Goal: Information Seeking & Learning: Learn about a topic

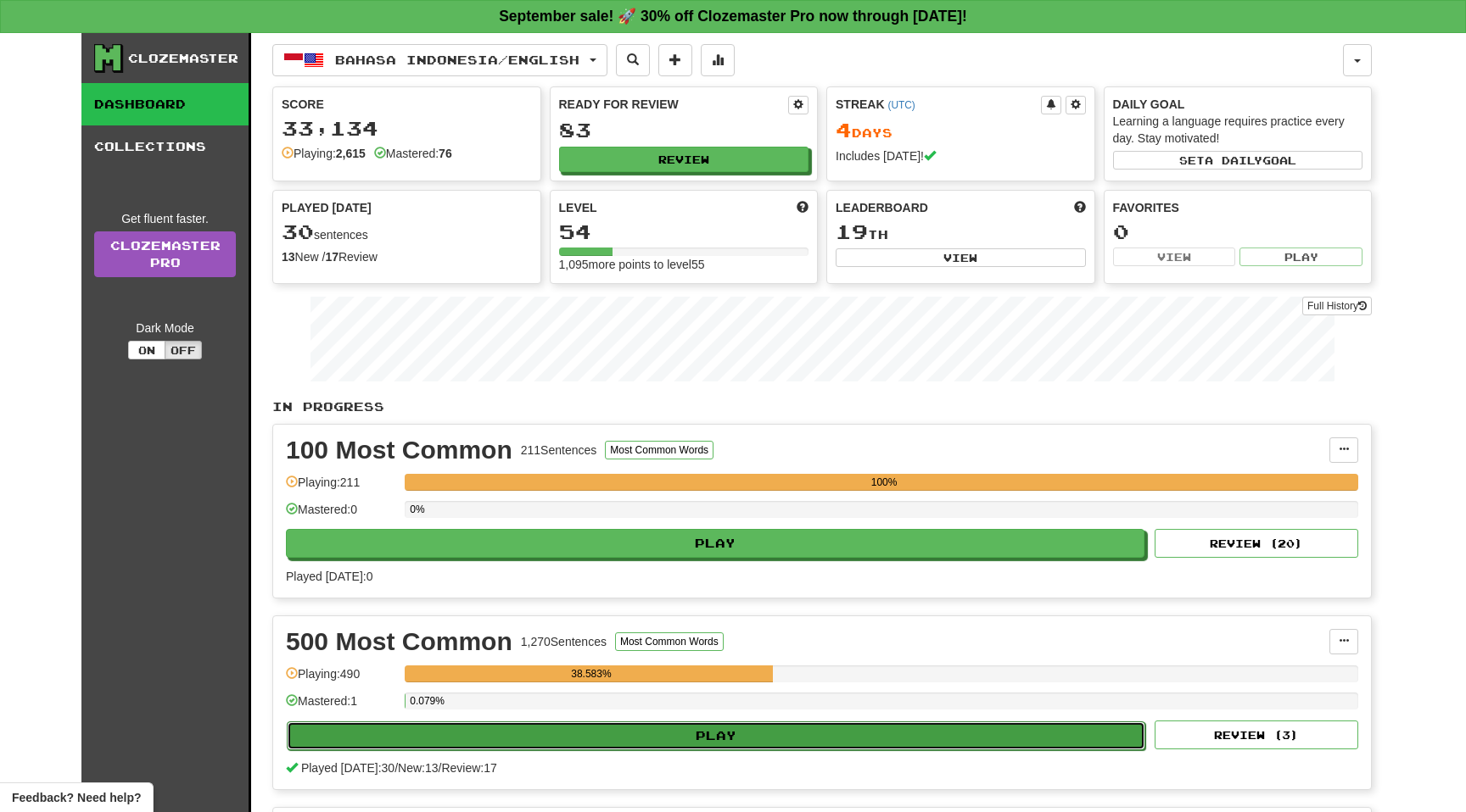
click at [407, 736] on button "Play" at bounding box center [716, 736] width 859 height 29
select select "**"
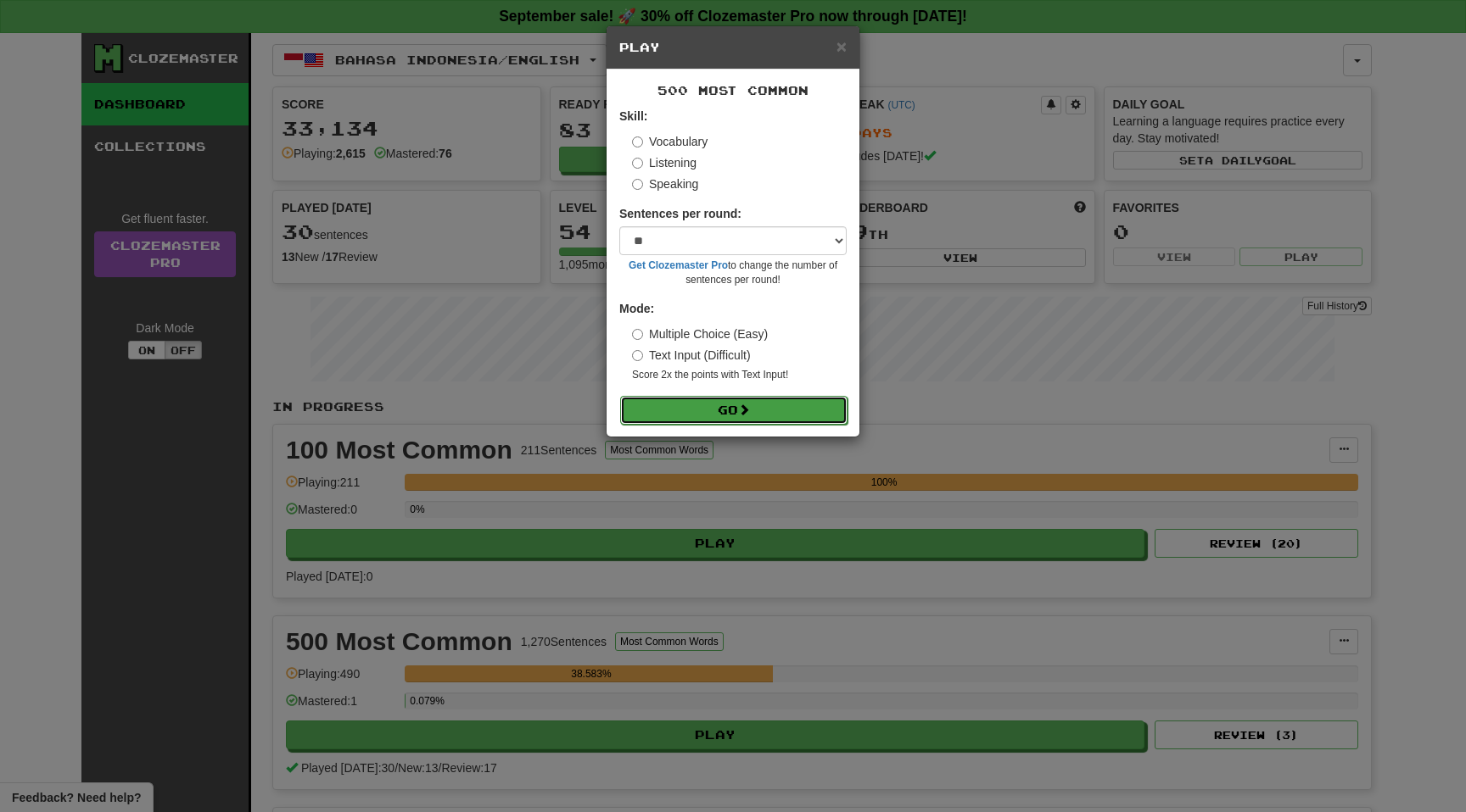
click at [677, 409] on button "Go" at bounding box center [734, 410] width 228 height 29
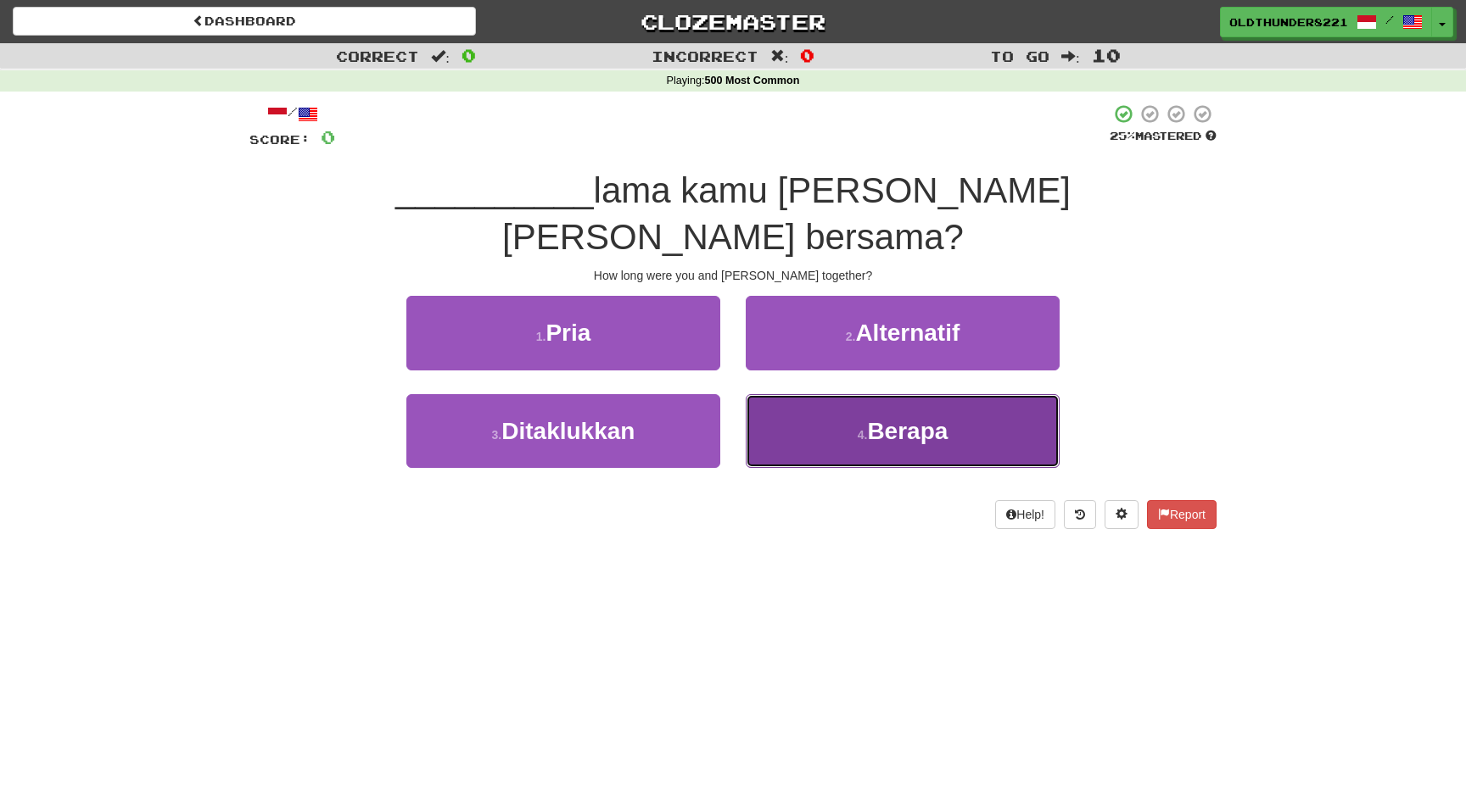
click at [887, 418] on span "Berapa" at bounding box center [907, 431] width 80 height 26
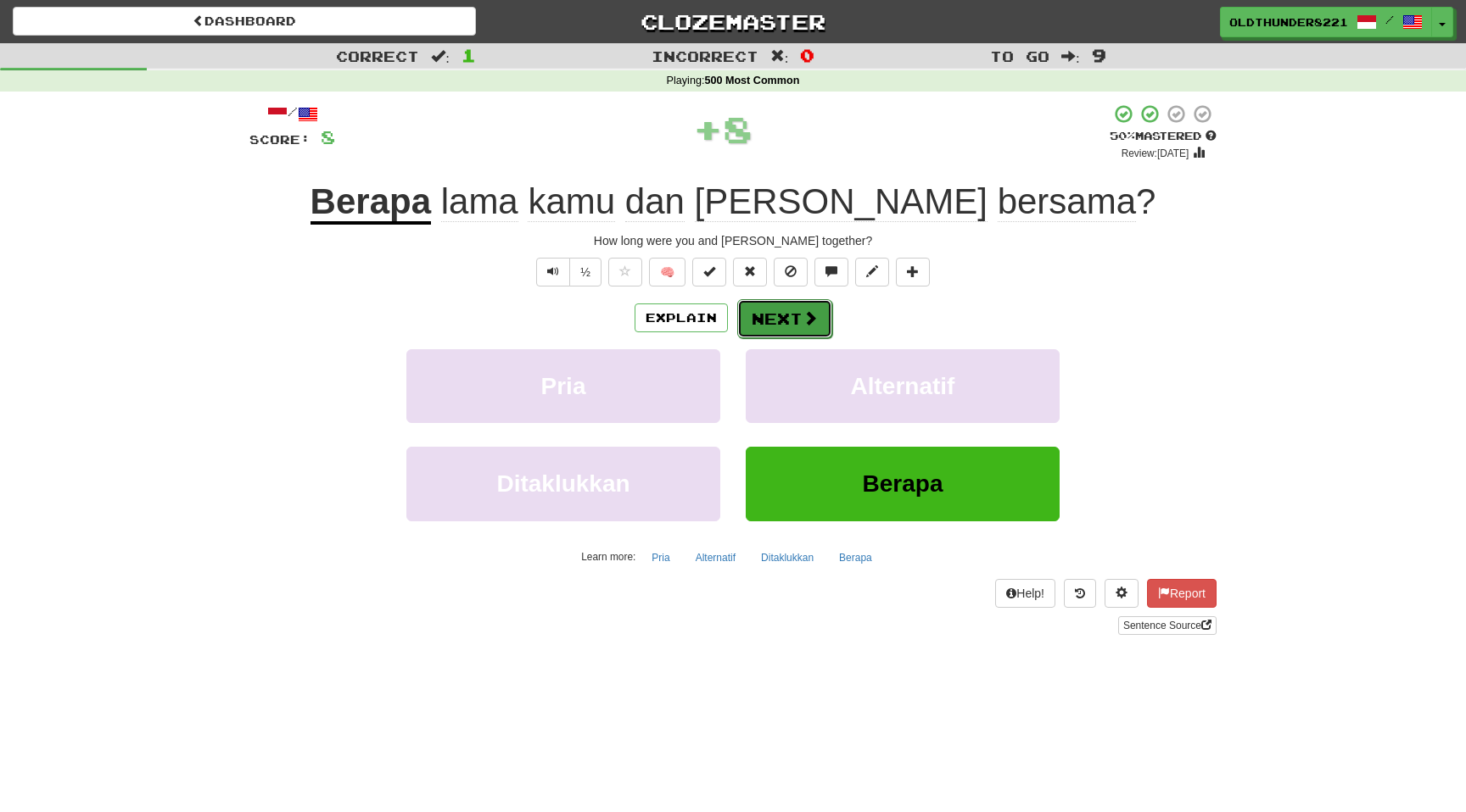
click at [795, 321] on button "Next" at bounding box center [784, 318] width 95 height 39
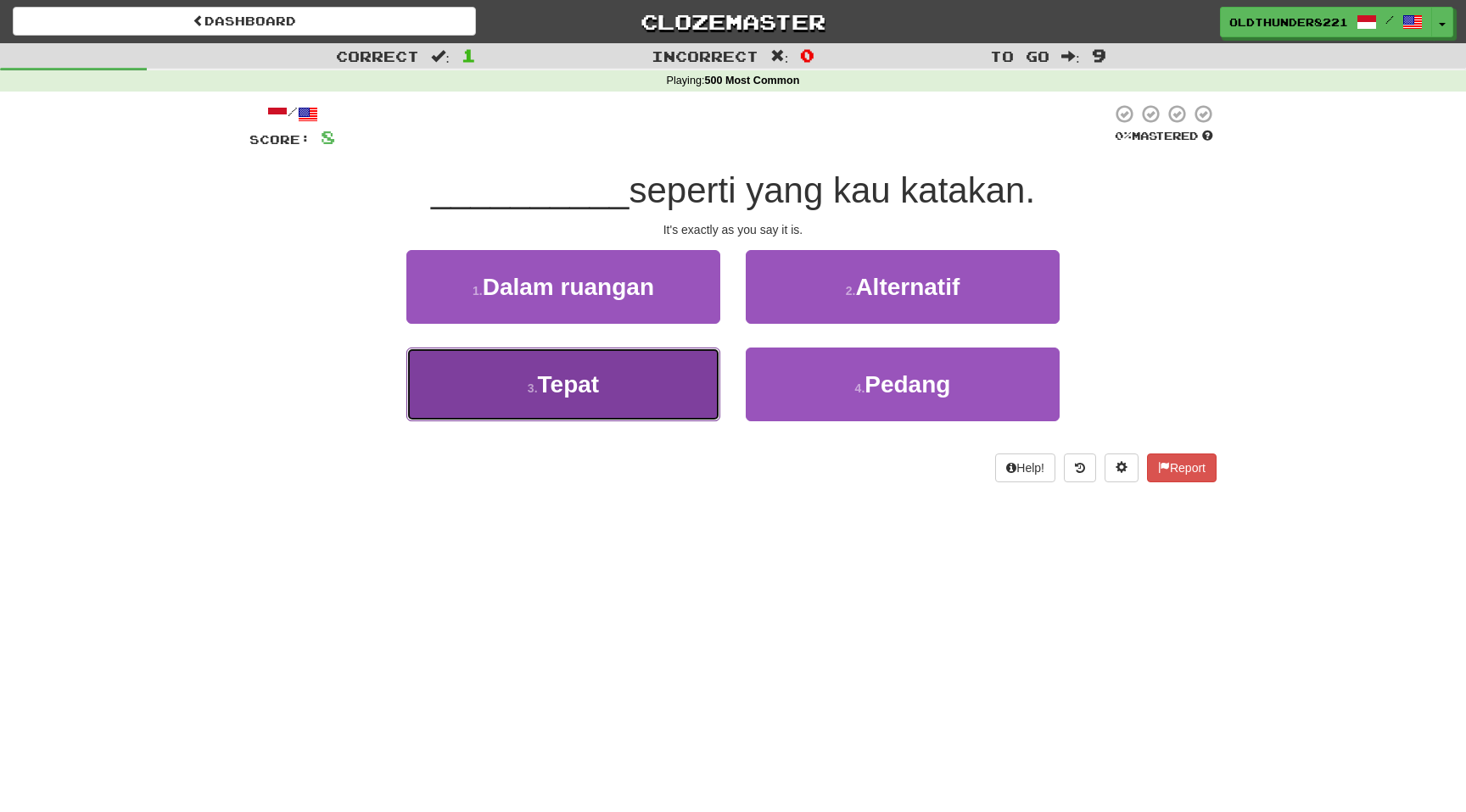
click at [576, 386] on span "Tepat" at bounding box center [569, 384] width 62 height 26
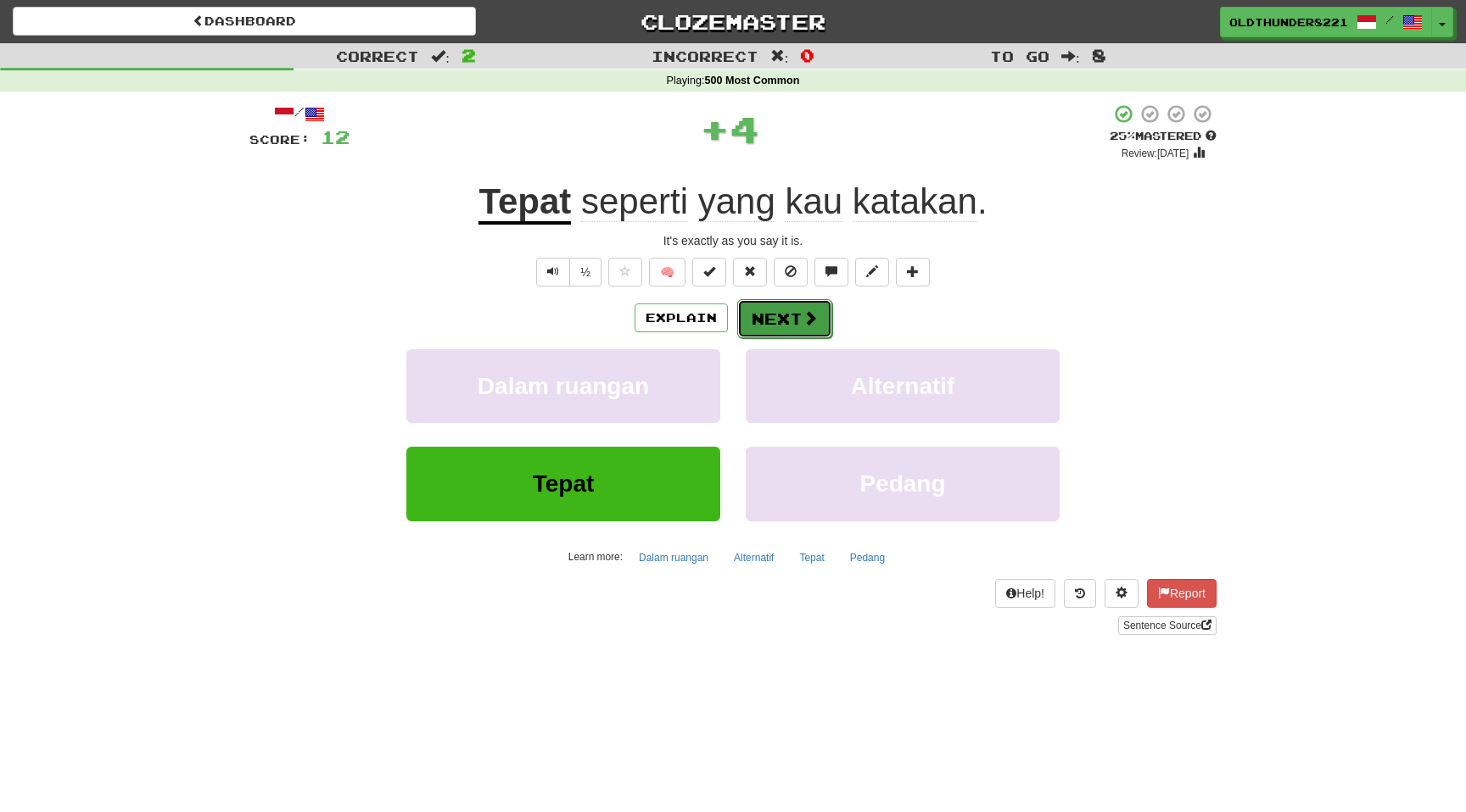
click at [792, 312] on button "Next" at bounding box center [784, 318] width 95 height 39
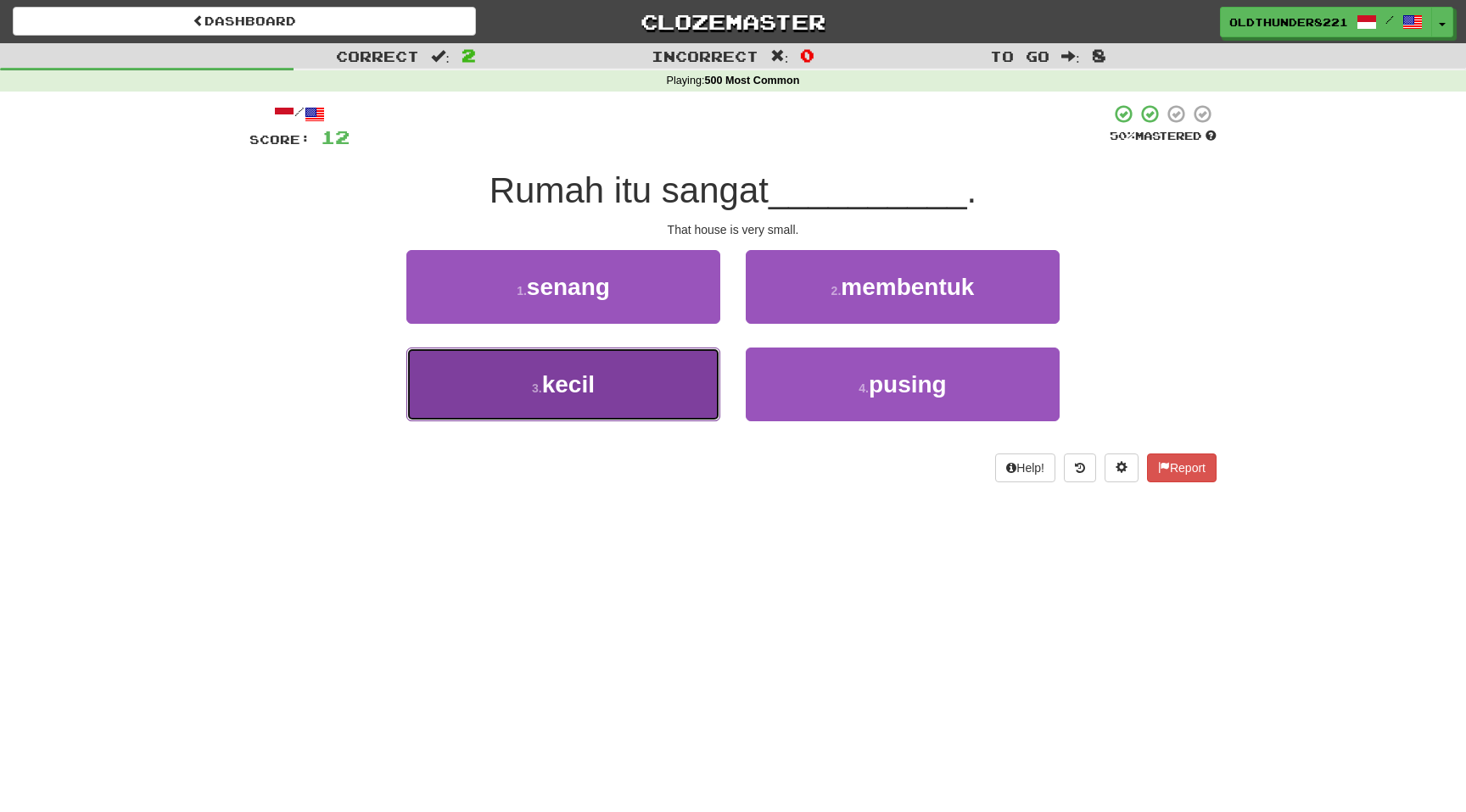
click at [605, 380] on button "3 . kecil" at bounding box center [563, 384] width 314 height 74
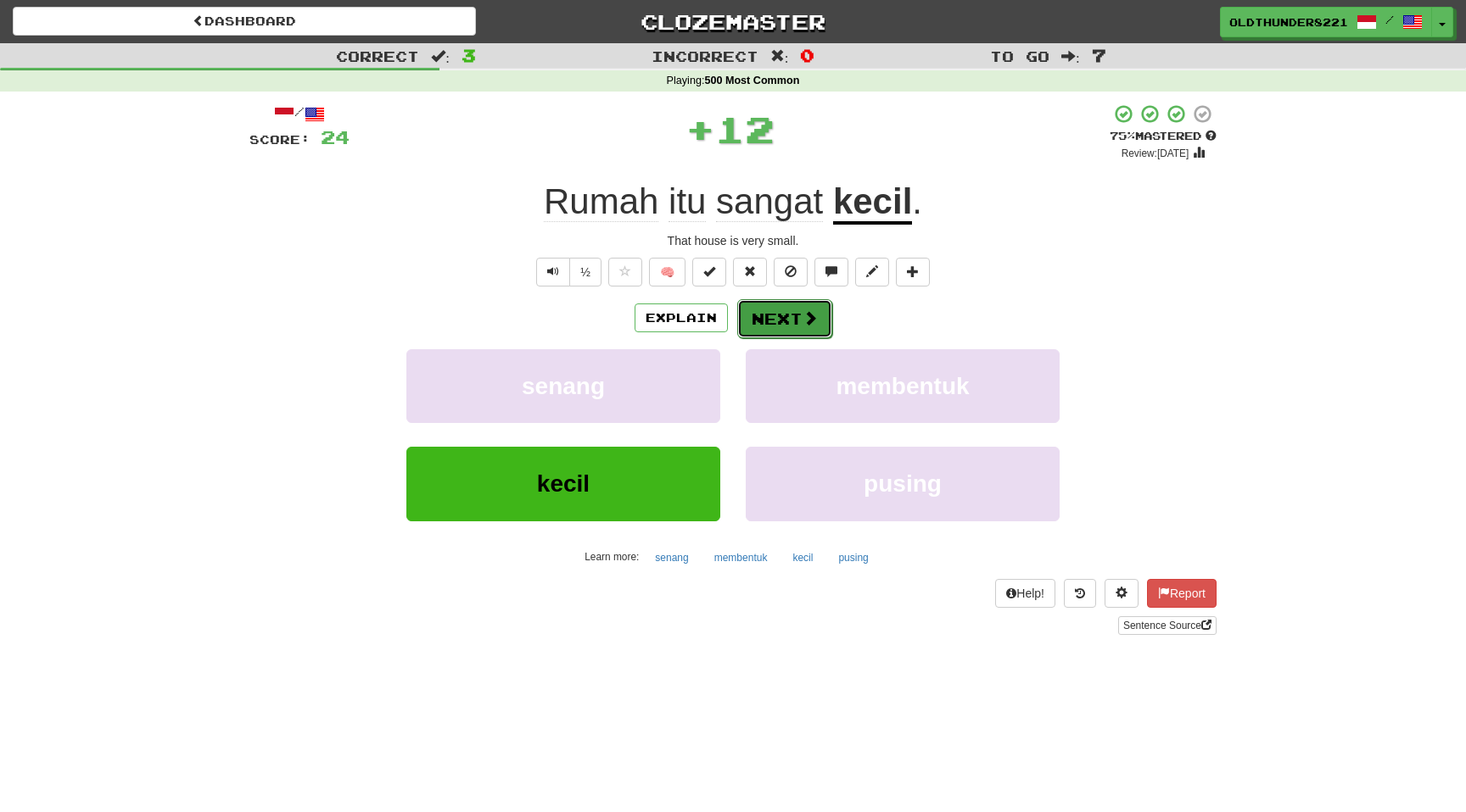
click at [784, 319] on button "Next" at bounding box center [784, 318] width 95 height 39
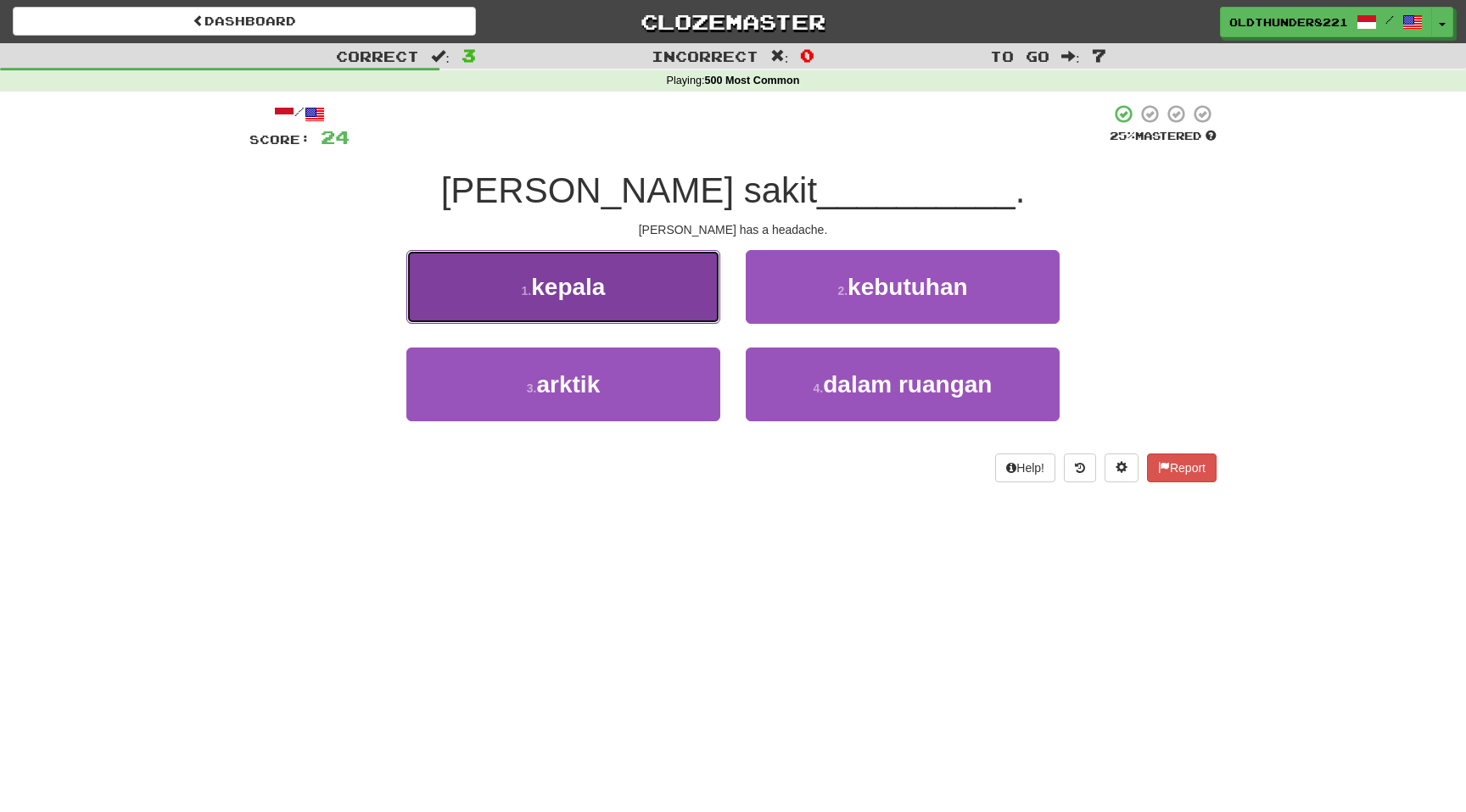
click at [573, 294] on span "kepala" at bounding box center [568, 287] width 74 height 26
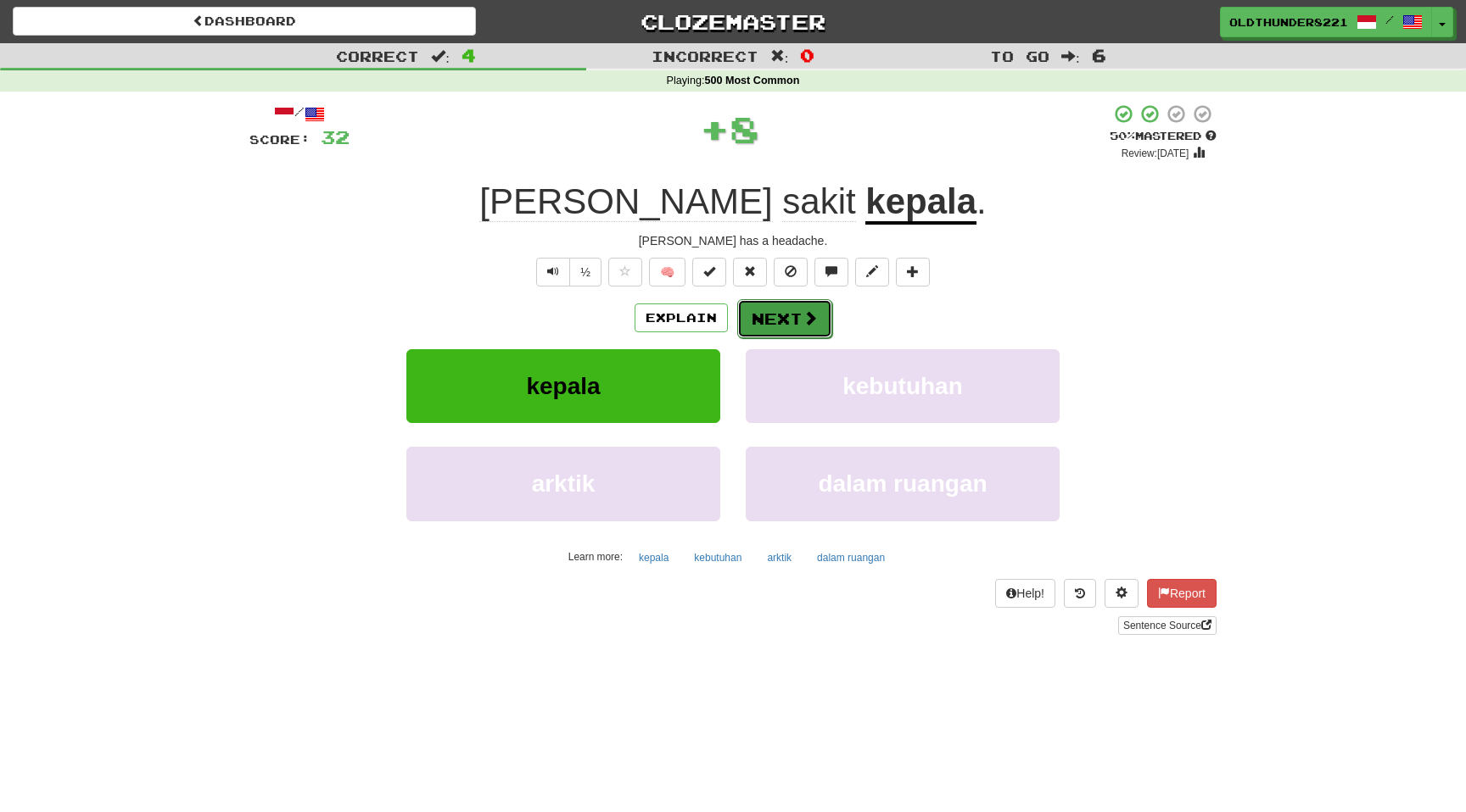
click at [775, 311] on button "Next" at bounding box center [784, 318] width 95 height 39
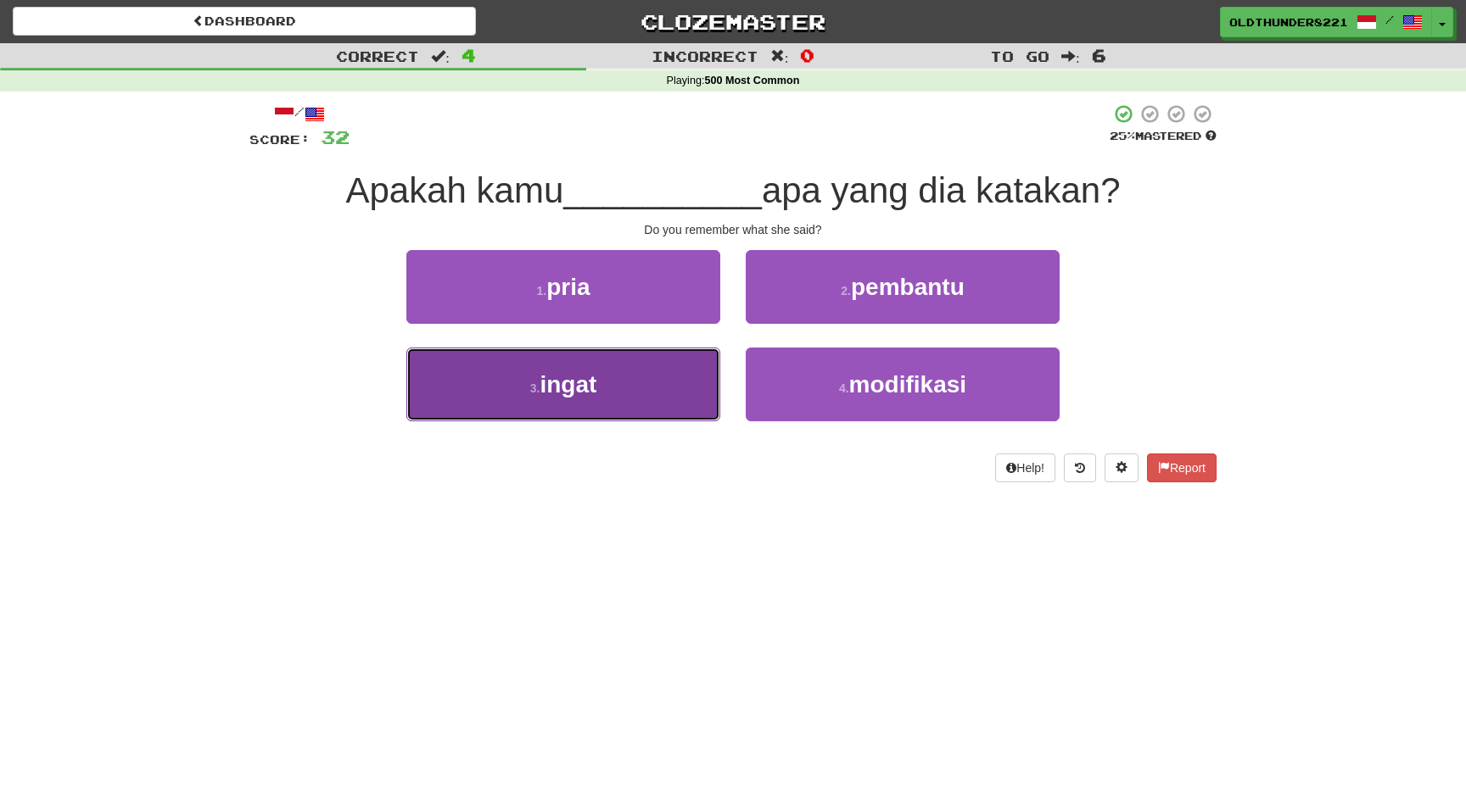
click at [554, 392] on span "ingat" at bounding box center [568, 384] width 57 height 26
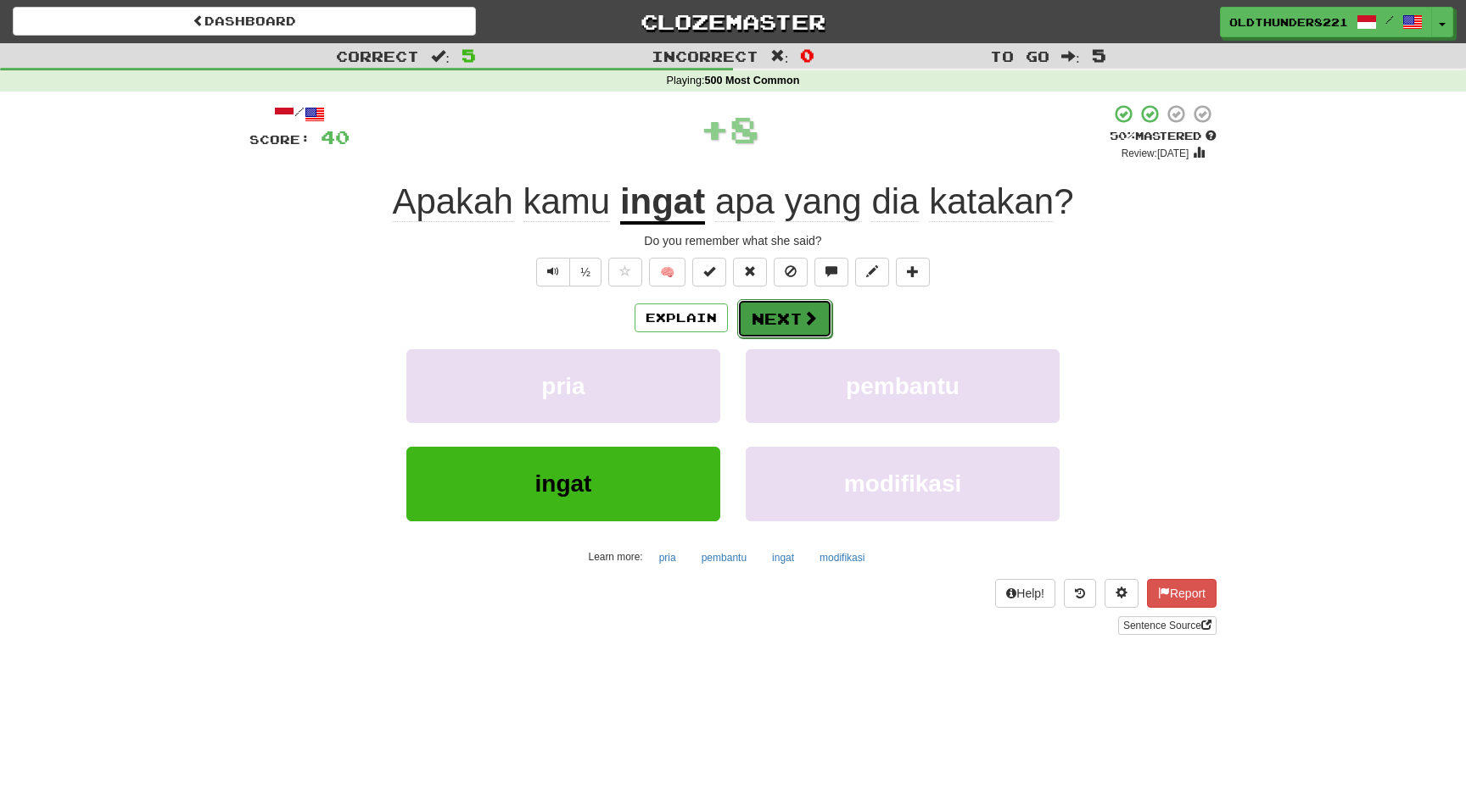
click at [784, 317] on button "Next" at bounding box center [784, 318] width 95 height 39
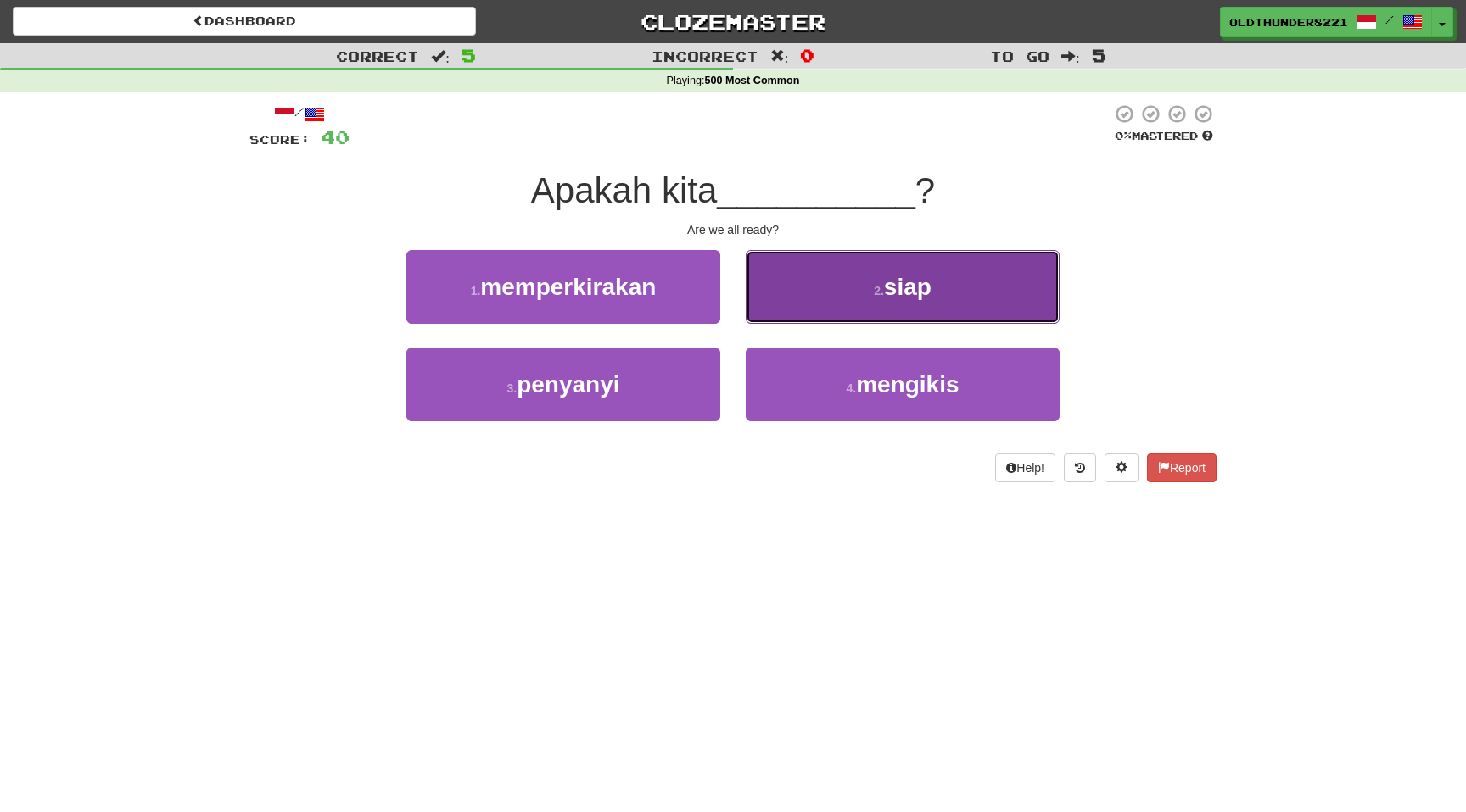
click at [920, 287] on span "siap" at bounding box center [908, 287] width 47 height 26
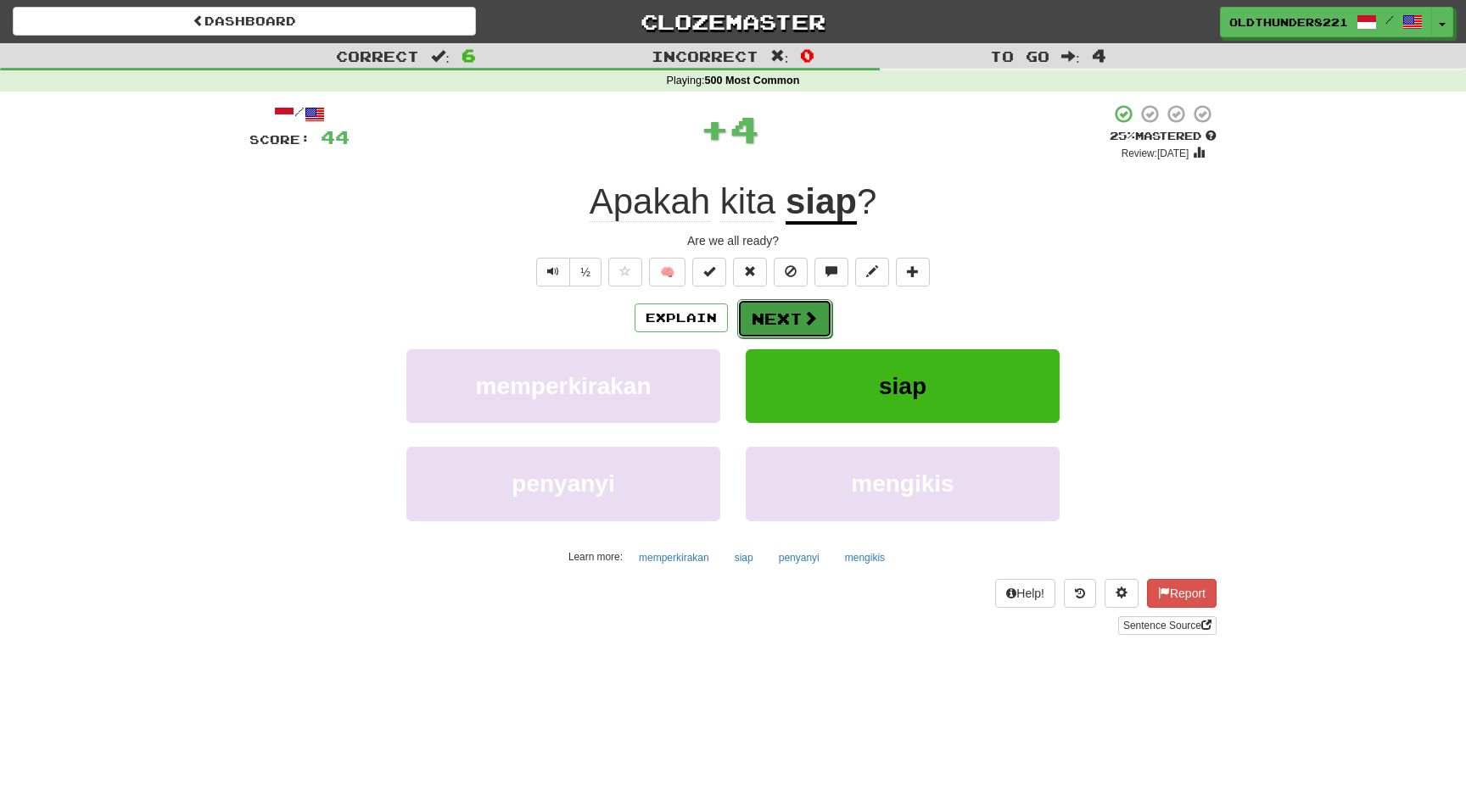
click at [787, 325] on button "Next" at bounding box center [784, 318] width 95 height 39
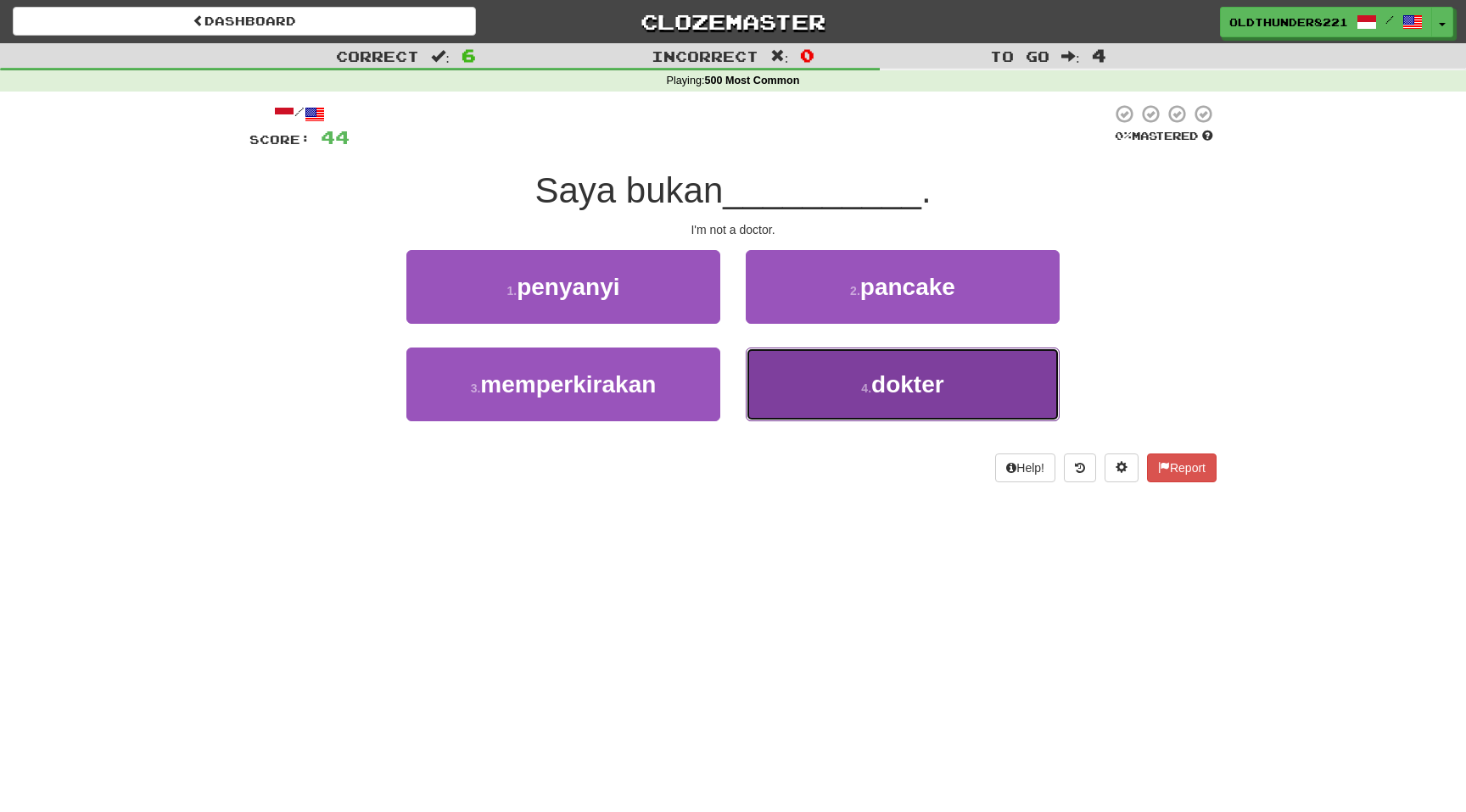
click at [878, 381] on span "dokter" at bounding box center [907, 384] width 73 height 26
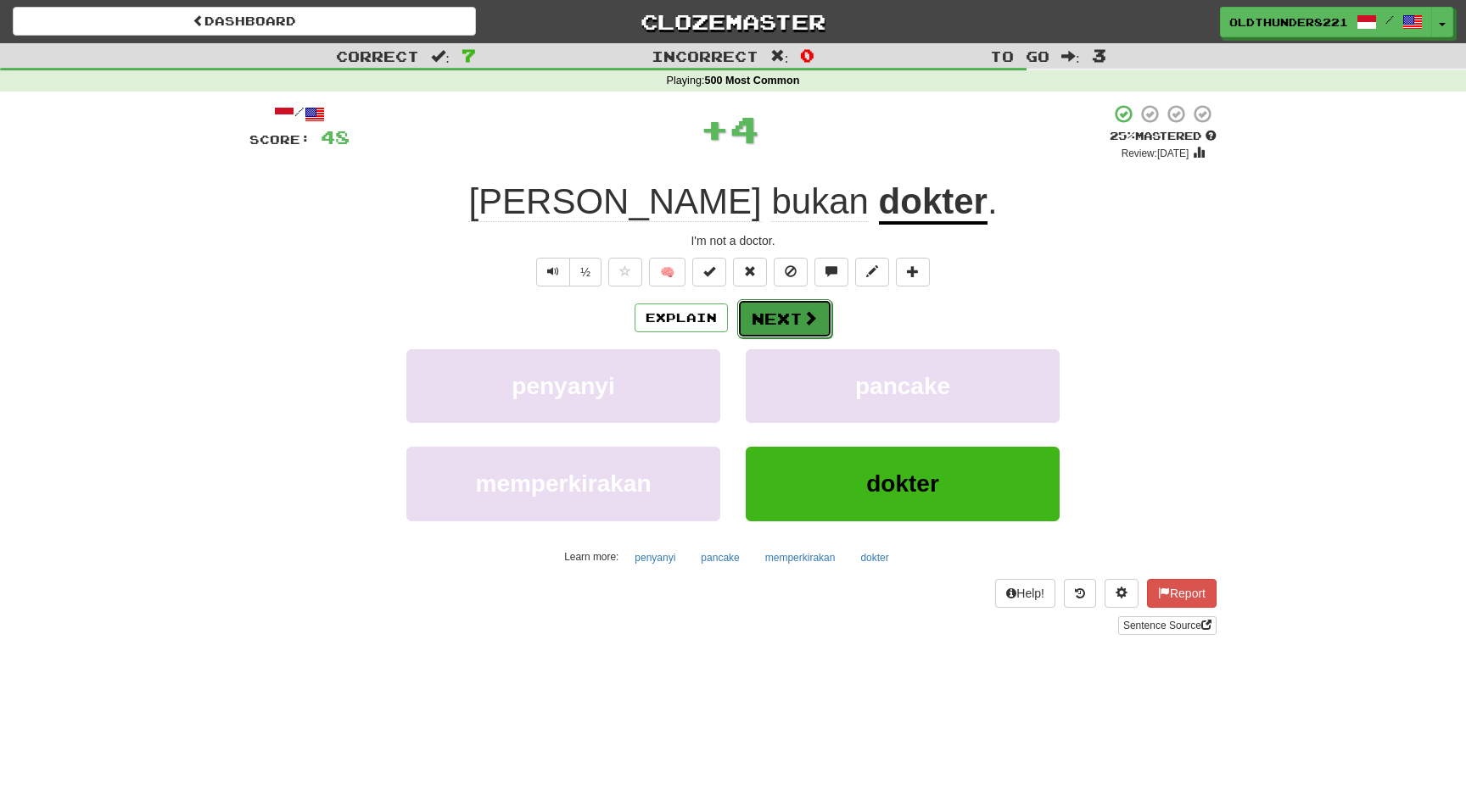
click at [790, 319] on button "Next" at bounding box center [784, 318] width 95 height 39
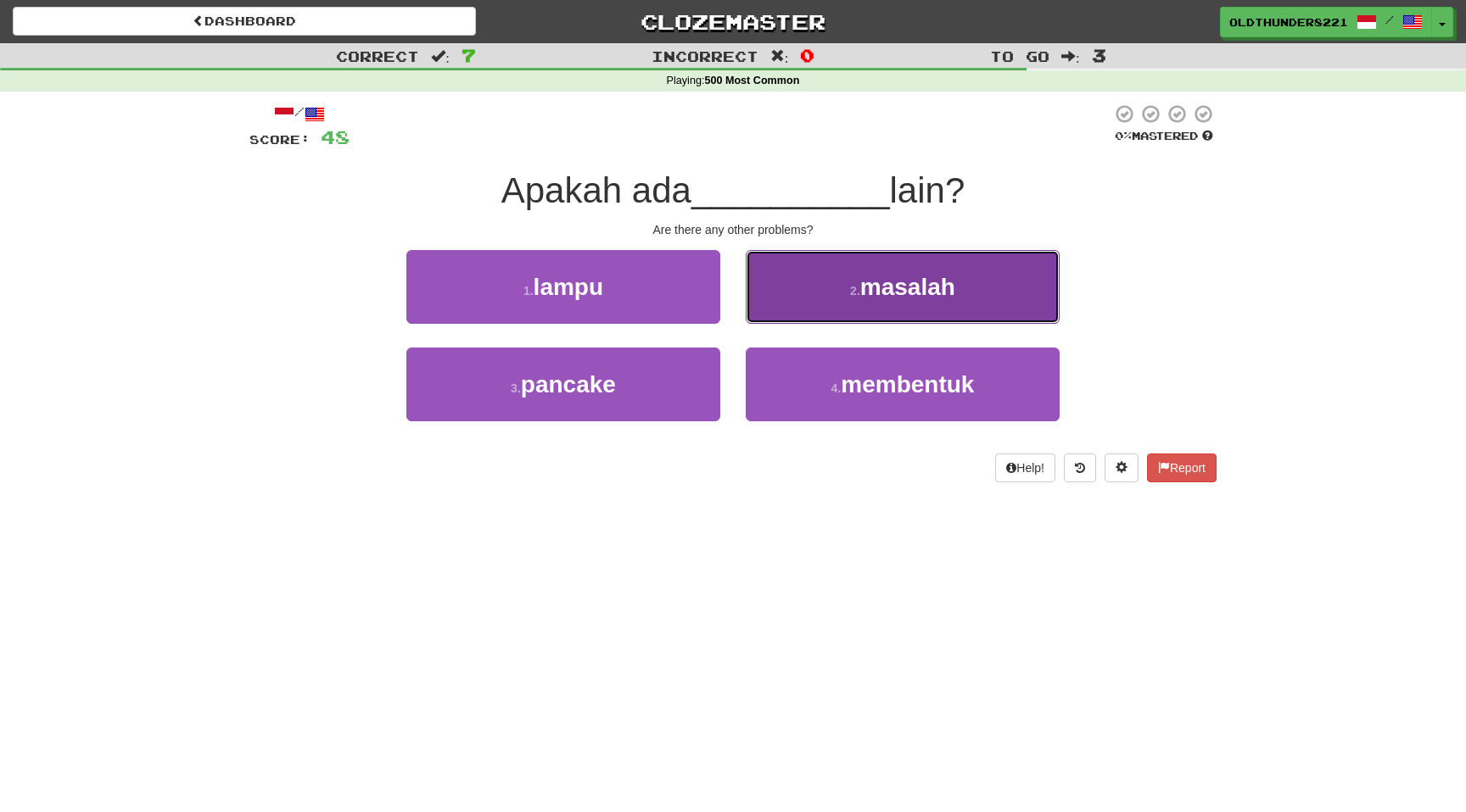
click at [900, 299] on span "masalah" at bounding box center [908, 287] width 95 height 26
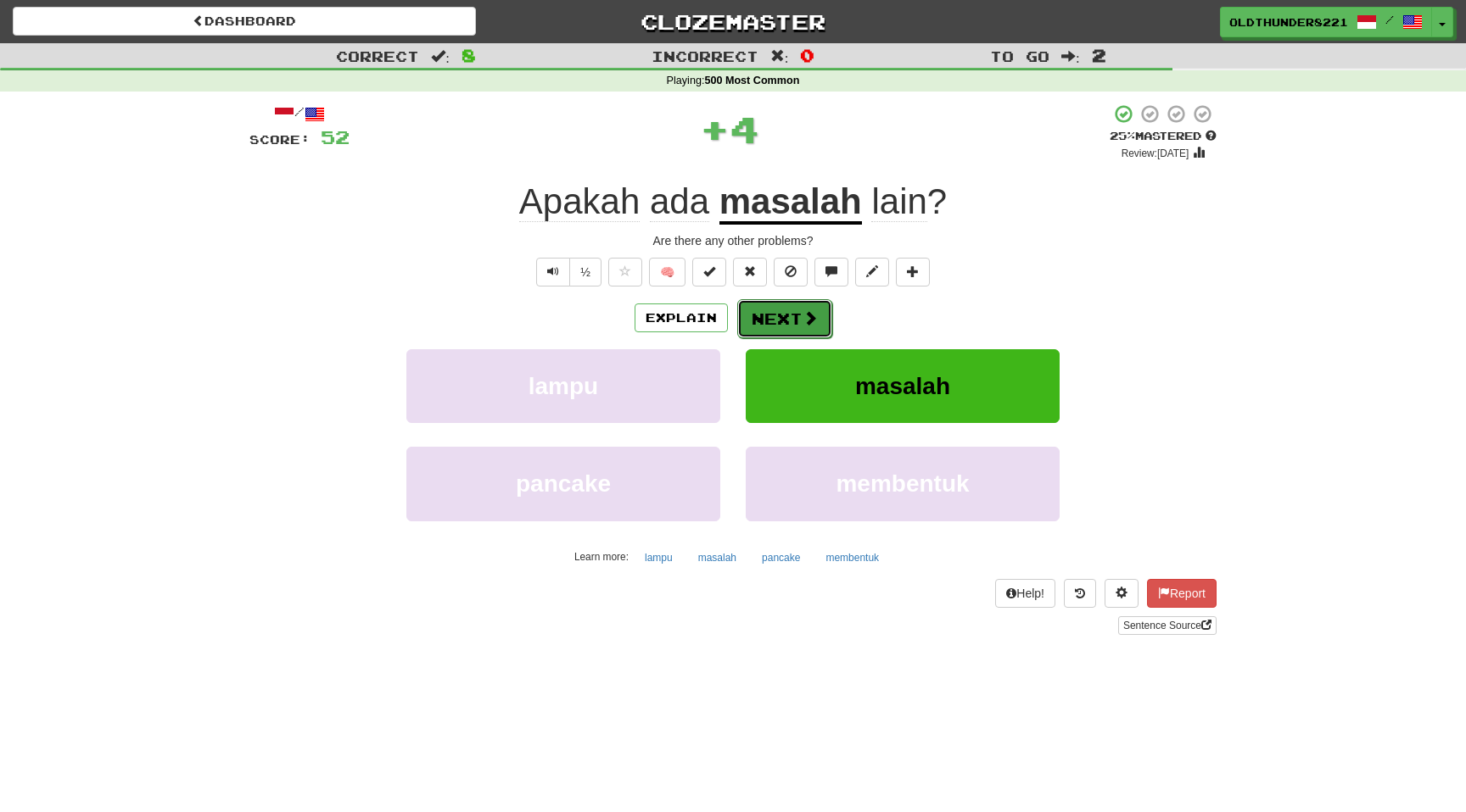
click at [787, 318] on button "Next" at bounding box center [784, 318] width 95 height 39
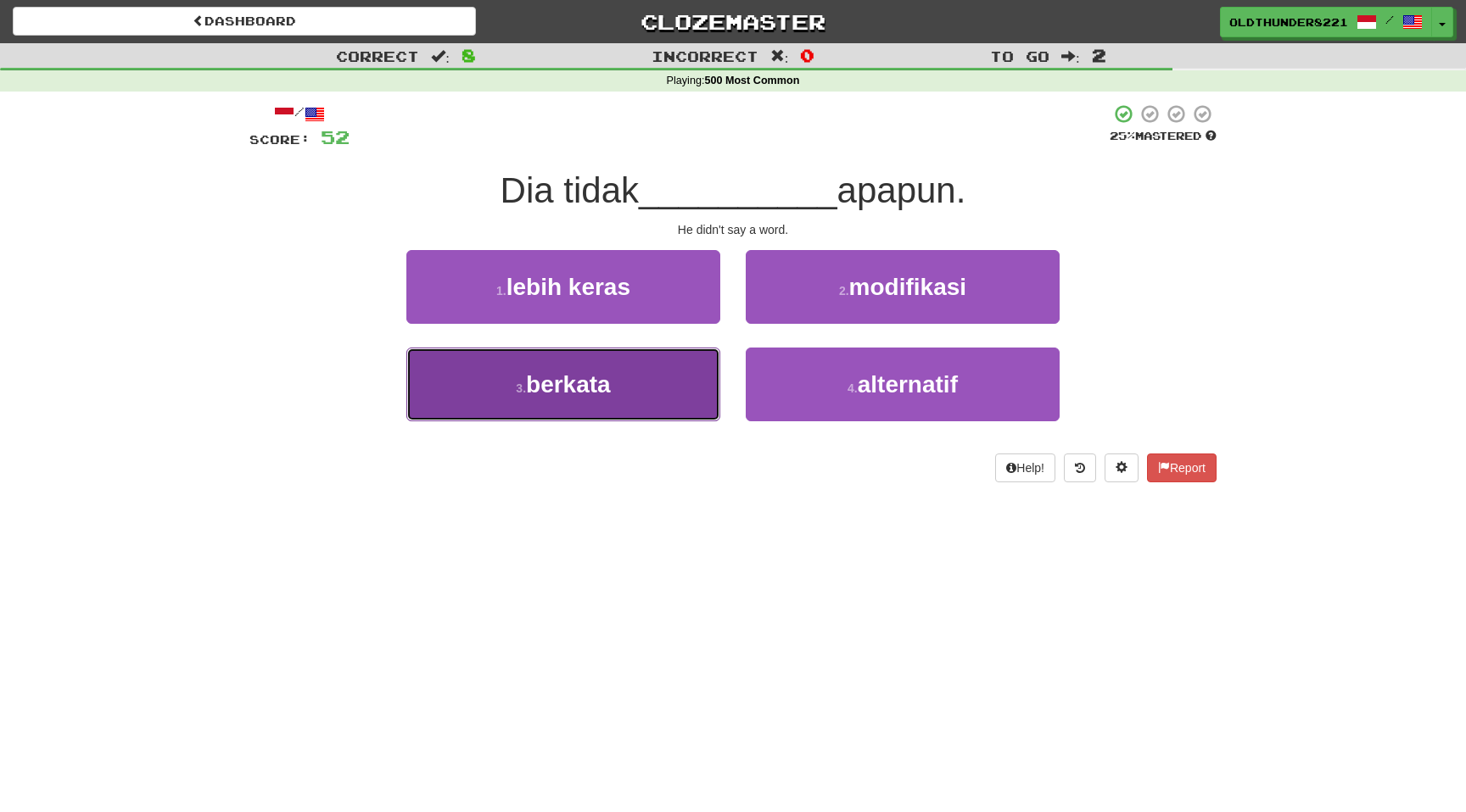
click at [609, 393] on span "berkata" at bounding box center [569, 384] width 85 height 26
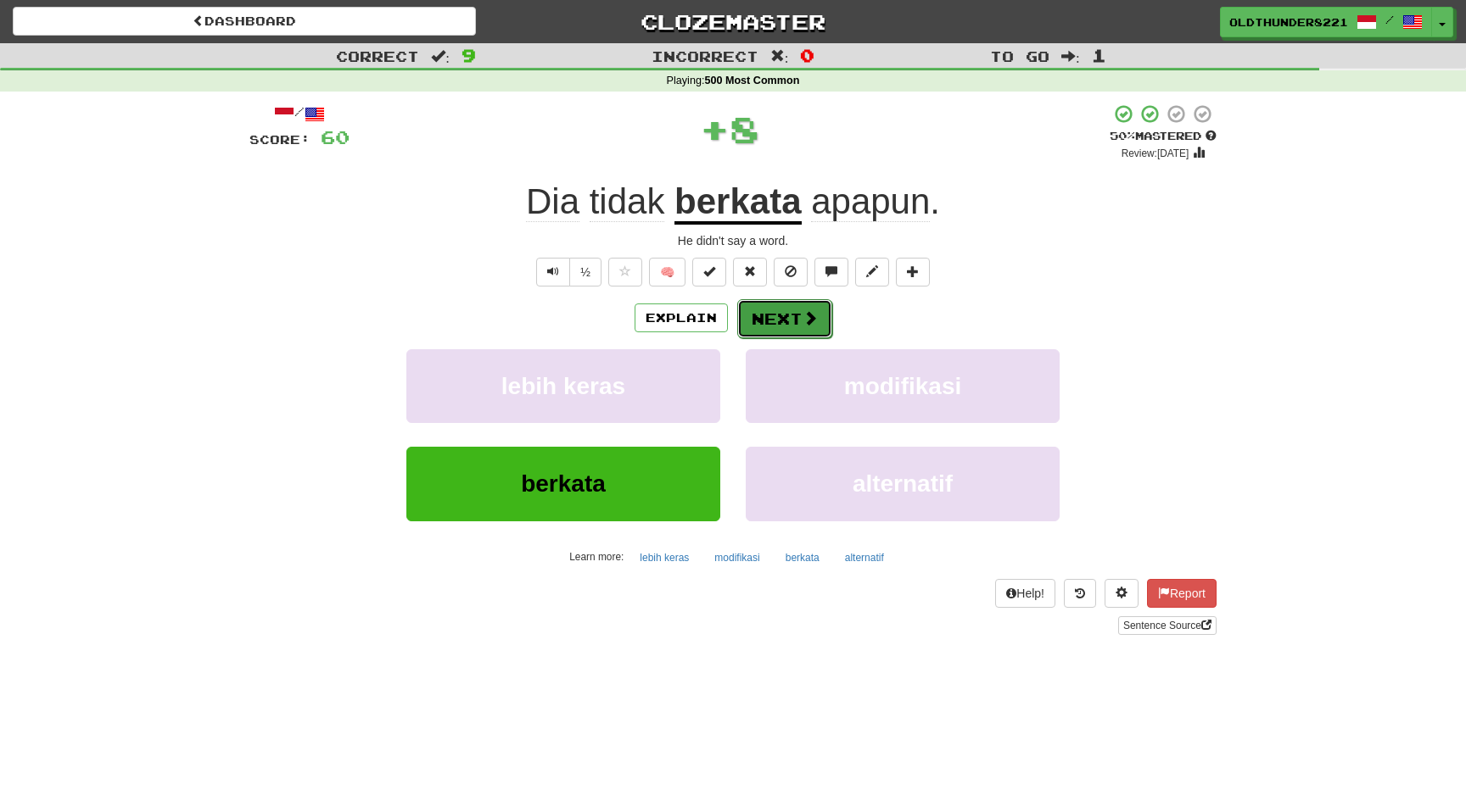
click at [783, 316] on button "Next" at bounding box center [784, 318] width 95 height 39
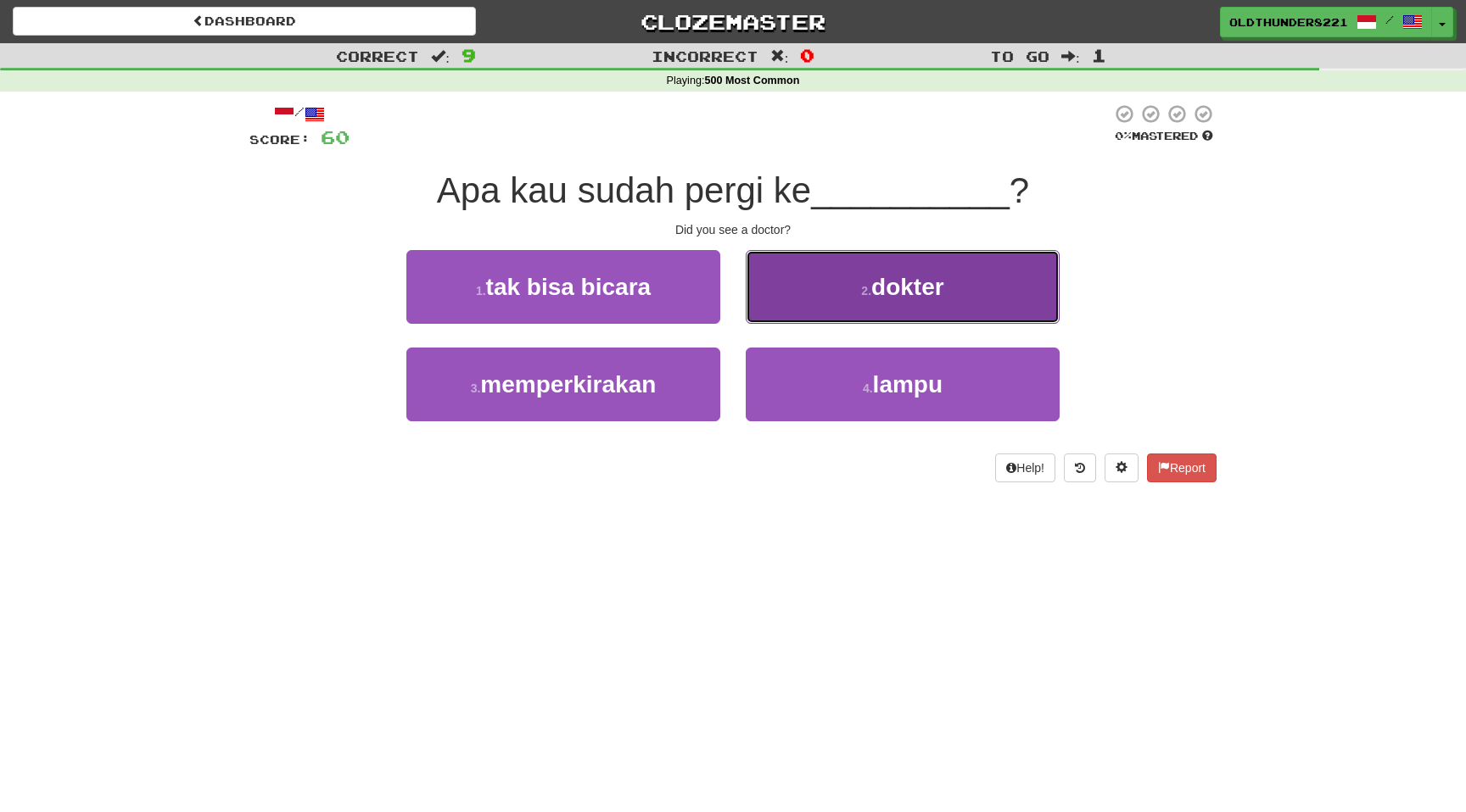
click at [889, 284] on span "dokter" at bounding box center [907, 287] width 73 height 26
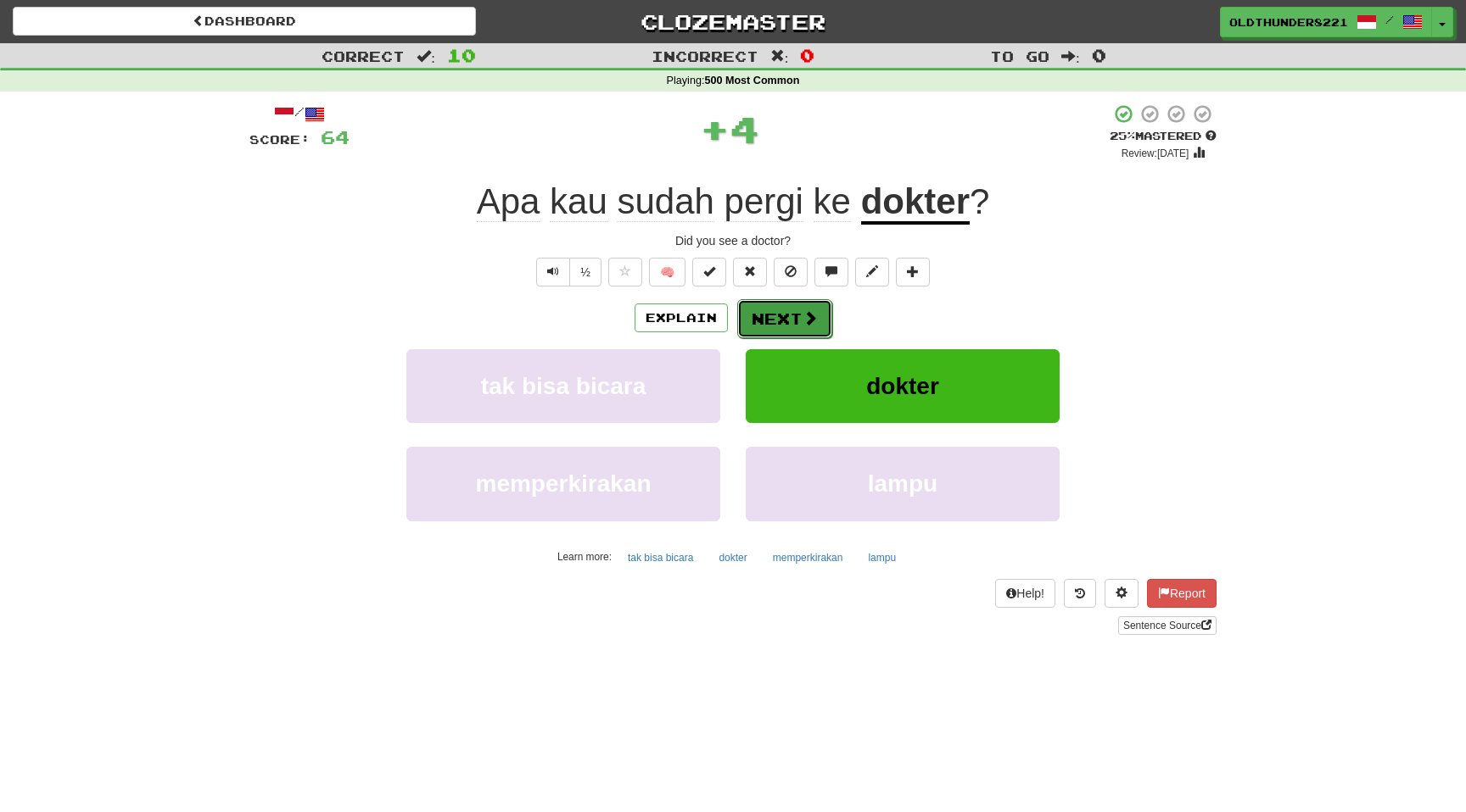
click at [774, 314] on button "Next" at bounding box center [784, 318] width 95 height 39
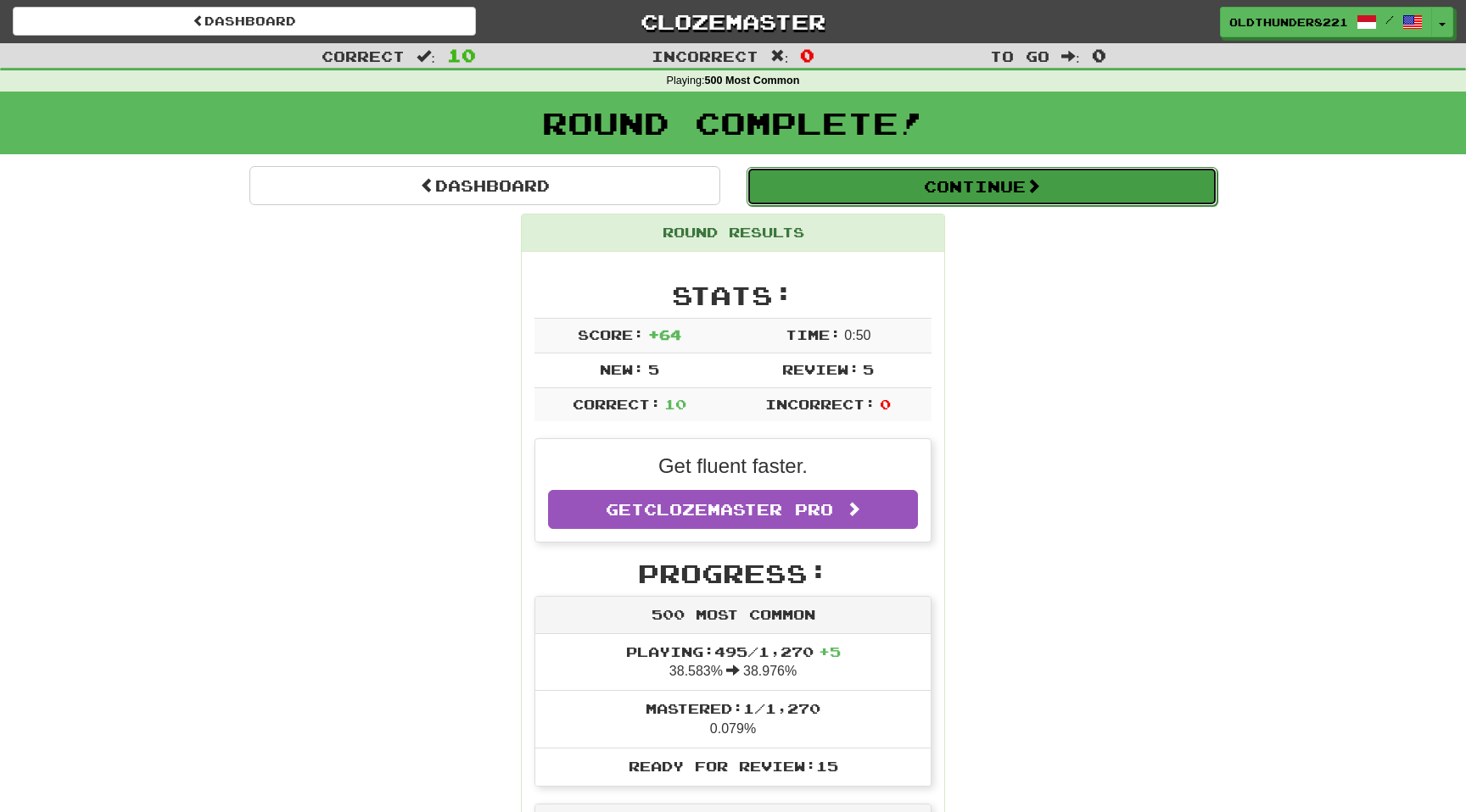
click at [919, 189] on button "Continue" at bounding box center [981, 186] width 470 height 39
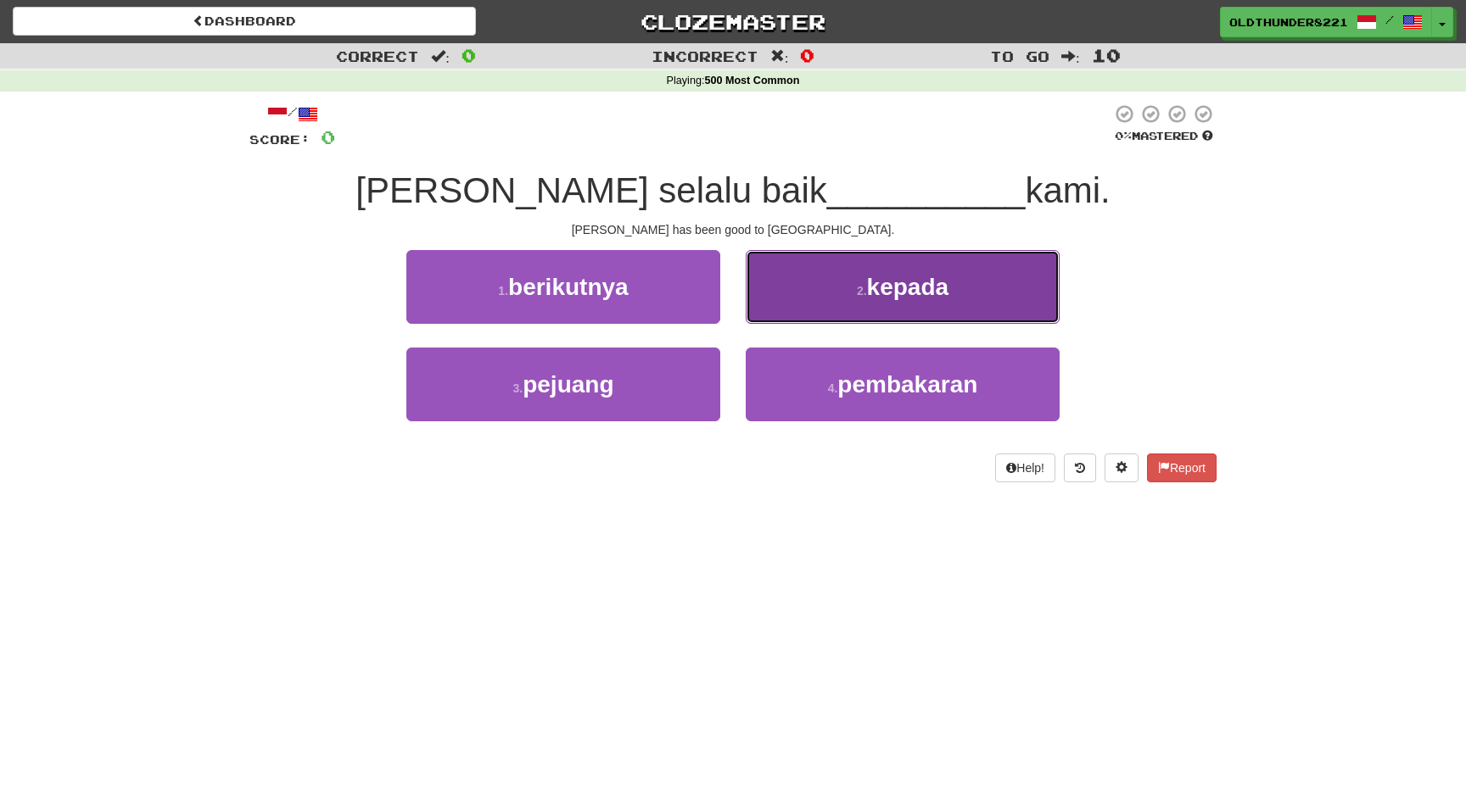
click at [894, 292] on span "kepada" at bounding box center [908, 287] width 82 height 26
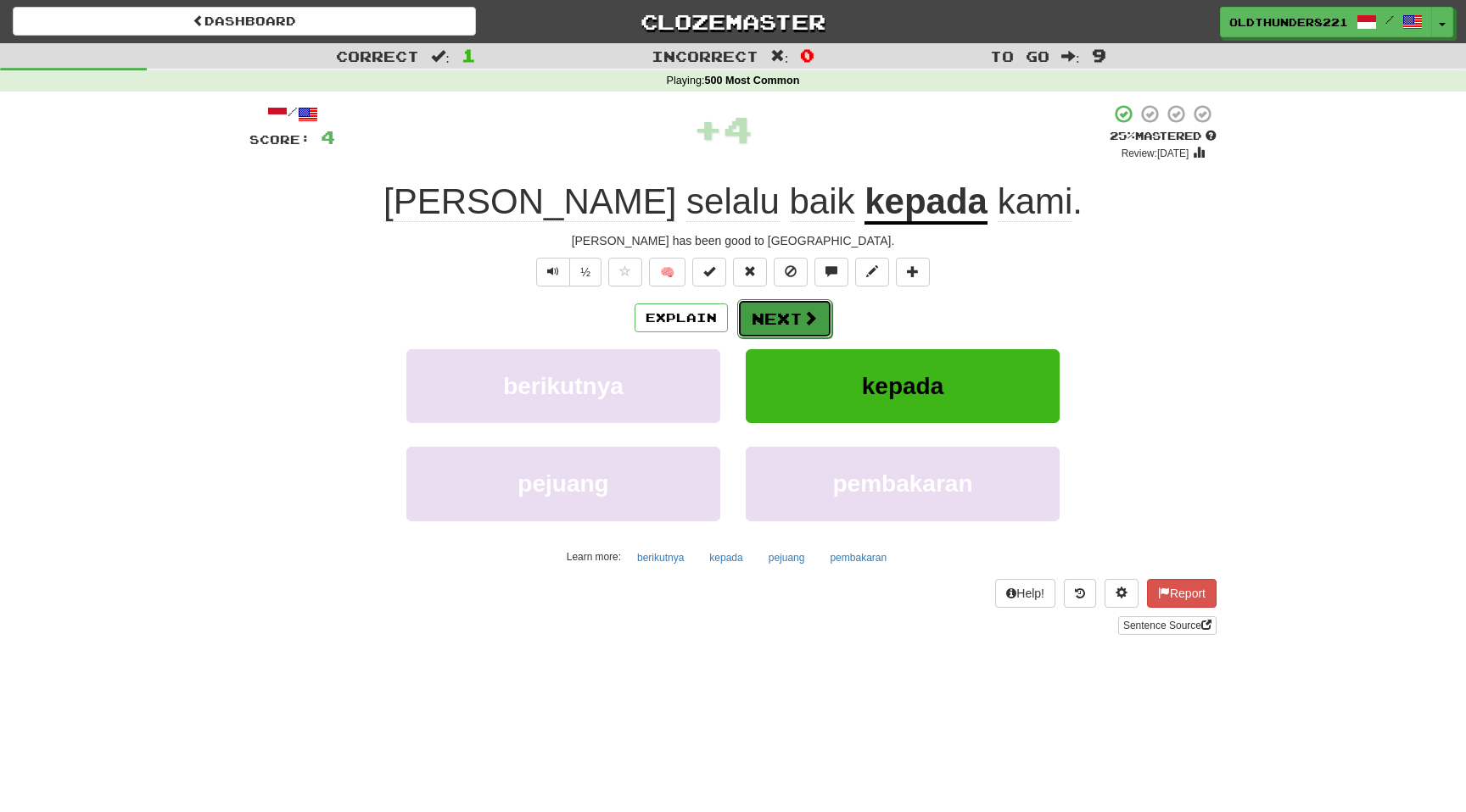
click at [778, 325] on button "Next" at bounding box center [784, 318] width 95 height 39
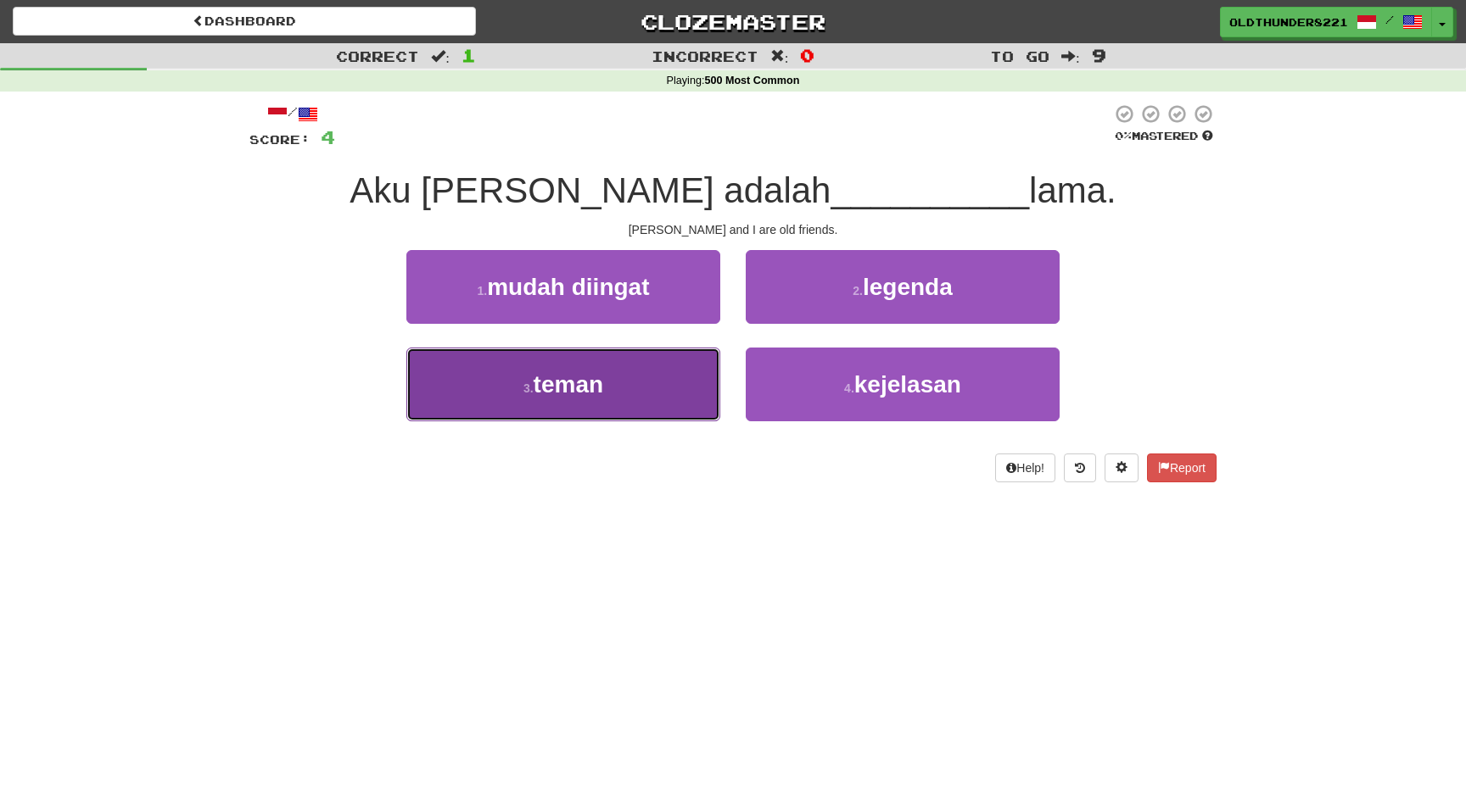
click at [595, 387] on span "teman" at bounding box center [569, 384] width 70 height 26
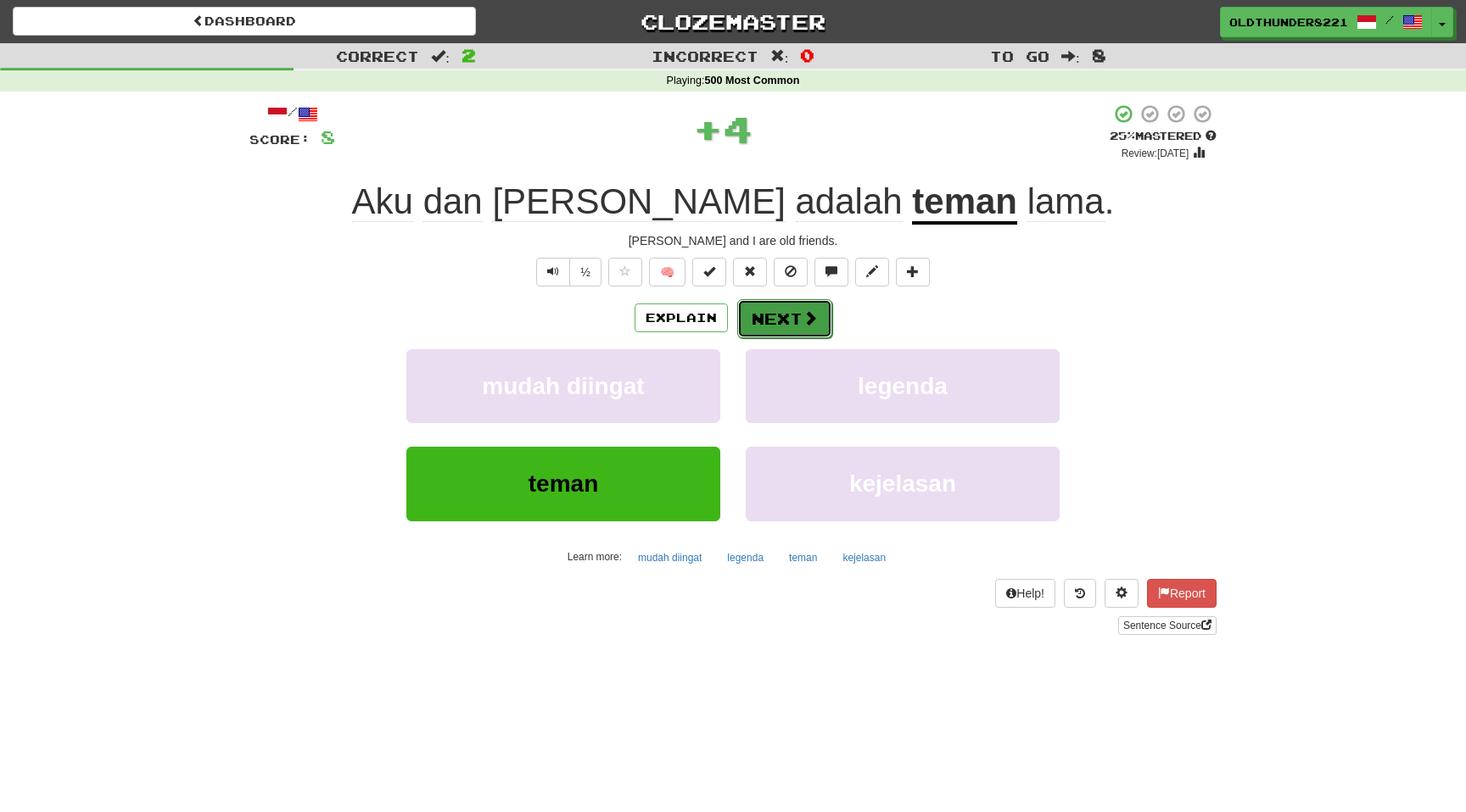
click at [796, 316] on button "Next" at bounding box center [784, 318] width 95 height 39
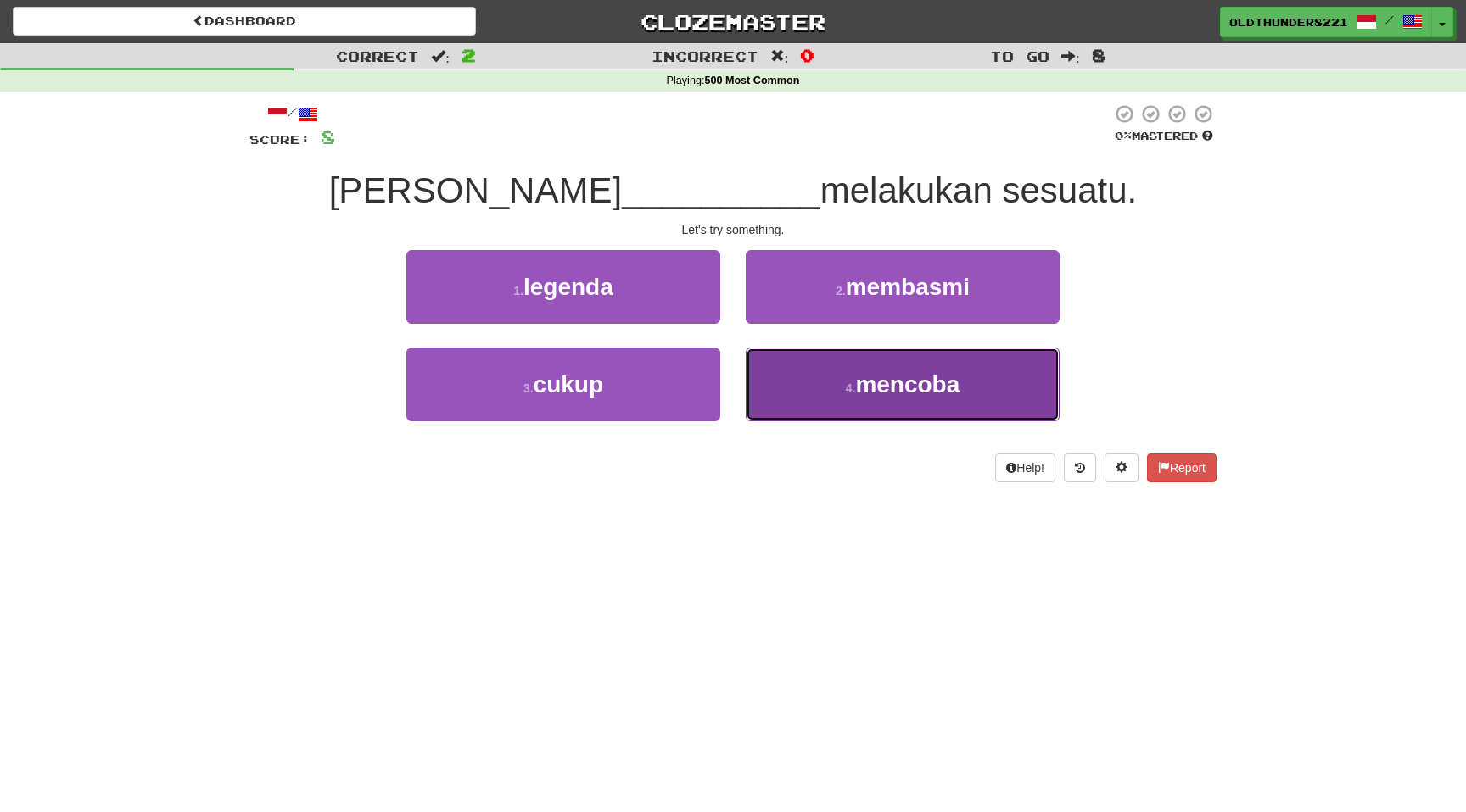
click at [864, 386] on span "mencoba" at bounding box center [907, 384] width 104 height 26
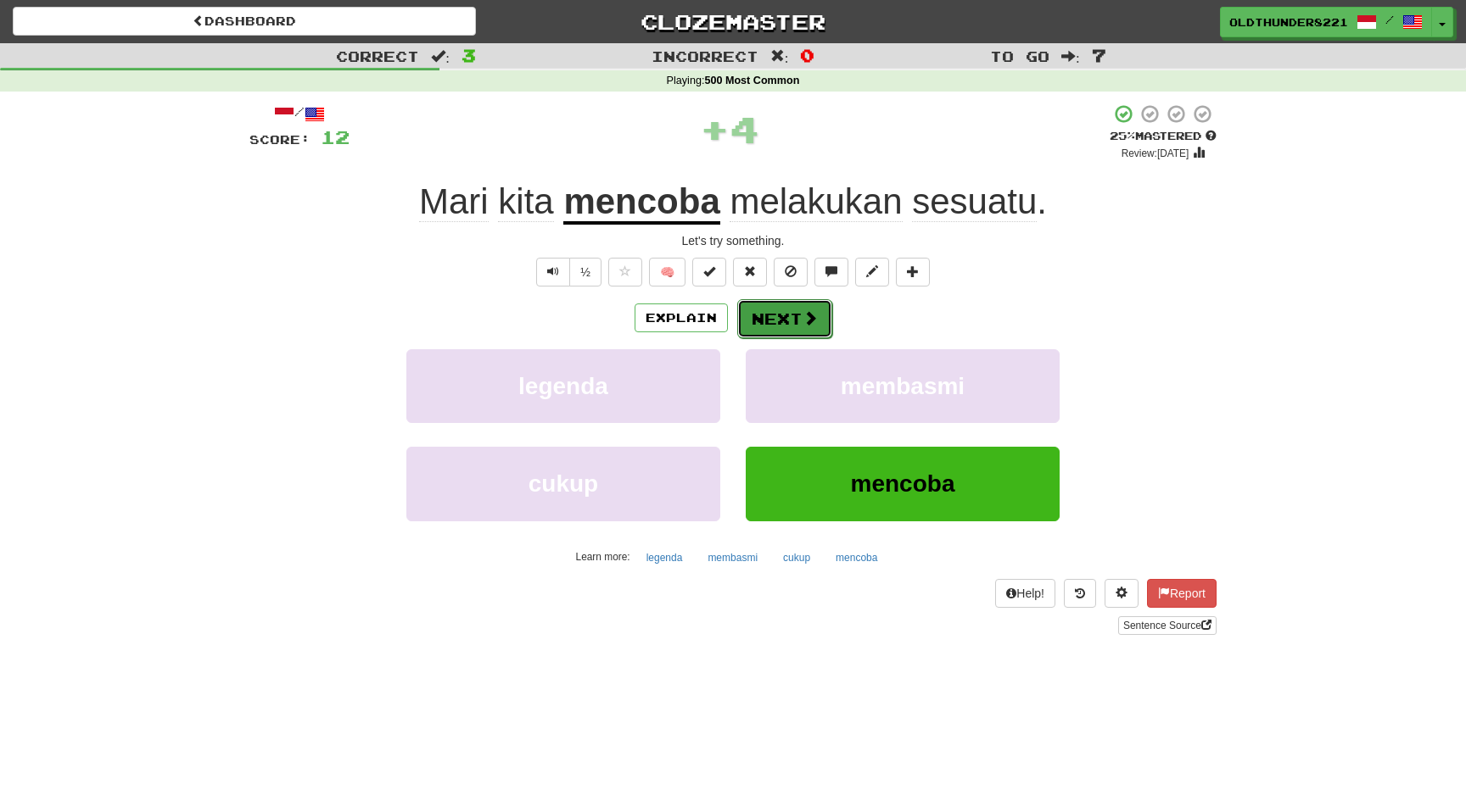
click at [787, 318] on button "Next" at bounding box center [784, 318] width 95 height 39
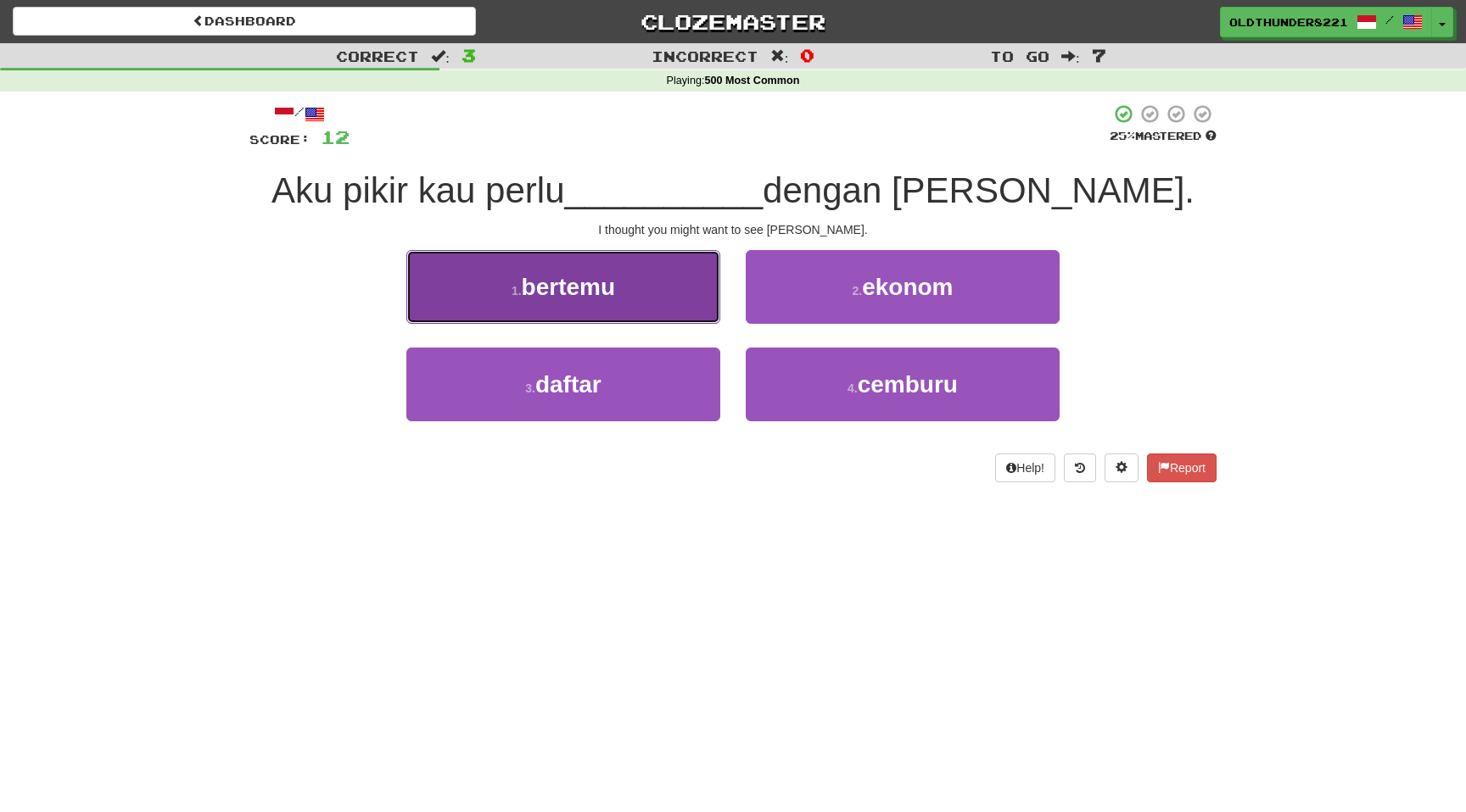
click at [573, 302] on button "1 . bertemu" at bounding box center [563, 287] width 314 height 74
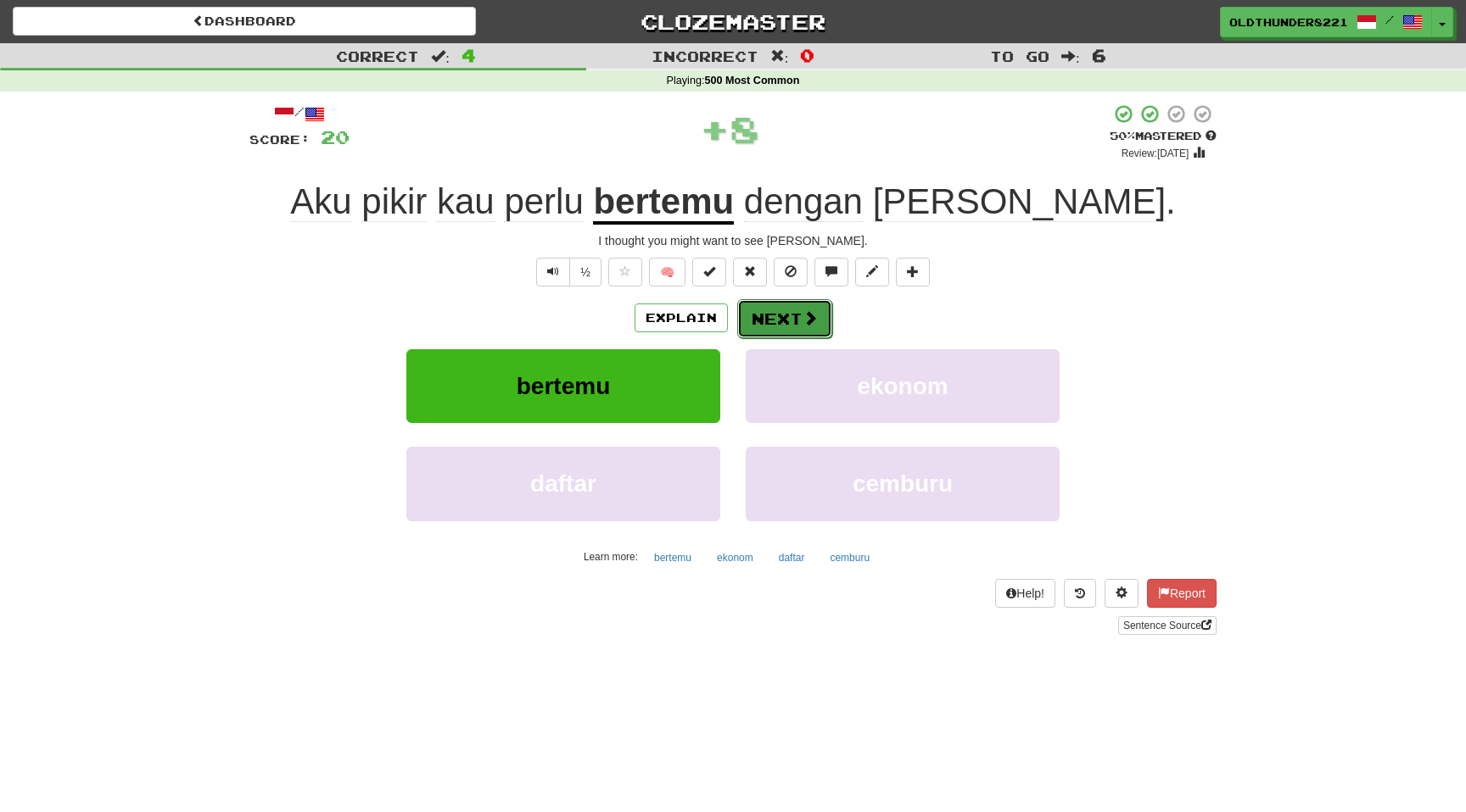
click at [786, 313] on button "Next" at bounding box center [784, 318] width 95 height 39
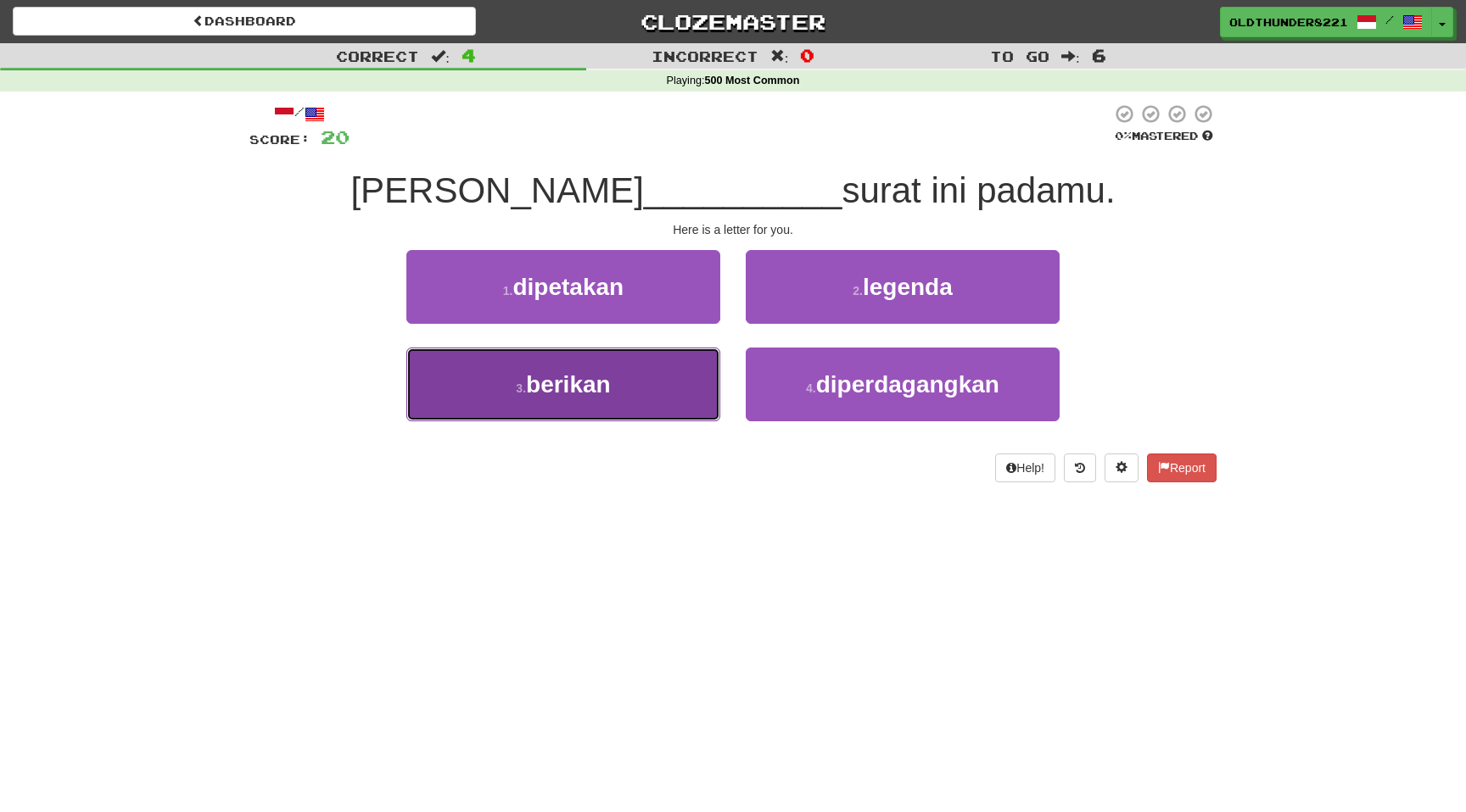
click at [558, 396] on span "berikan" at bounding box center [569, 384] width 85 height 26
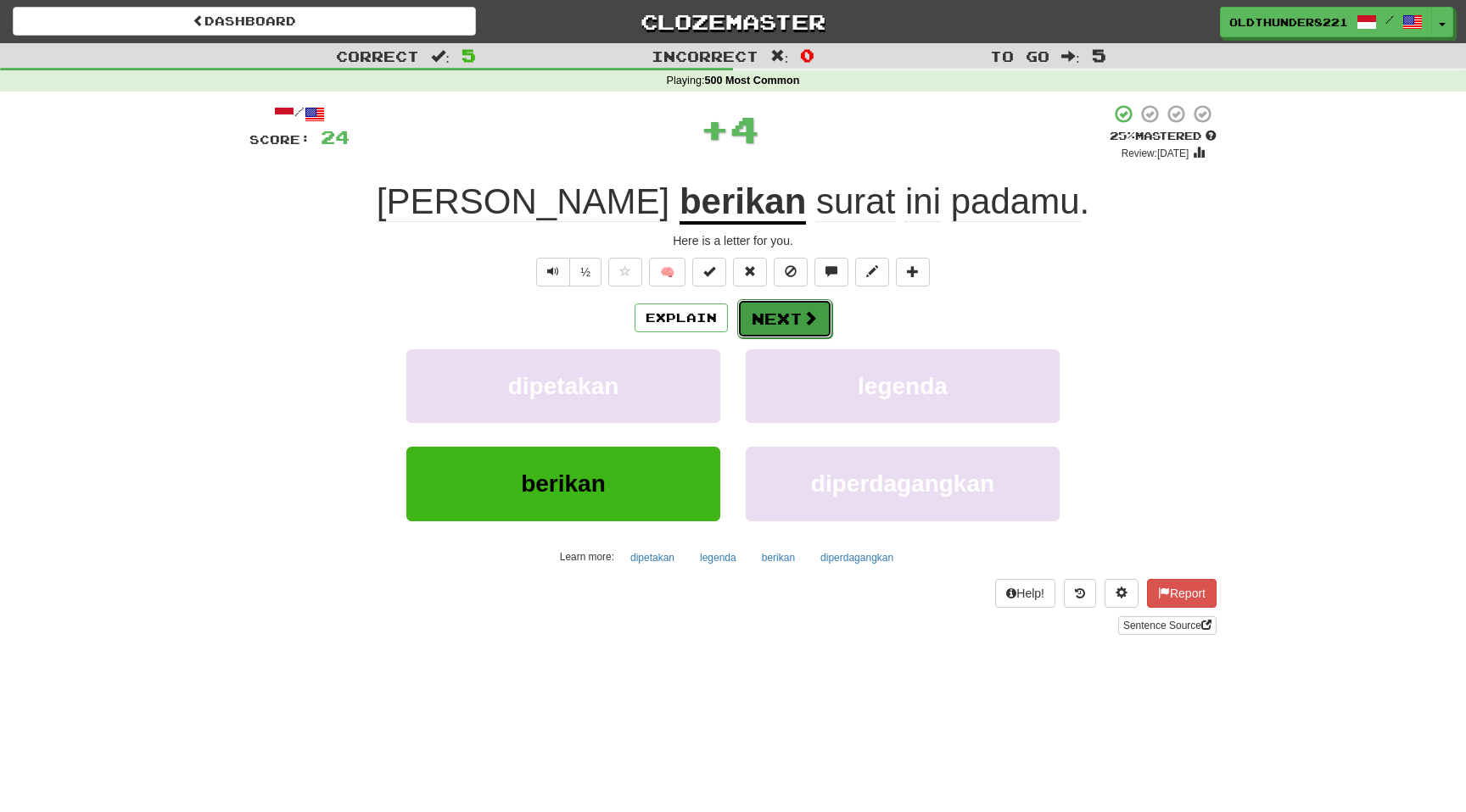
click at [789, 321] on button "Next" at bounding box center [784, 318] width 95 height 39
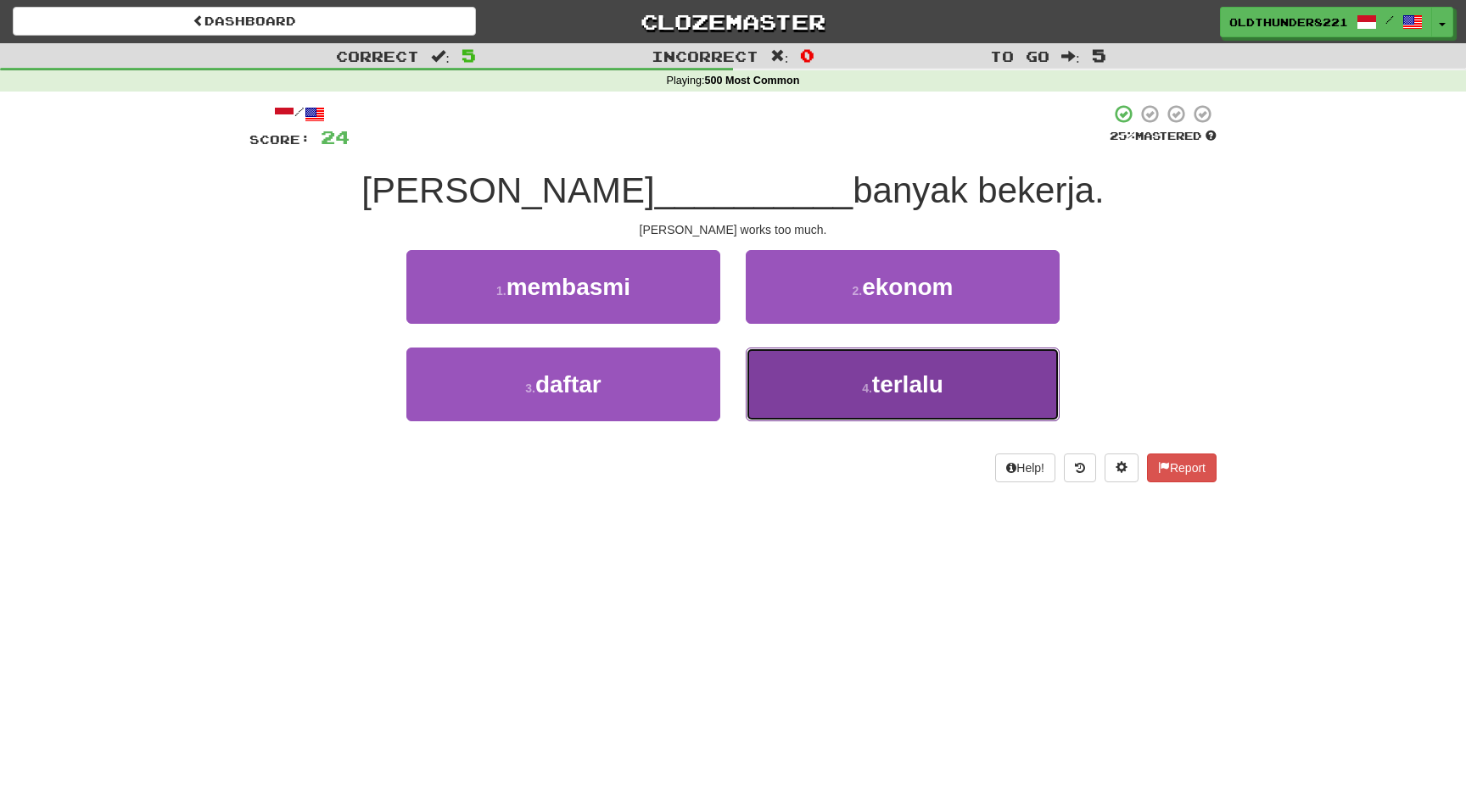
click at [879, 401] on button "4 . terlalu" at bounding box center [902, 384] width 314 height 74
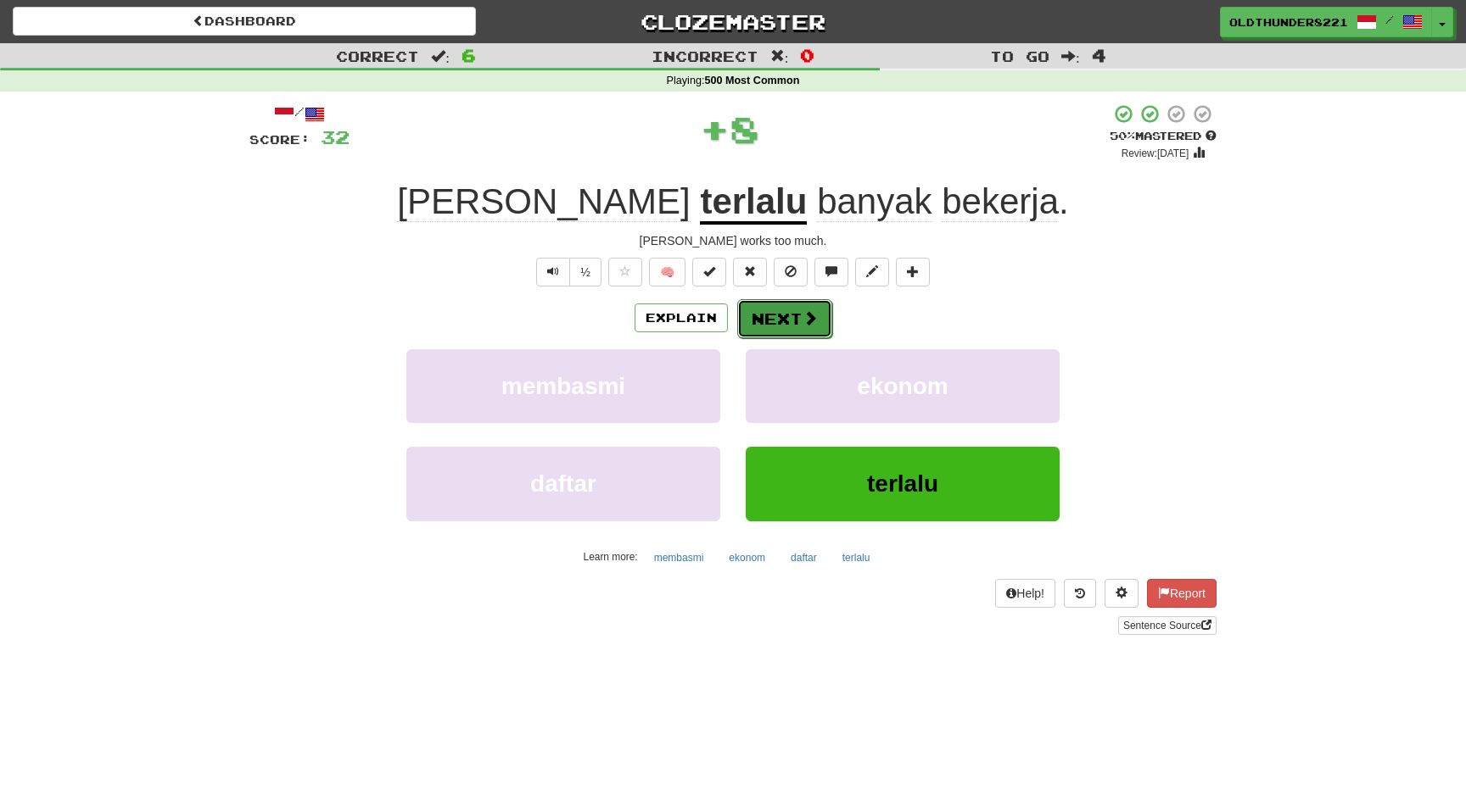
click at [786, 315] on button "Next" at bounding box center [784, 318] width 95 height 39
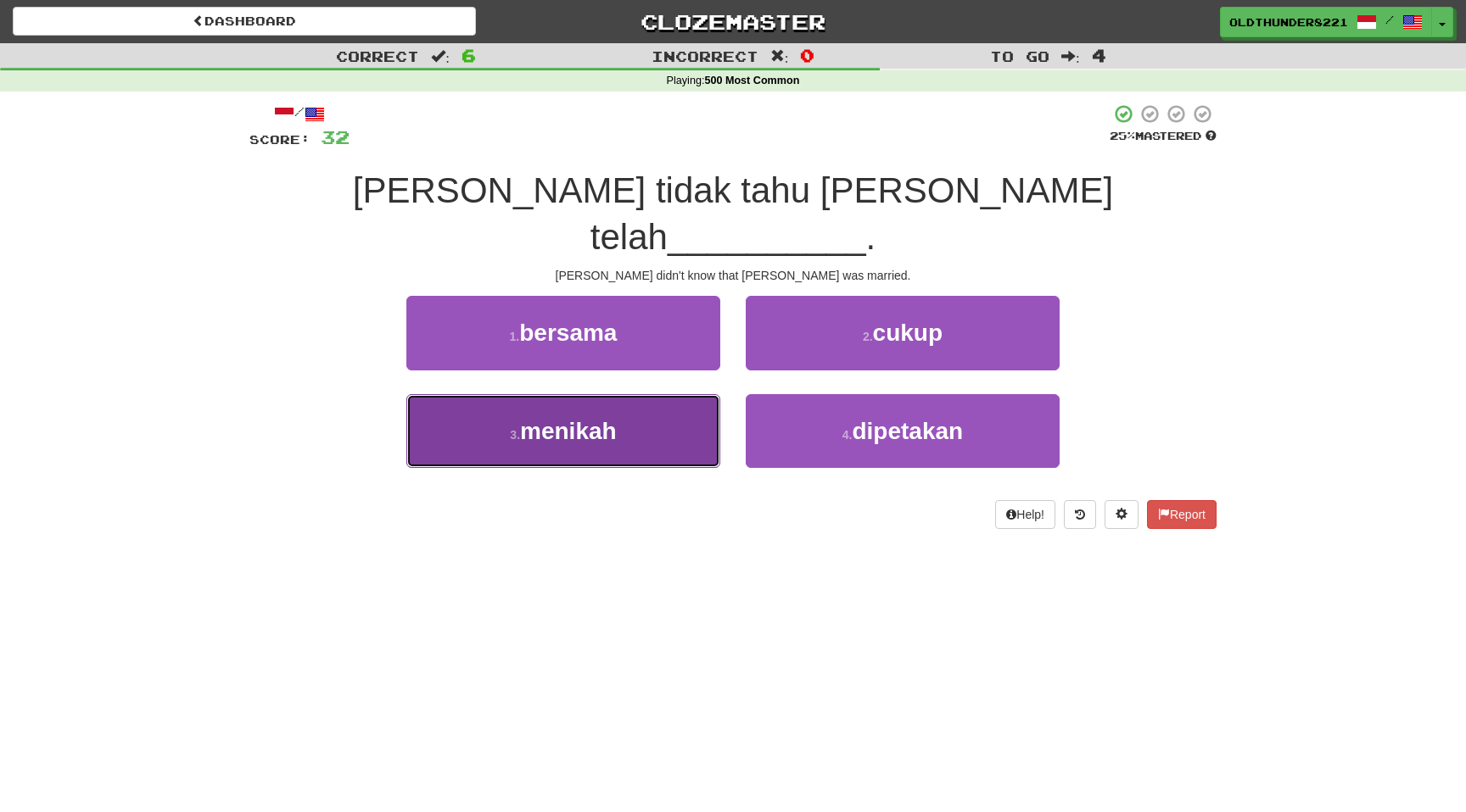
click at [574, 418] on span "menikah" at bounding box center [569, 431] width 96 height 26
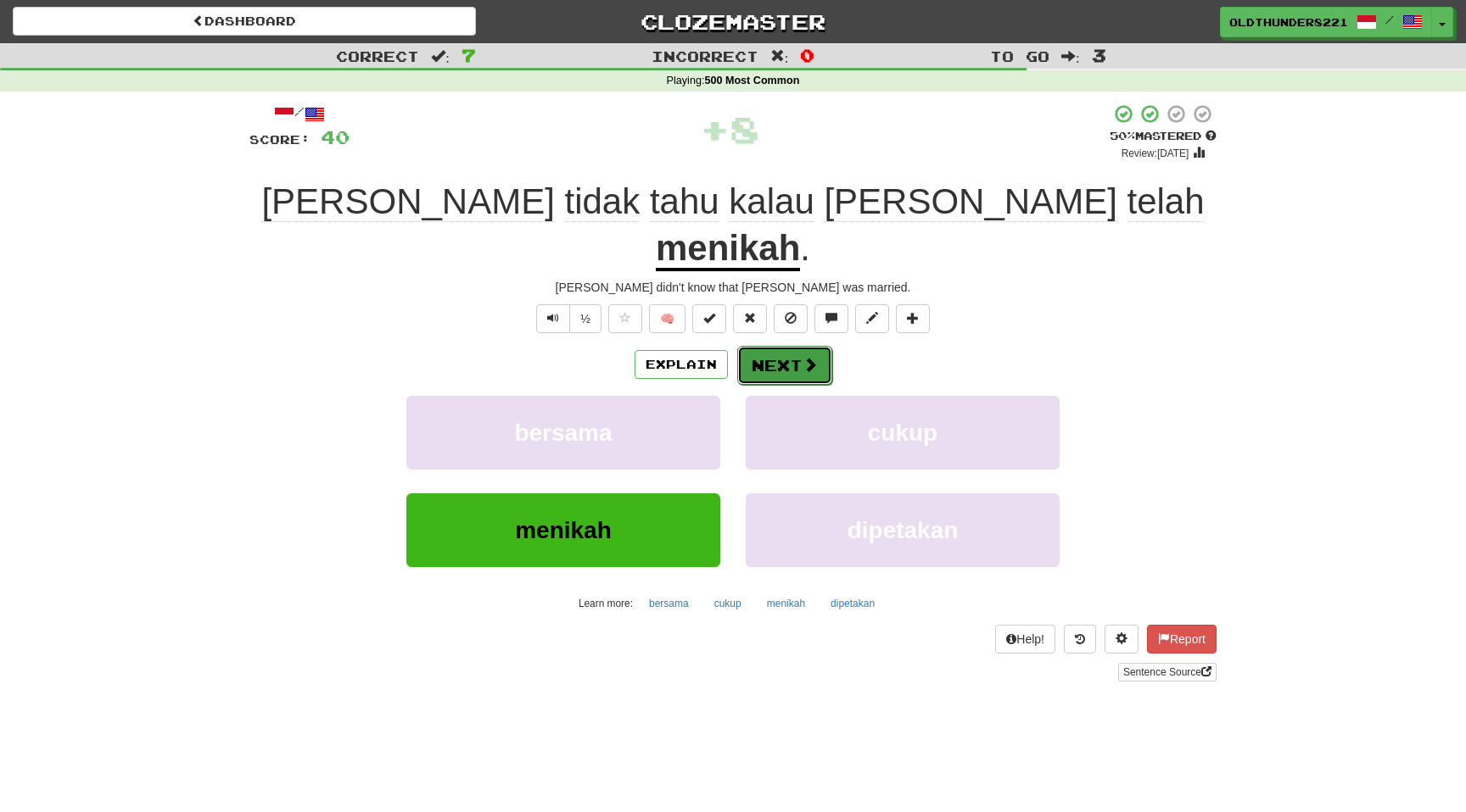
click at [787, 346] on button "Next" at bounding box center [784, 364] width 95 height 39
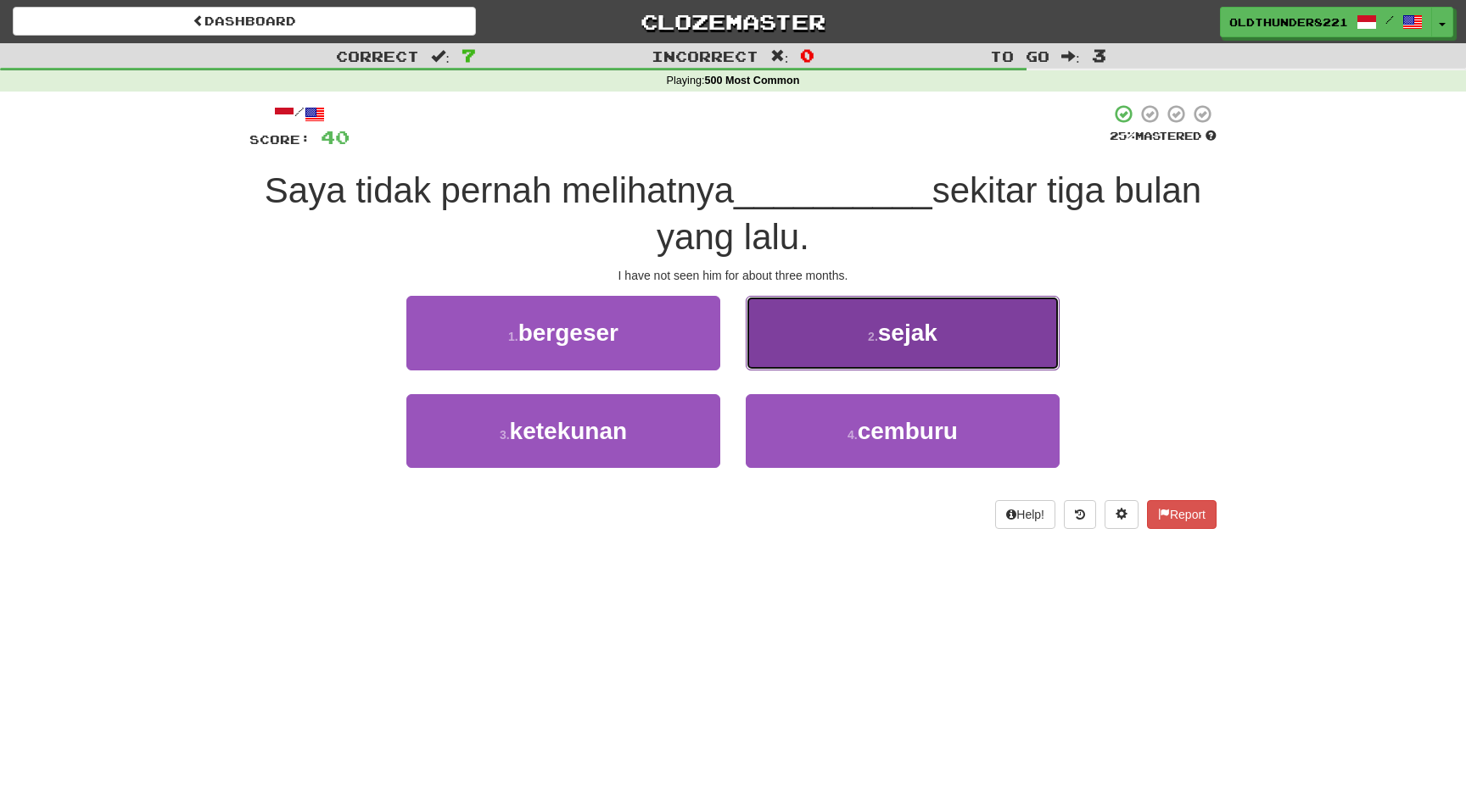
click at [925, 324] on span "sejak" at bounding box center [908, 333] width 60 height 26
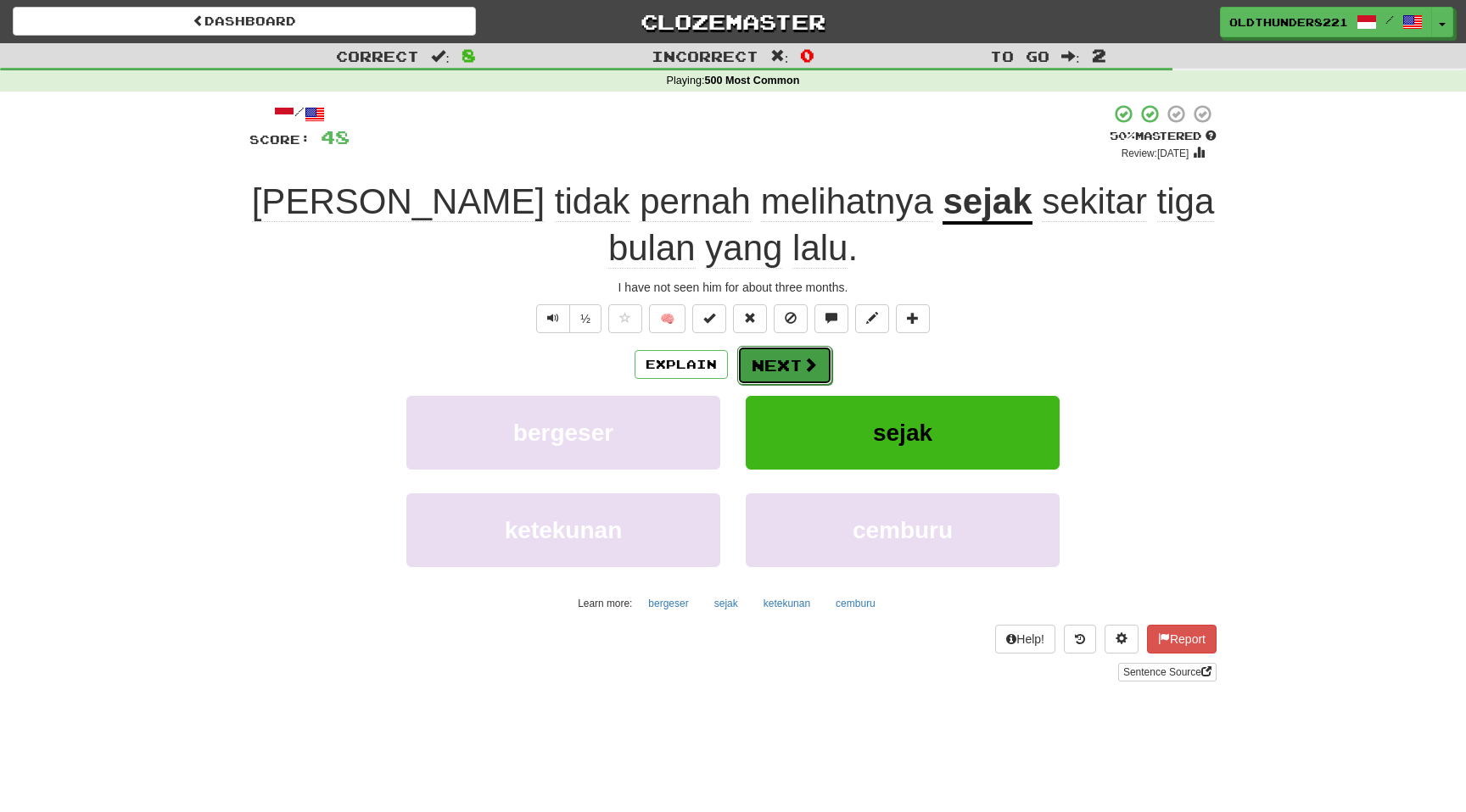
click at [798, 363] on button "Next" at bounding box center [784, 364] width 95 height 39
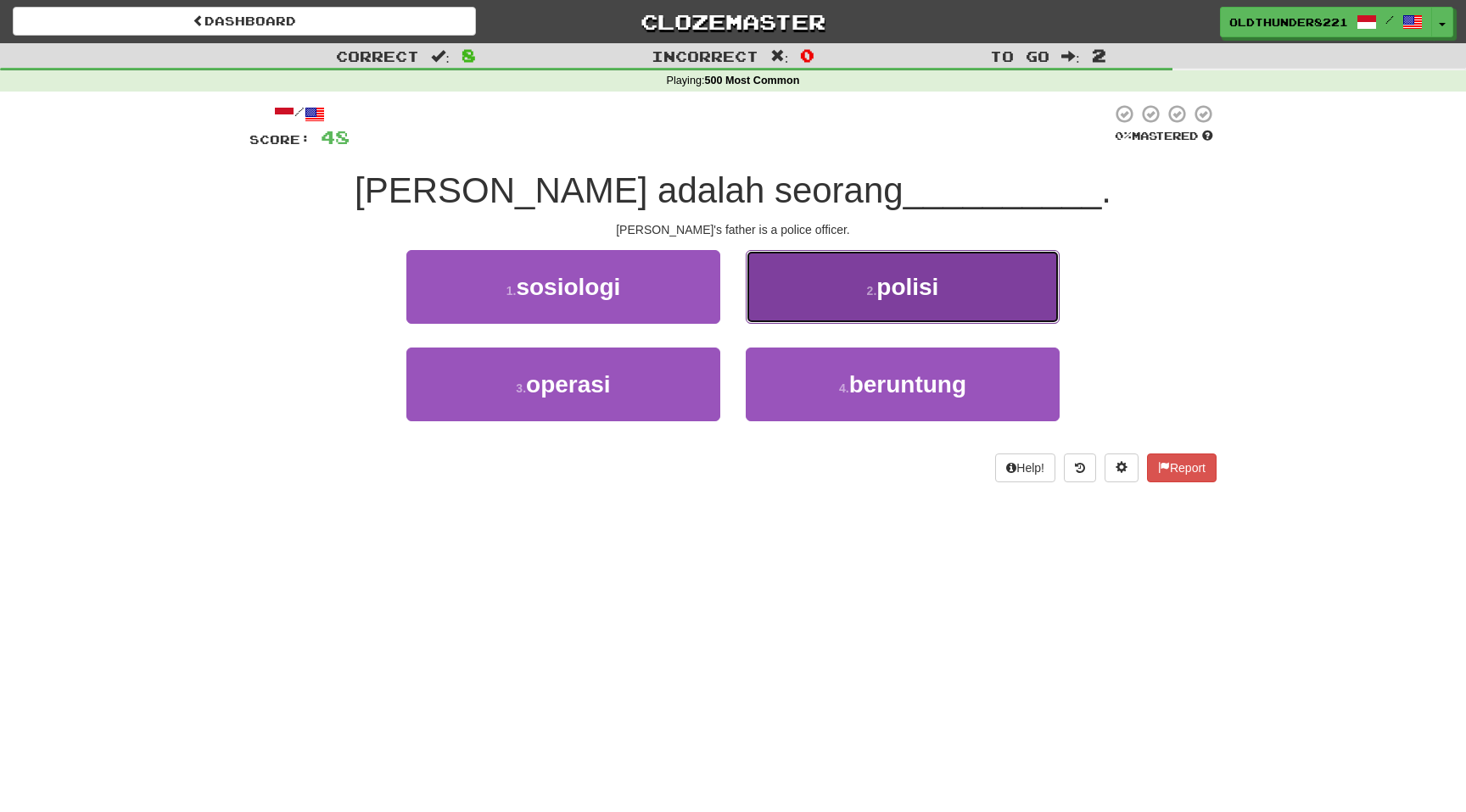
click at [899, 274] on span "polisi" at bounding box center [908, 287] width 62 height 26
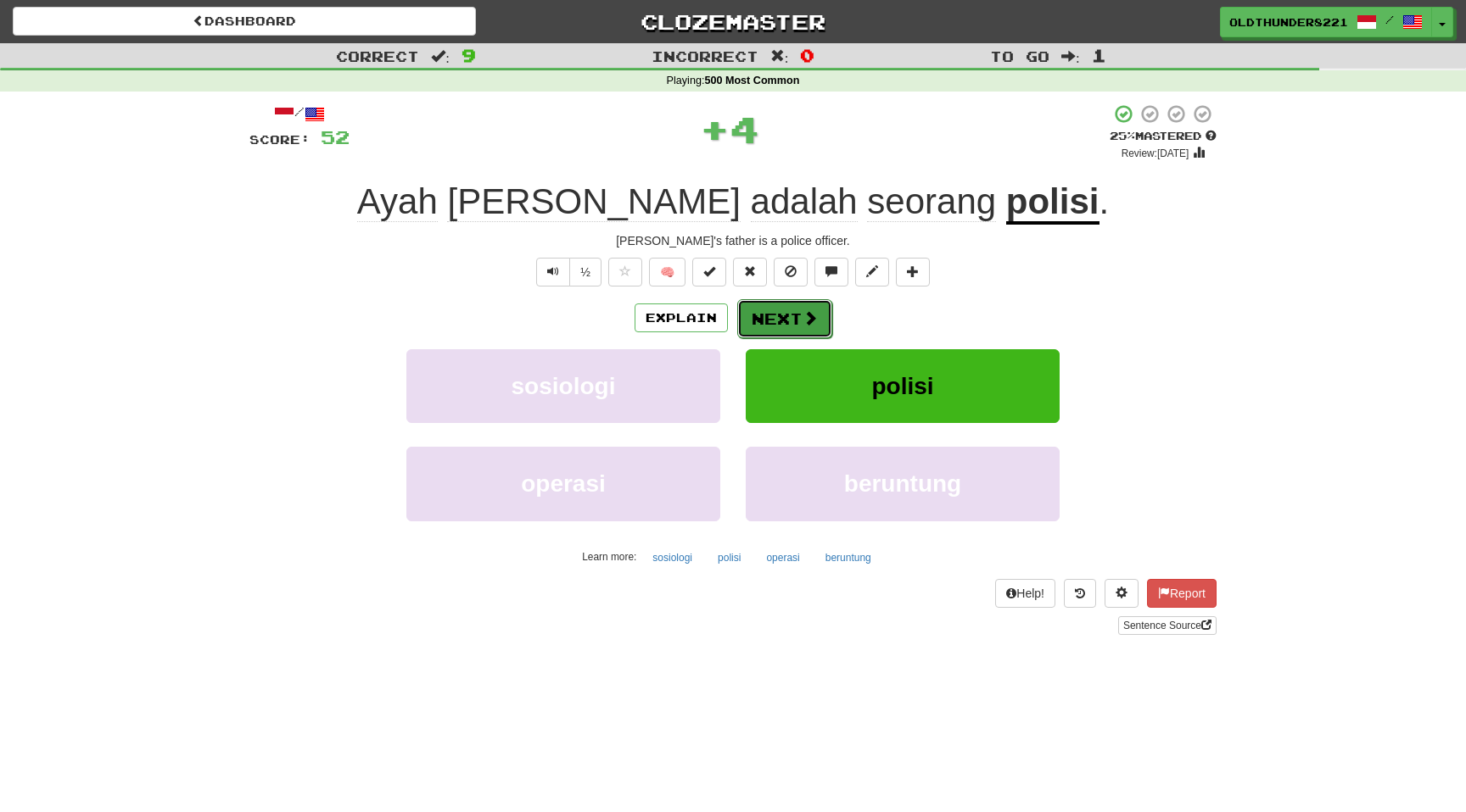
click at [787, 313] on button "Next" at bounding box center [784, 318] width 95 height 39
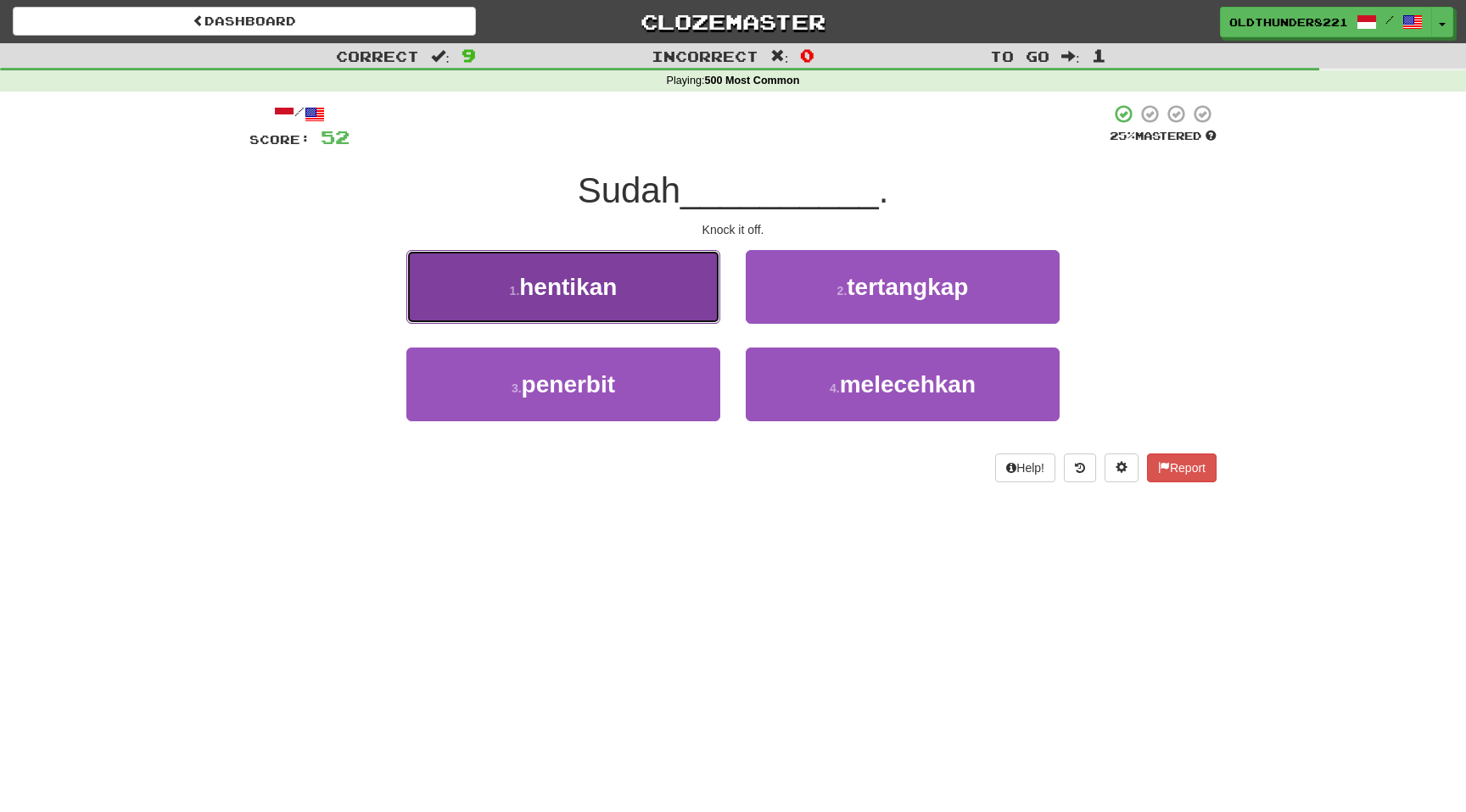
click at [561, 287] on span "hentikan" at bounding box center [568, 287] width 97 height 26
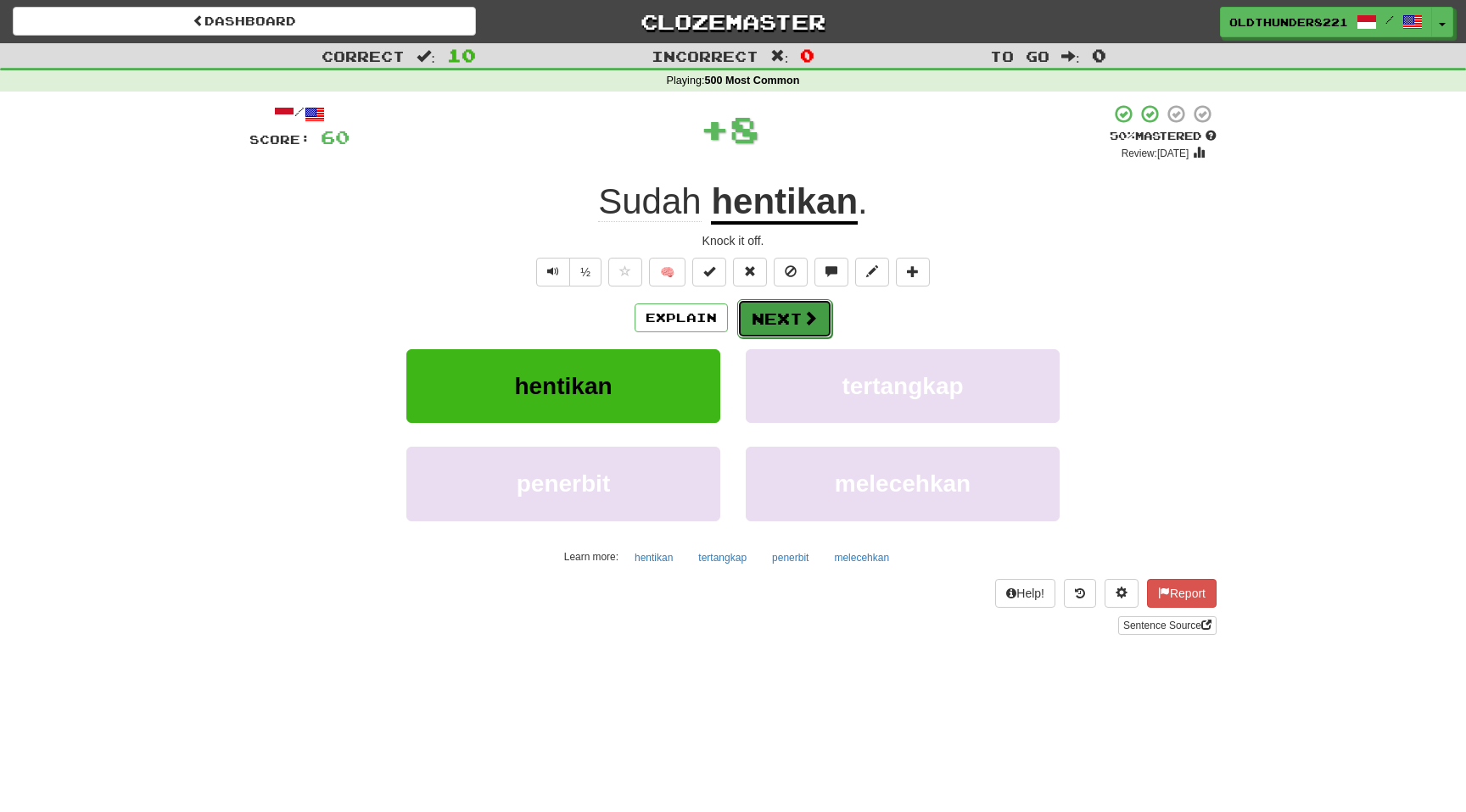
click at [784, 319] on button "Next" at bounding box center [784, 318] width 95 height 39
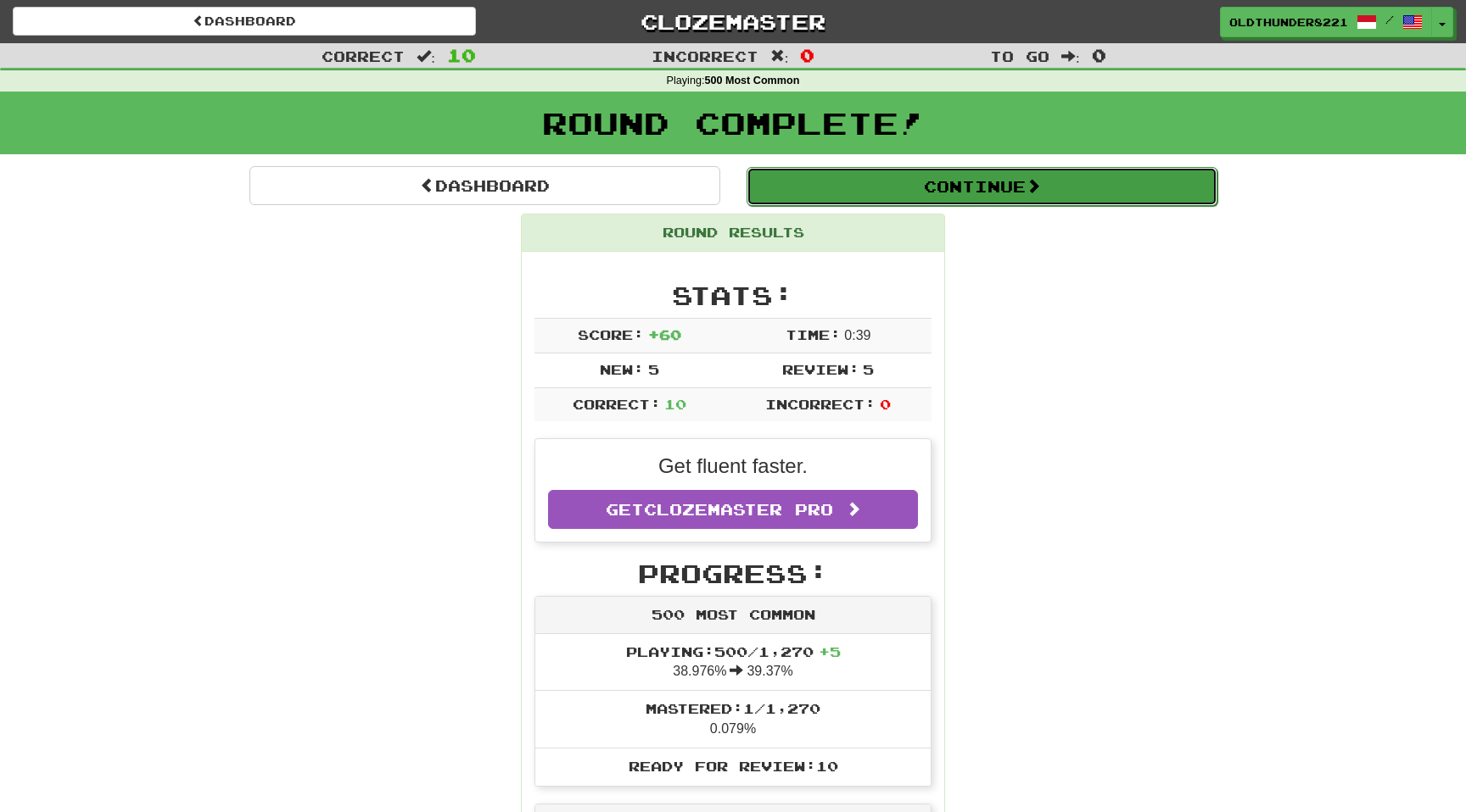
click at [950, 180] on button "Continue" at bounding box center [981, 186] width 470 height 39
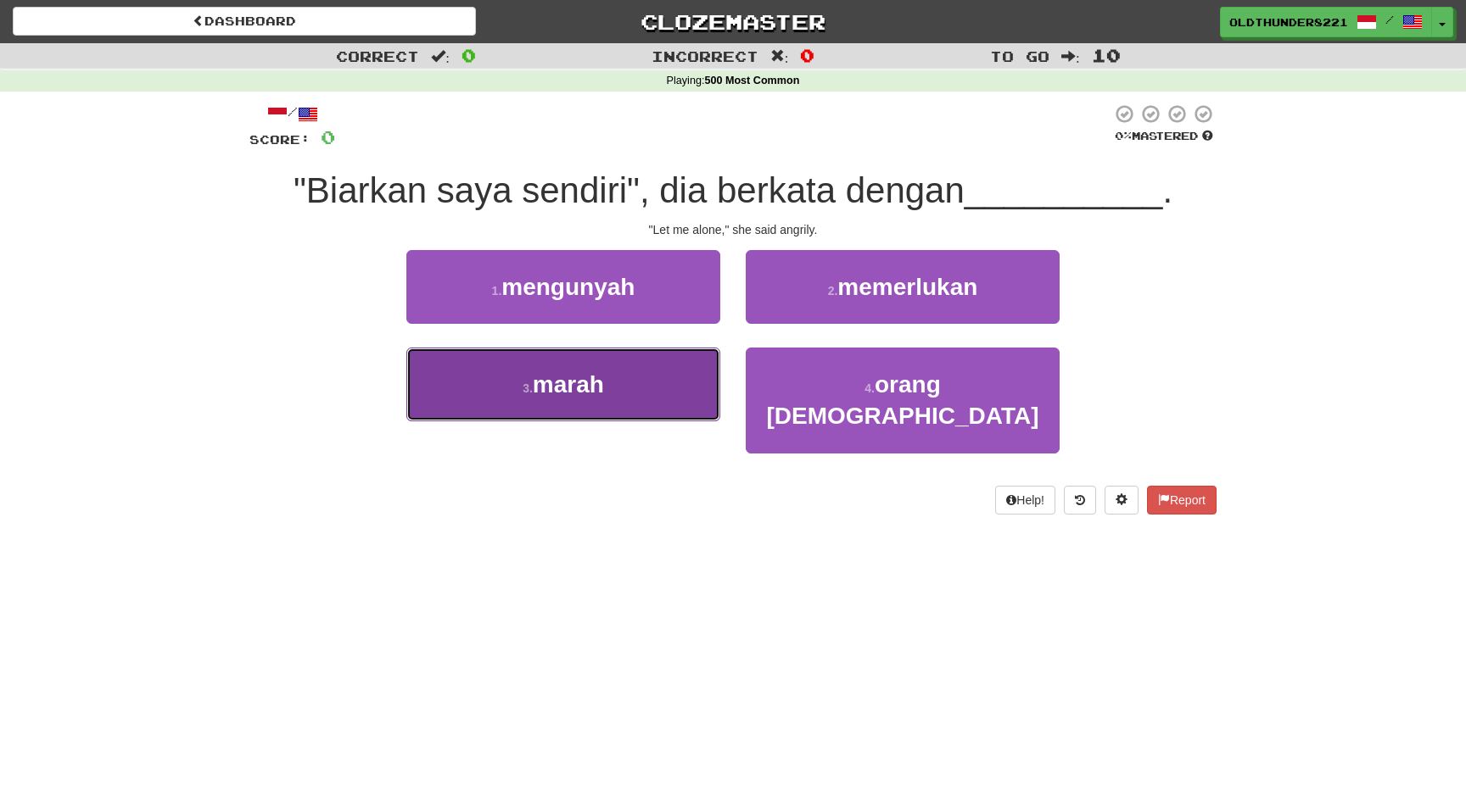
click at [556, 384] on span "marah" at bounding box center [568, 384] width 71 height 26
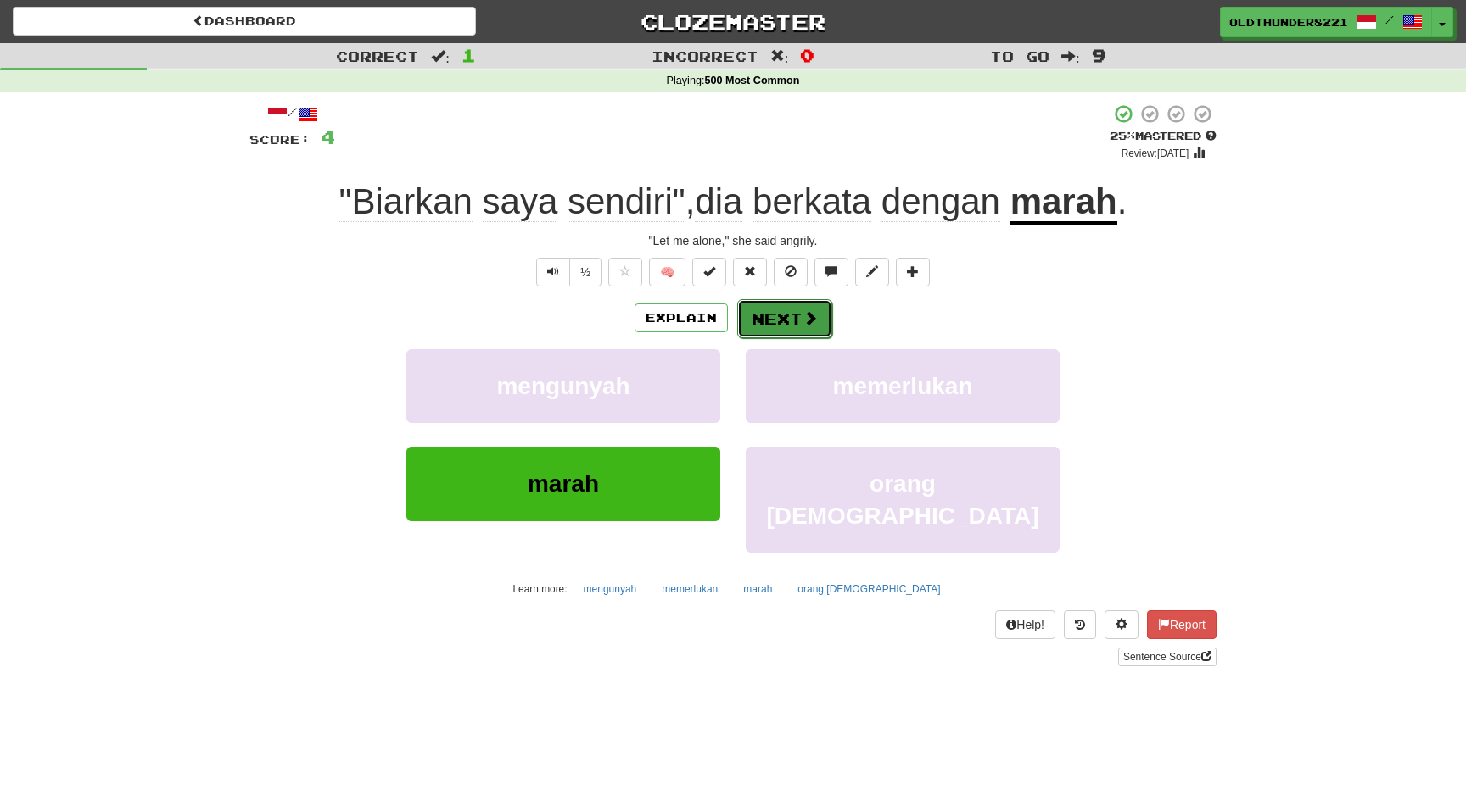
click at [782, 318] on button "Next" at bounding box center [784, 318] width 95 height 39
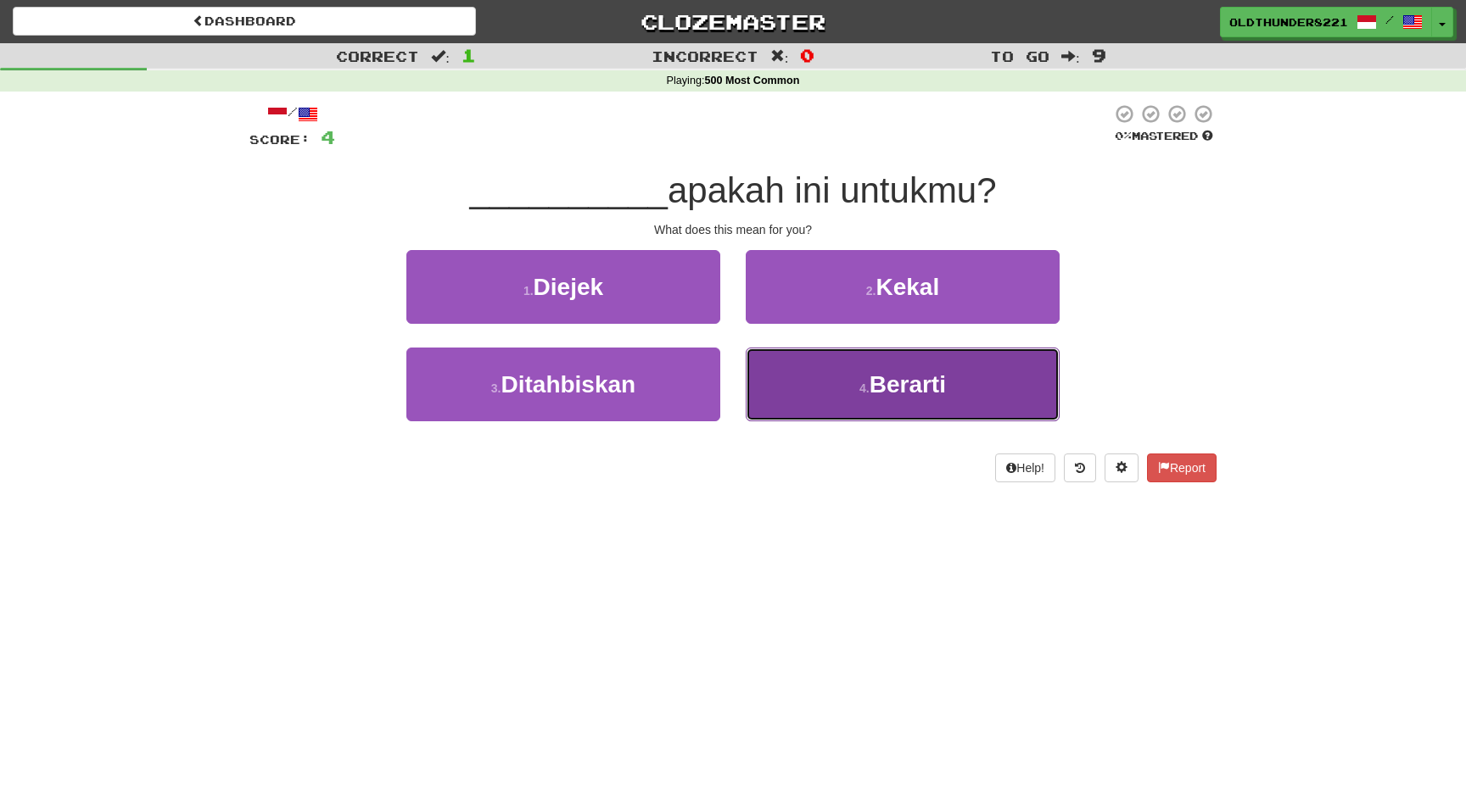
click at [900, 385] on span "Berarti" at bounding box center [908, 384] width 77 height 26
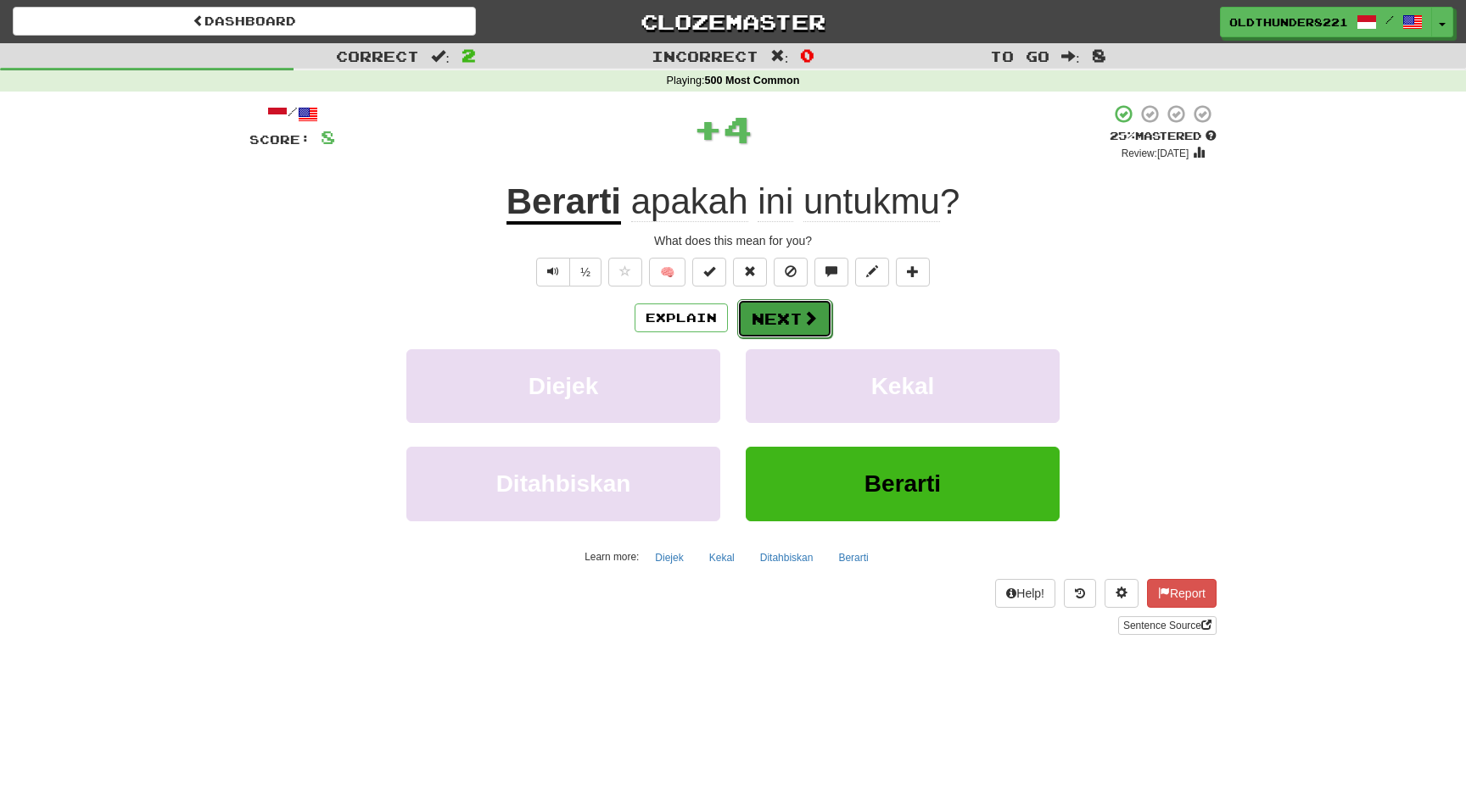
click at [778, 320] on button "Next" at bounding box center [784, 318] width 95 height 39
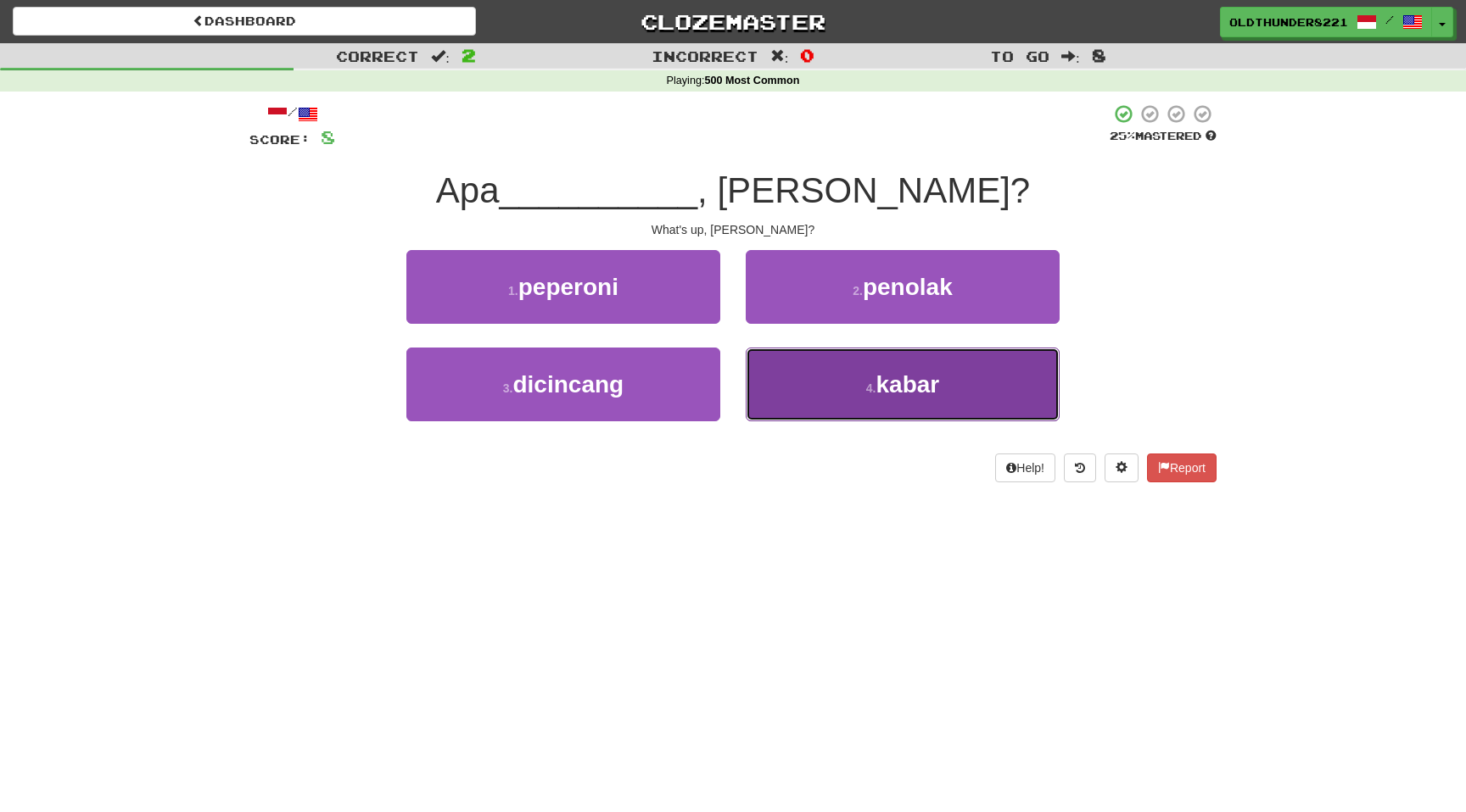
click at [878, 406] on button "4 . kabar" at bounding box center [902, 384] width 314 height 74
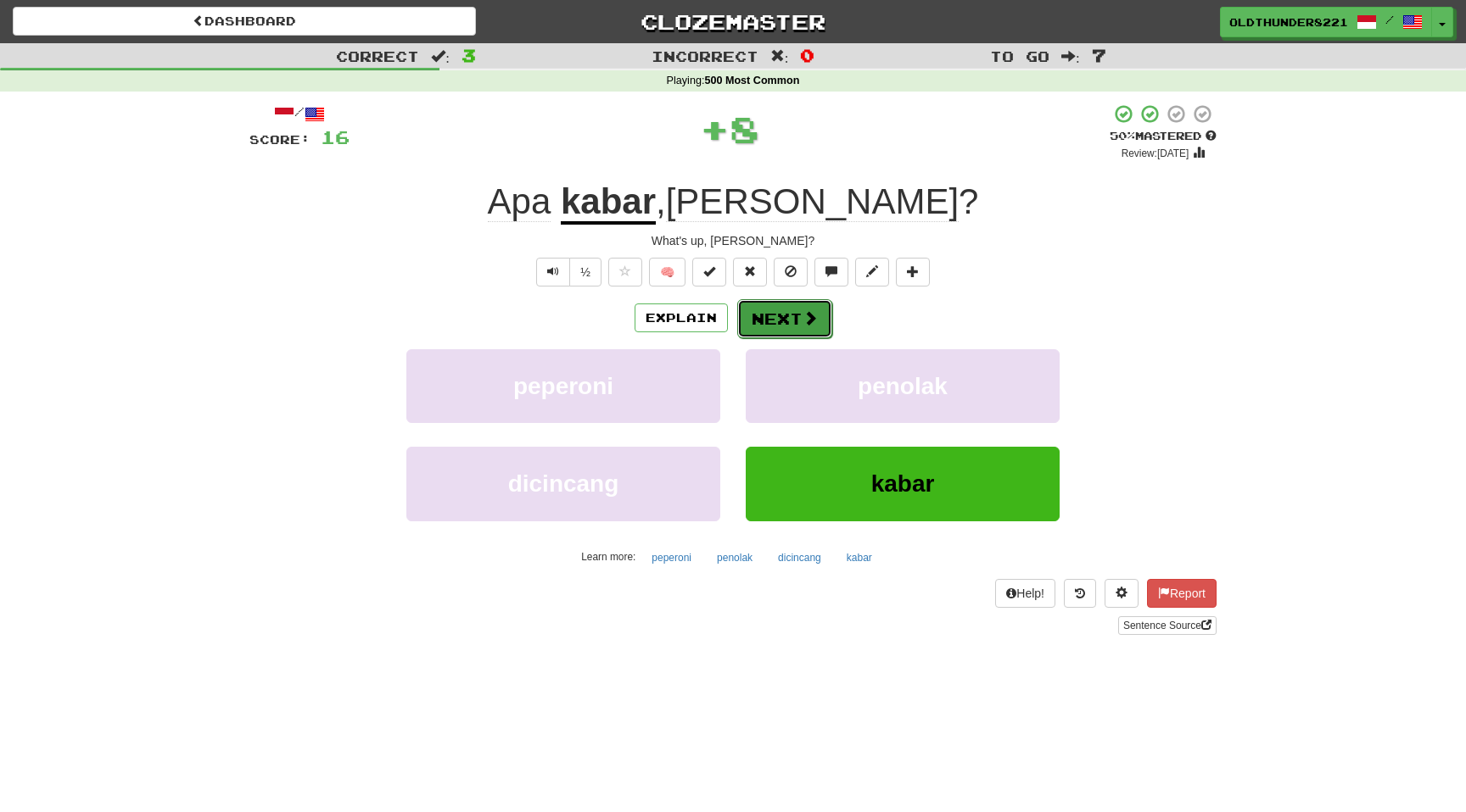
click at [788, 323] on button "Next" at bounding box center [784, 318] width 95 height 39
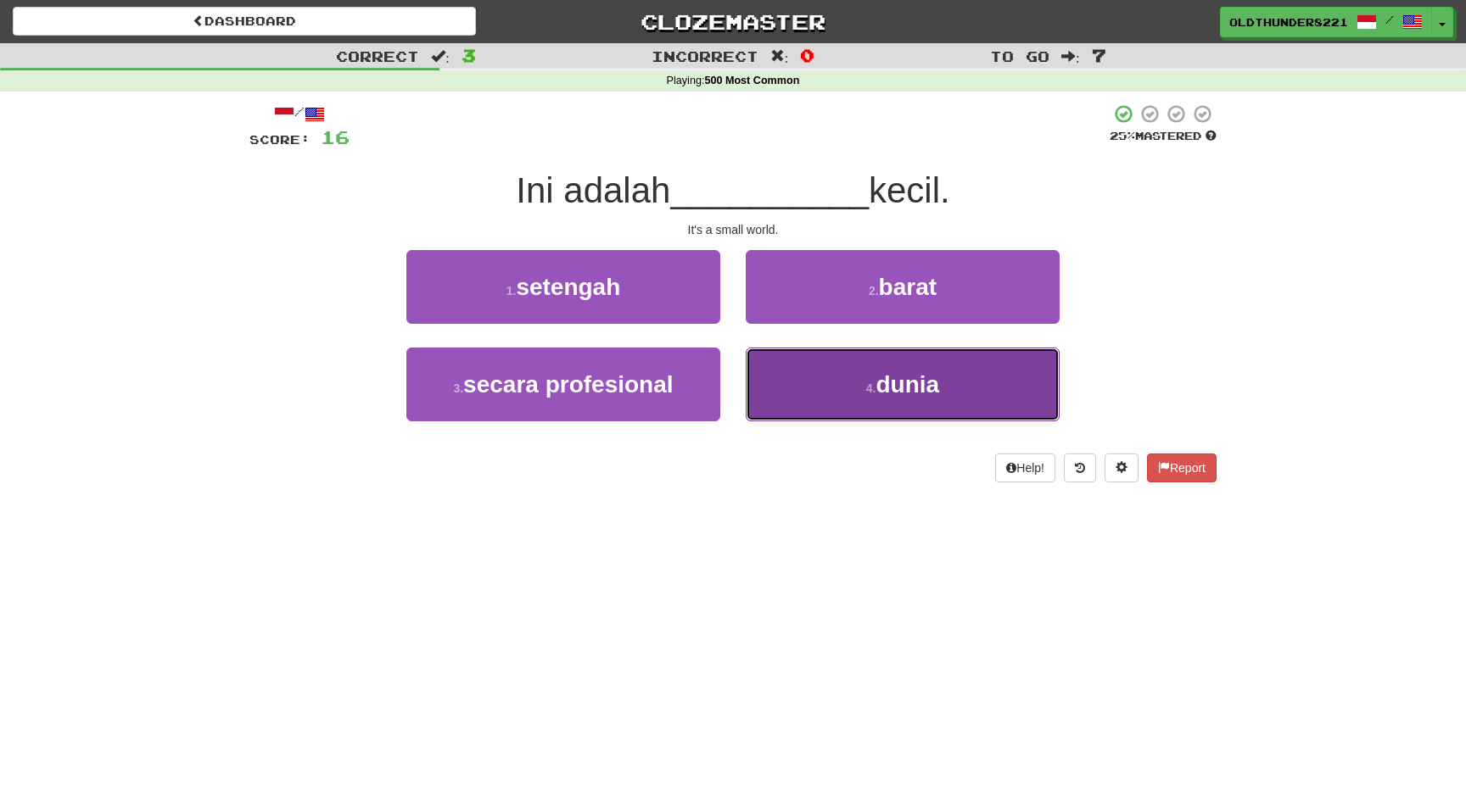
click at [890, 371] on span "dunia" at bounding box center [908, 384] width 63 height 26
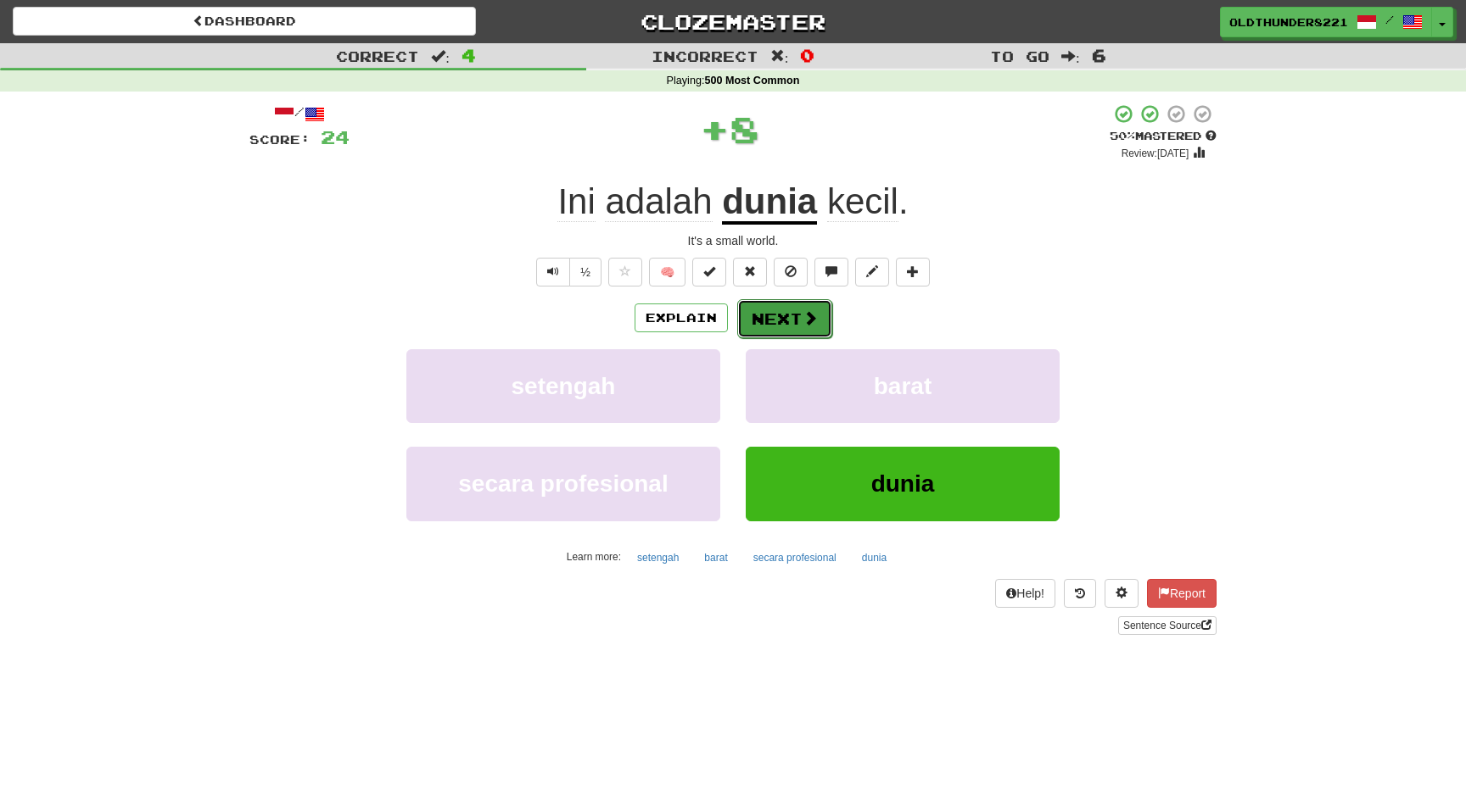
click at [776, 319] on button "Next" at bounding box center [784, 318] width 95 height 39
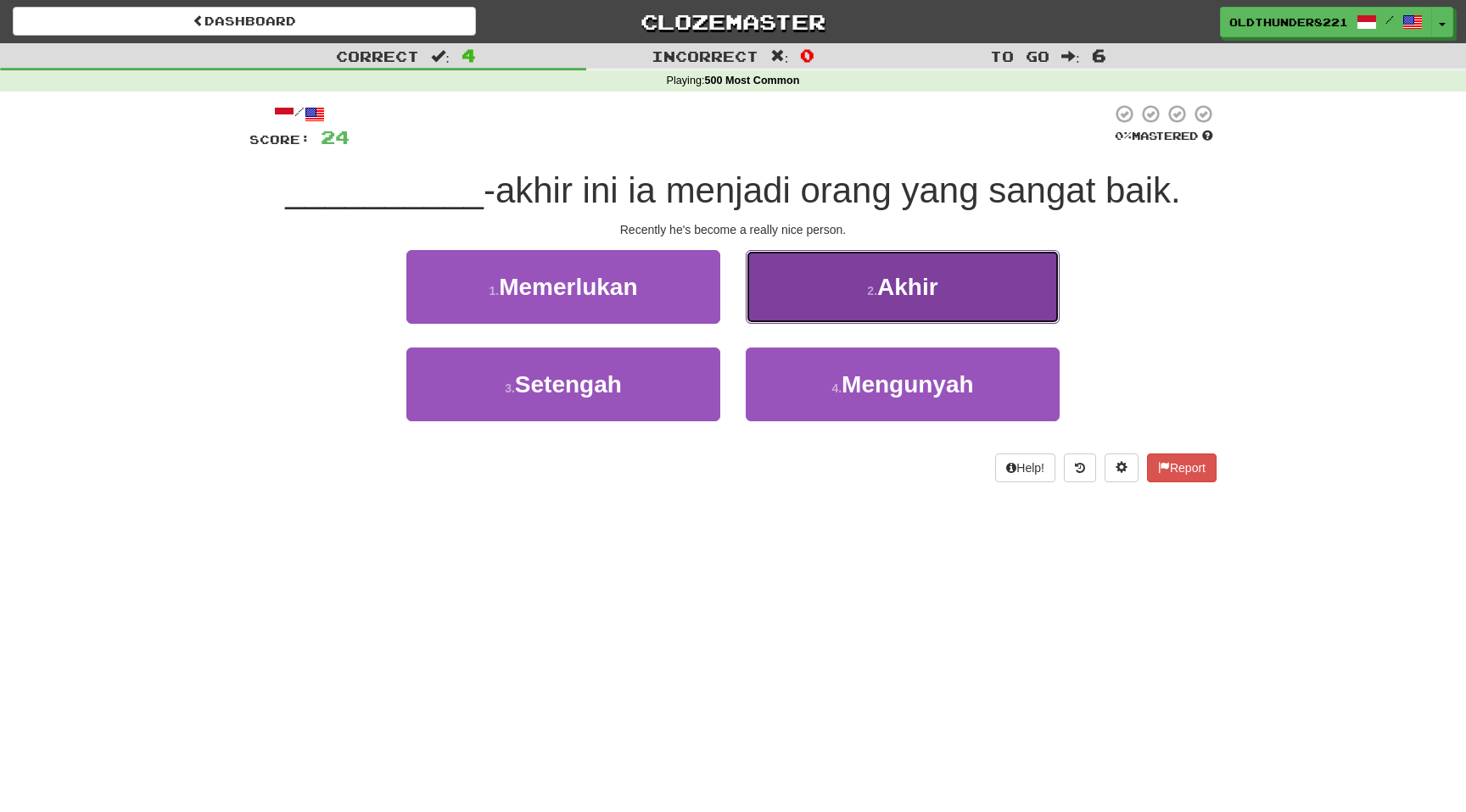
click at [875, 295] on small "2 ." at bounding box center [872, 291] width 10 height 13
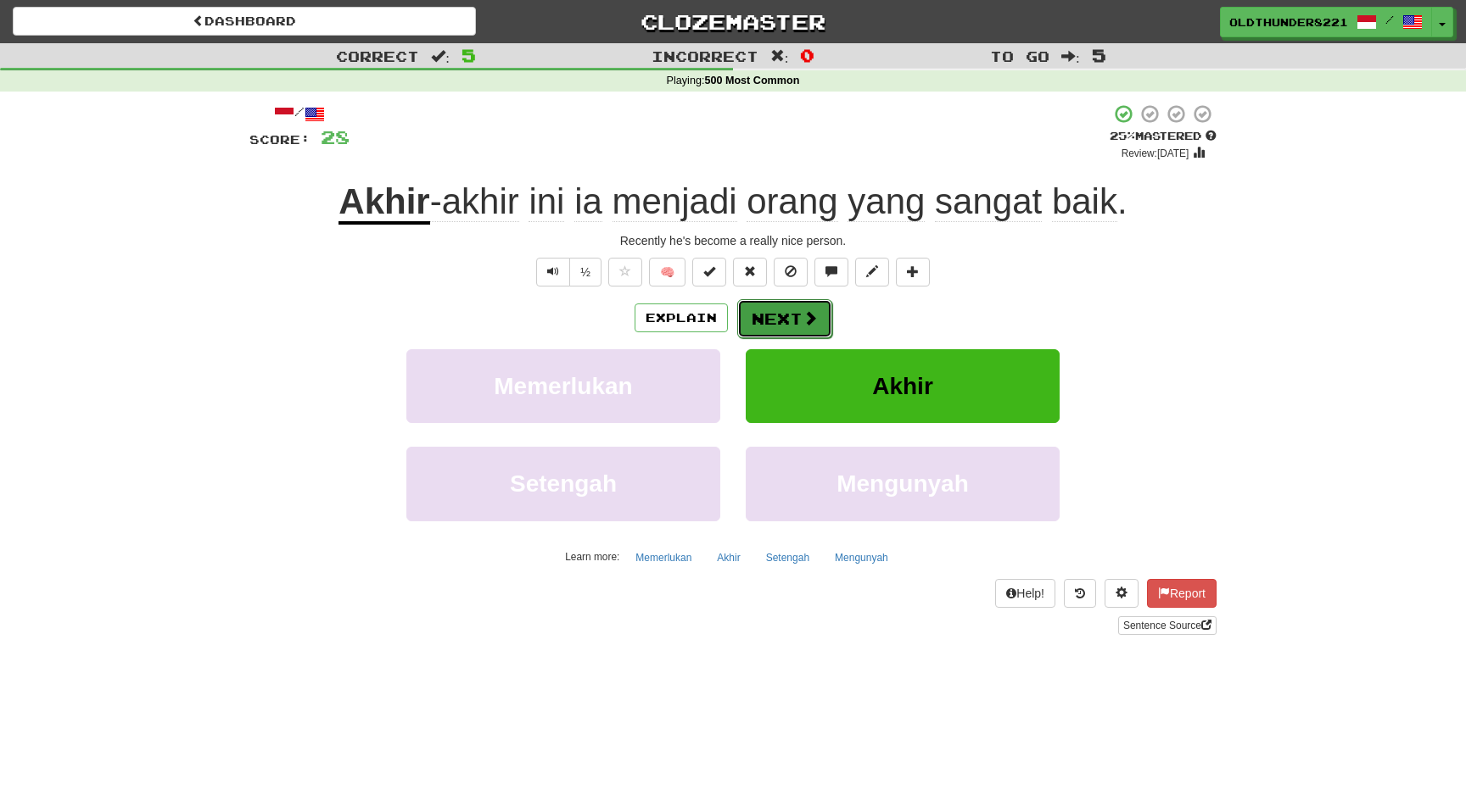
click at [793, 324] on button "Next" at bounding box center [784, 318] width 95 height 39
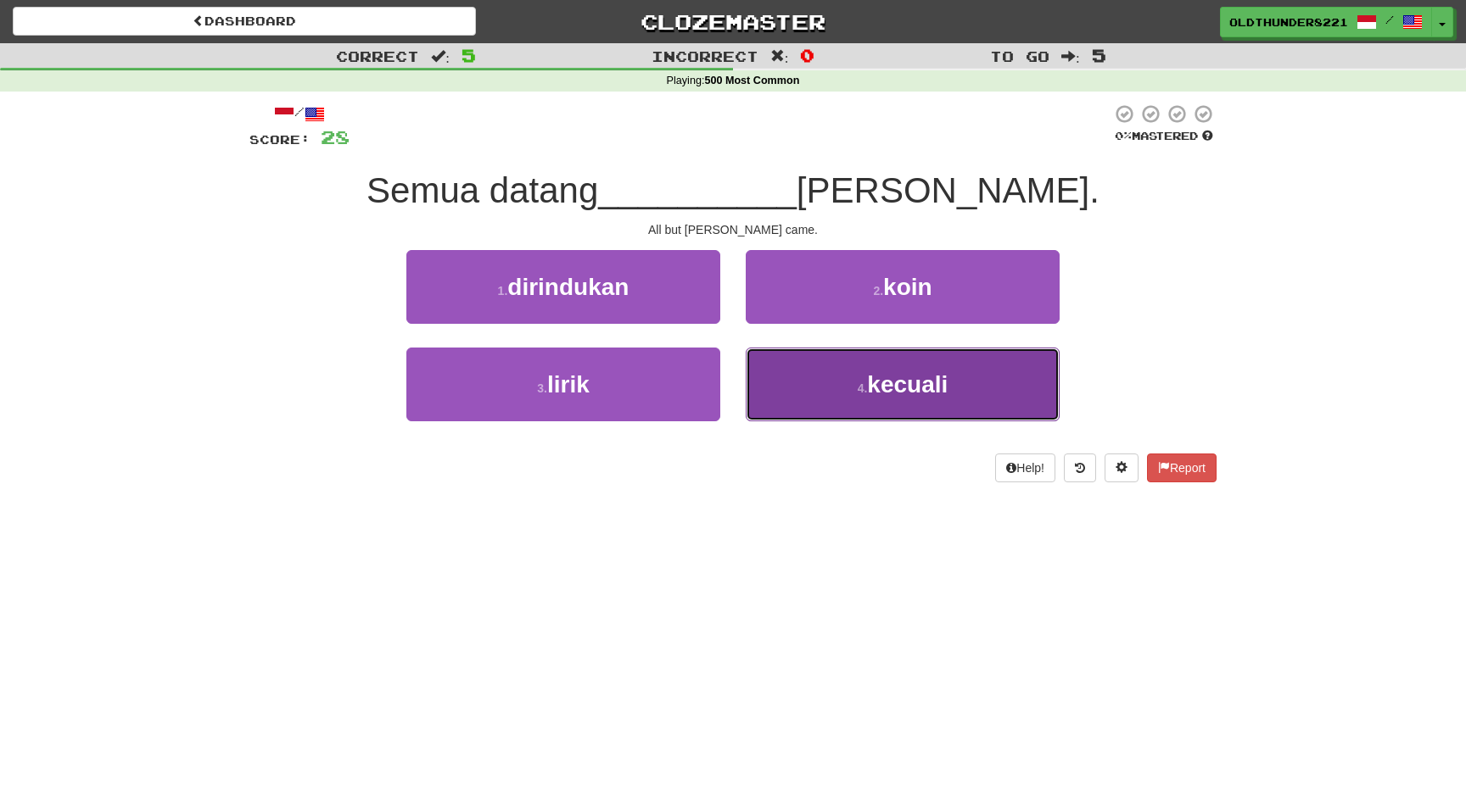
click at [882, 390] on span "kecuali" at bounding box center [907, 384] width 80 height 26
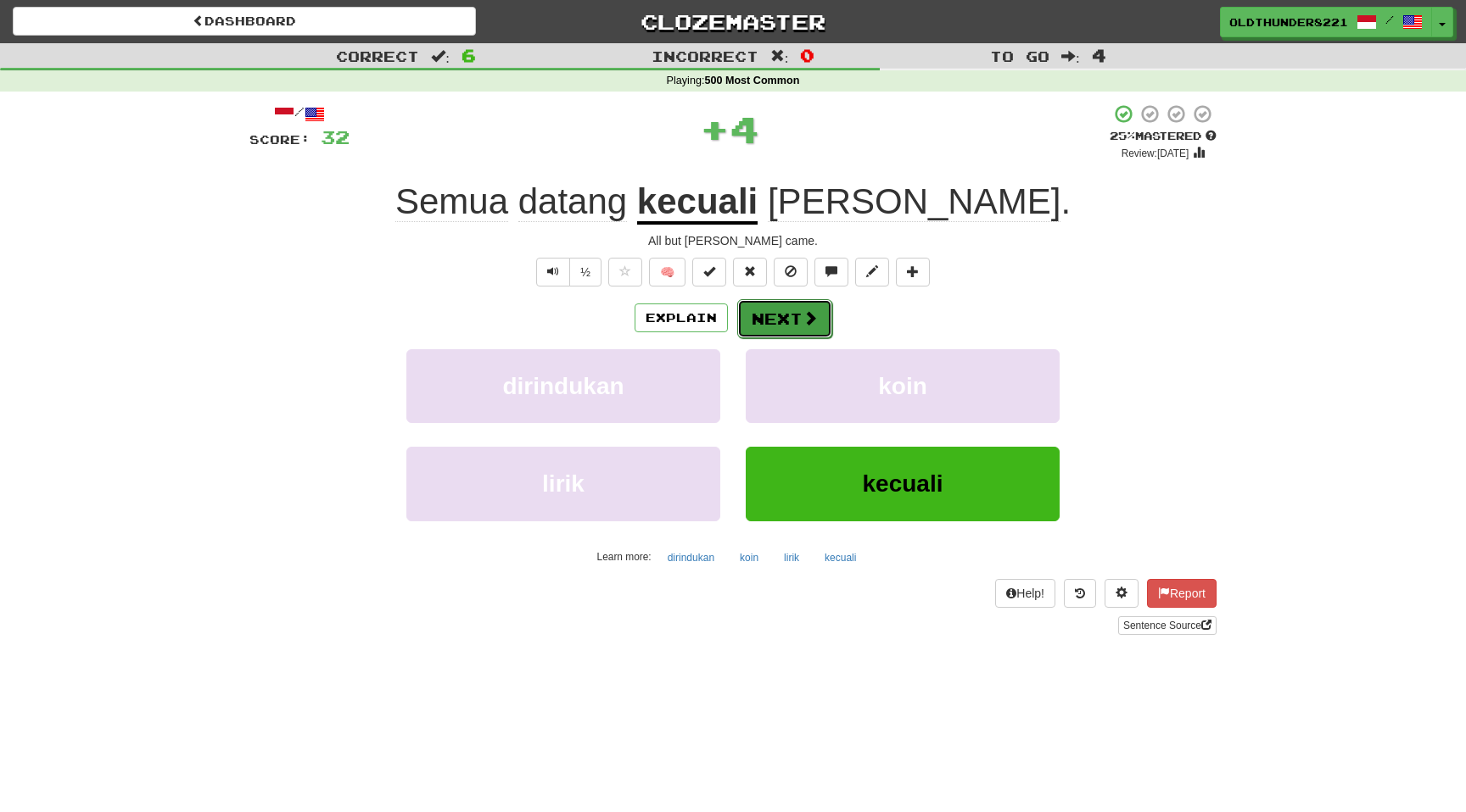
click at [787, 323] on button "Next" at bounding box center [784, 318] width 95 height 39
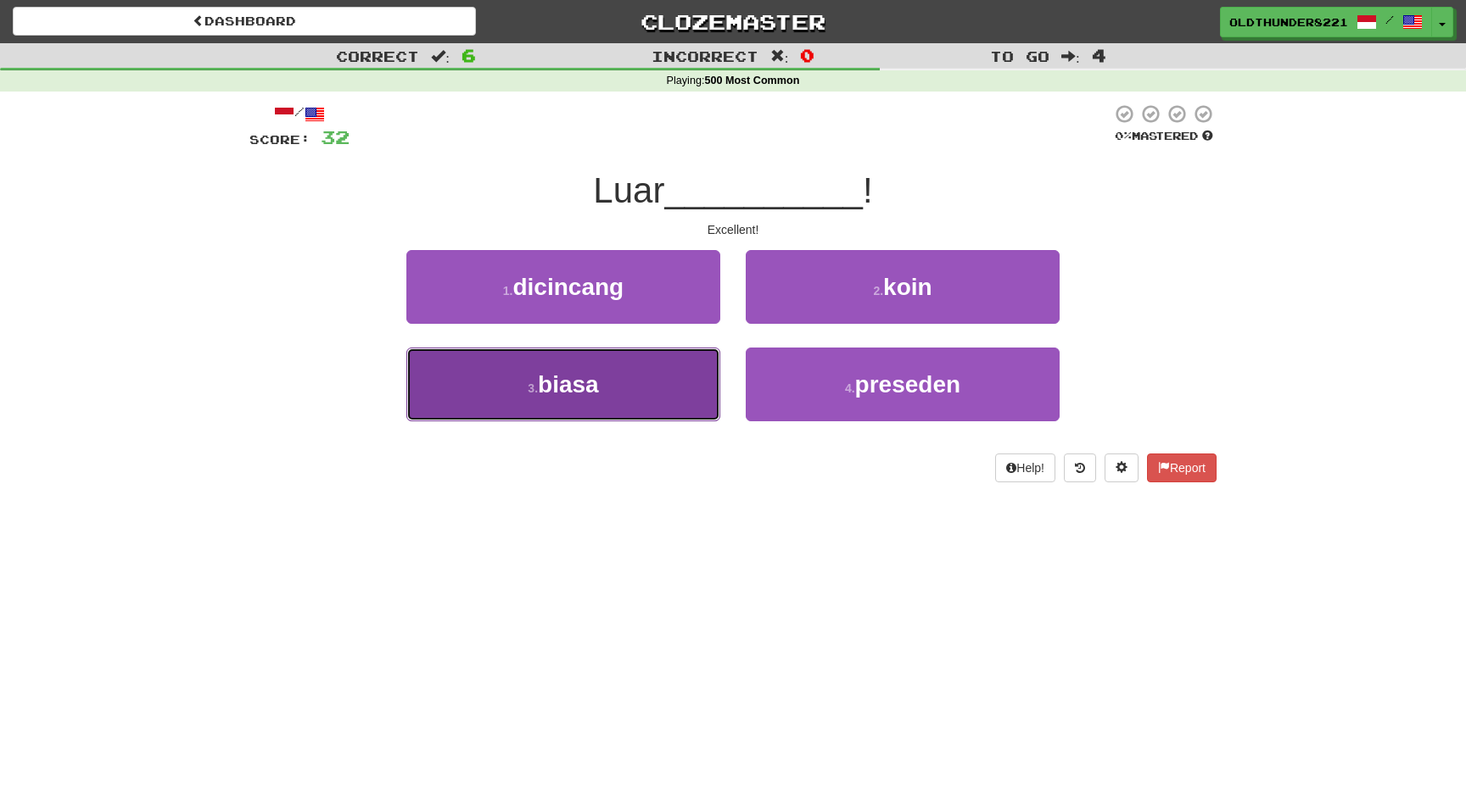
click at [570, 383] on span "biasa" at bounding box center [568, 384] width 61 height 26
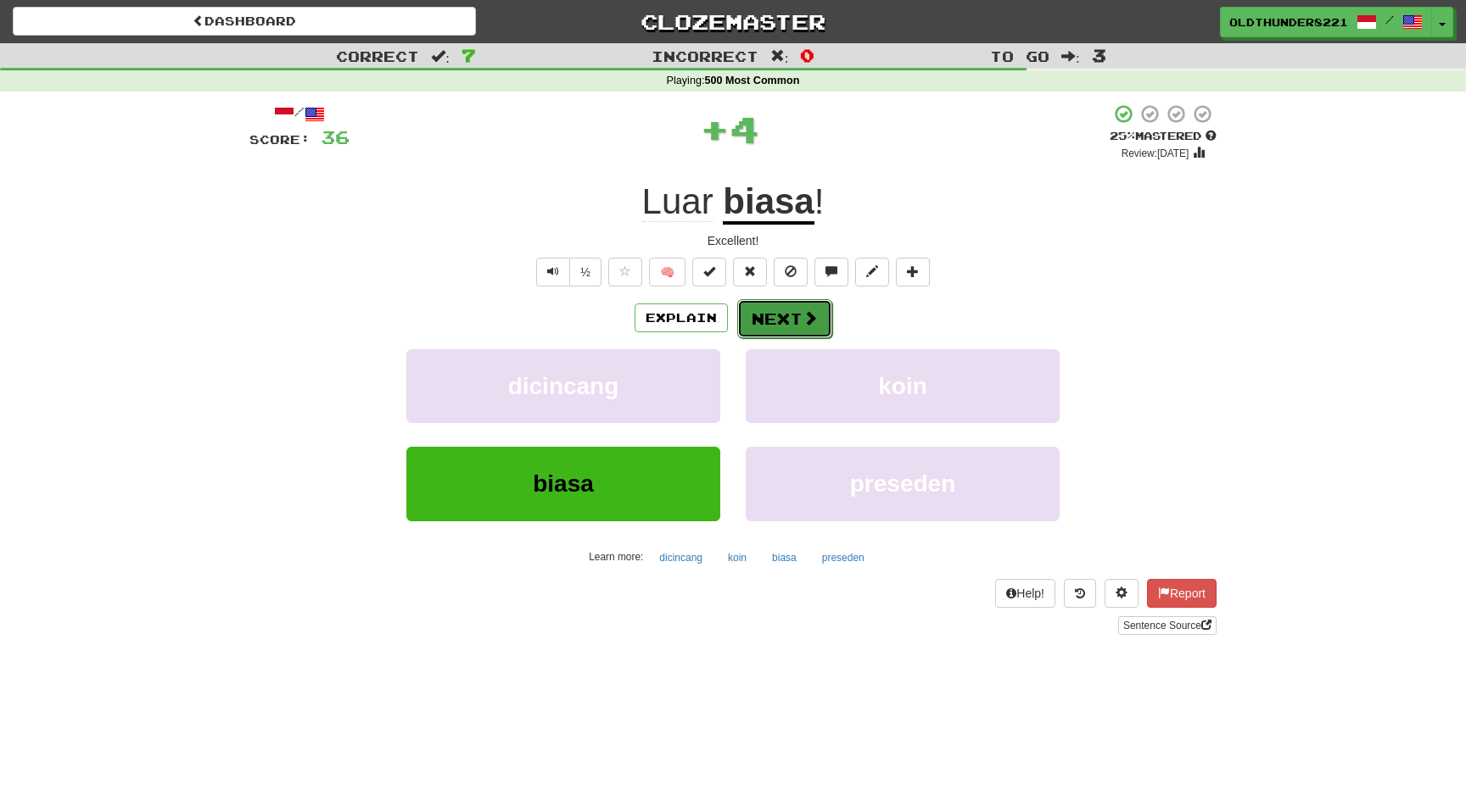
click at [782, 324] on button "Next" at bounding box center [784, 318] width 95 height 39
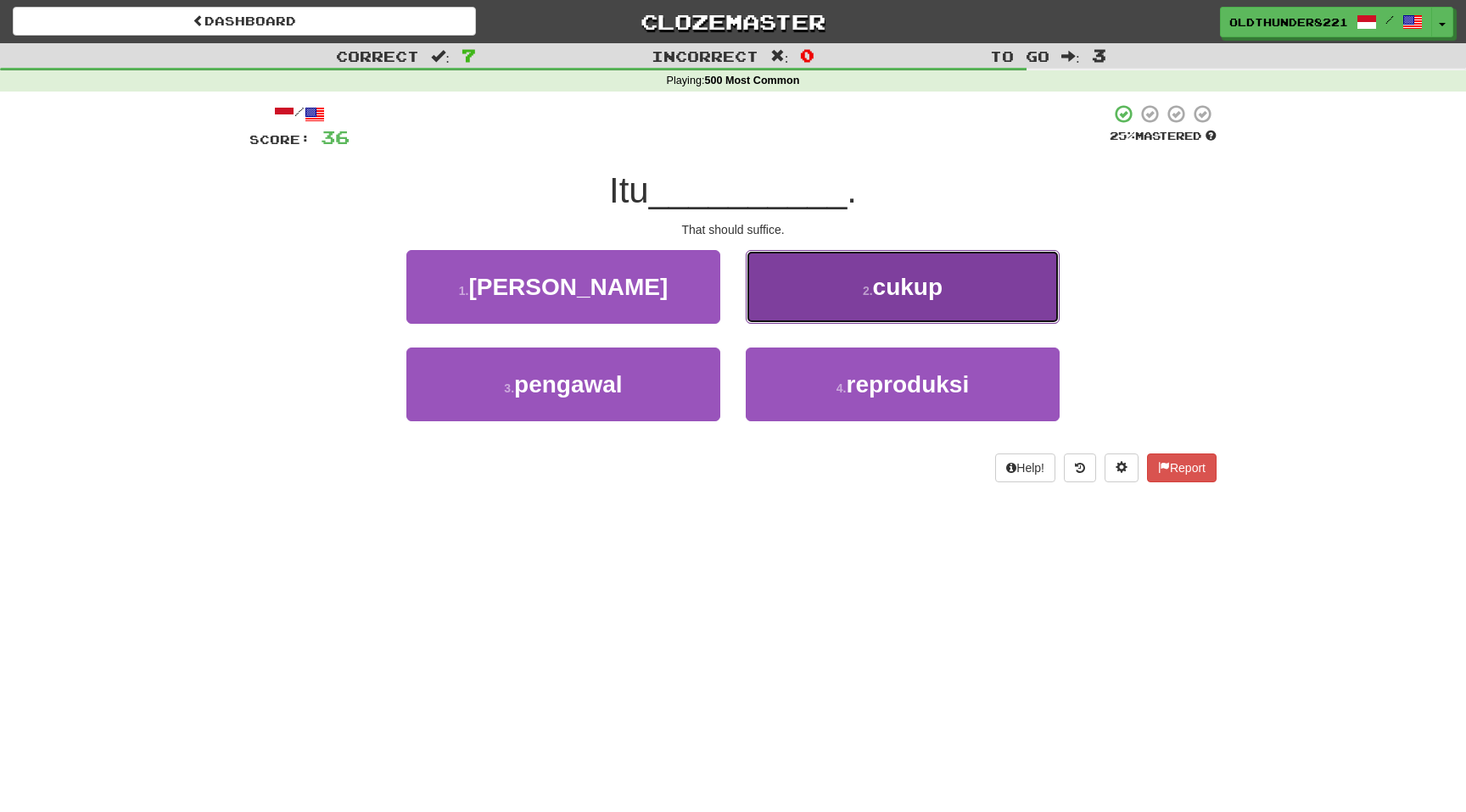
click at [947, 254] on button "2 . cukup" at bounding box center [902, 287] width 314 height 74
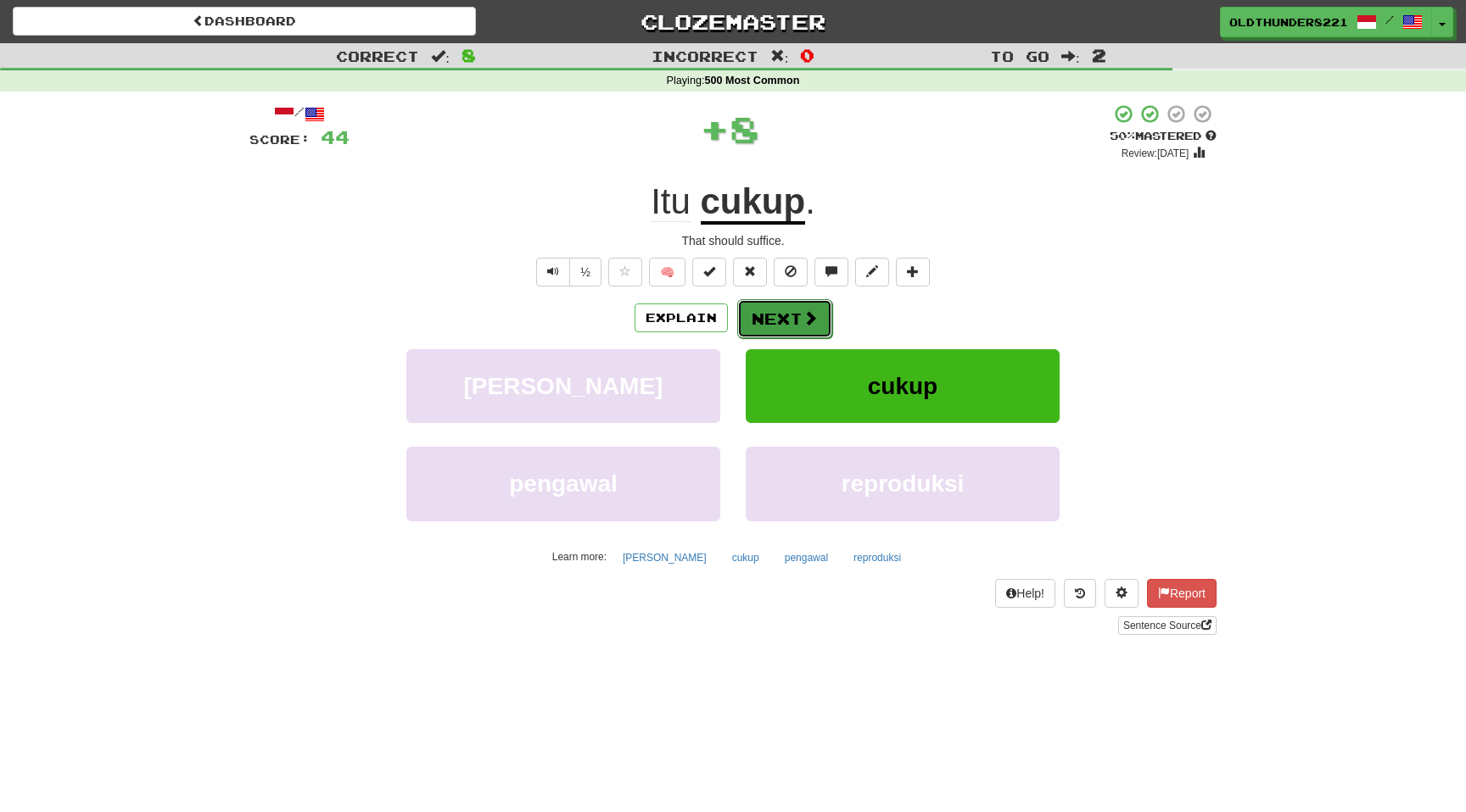
click at [762, 330] on button "Next" at bounding box center [784, 318] width 95 height 39
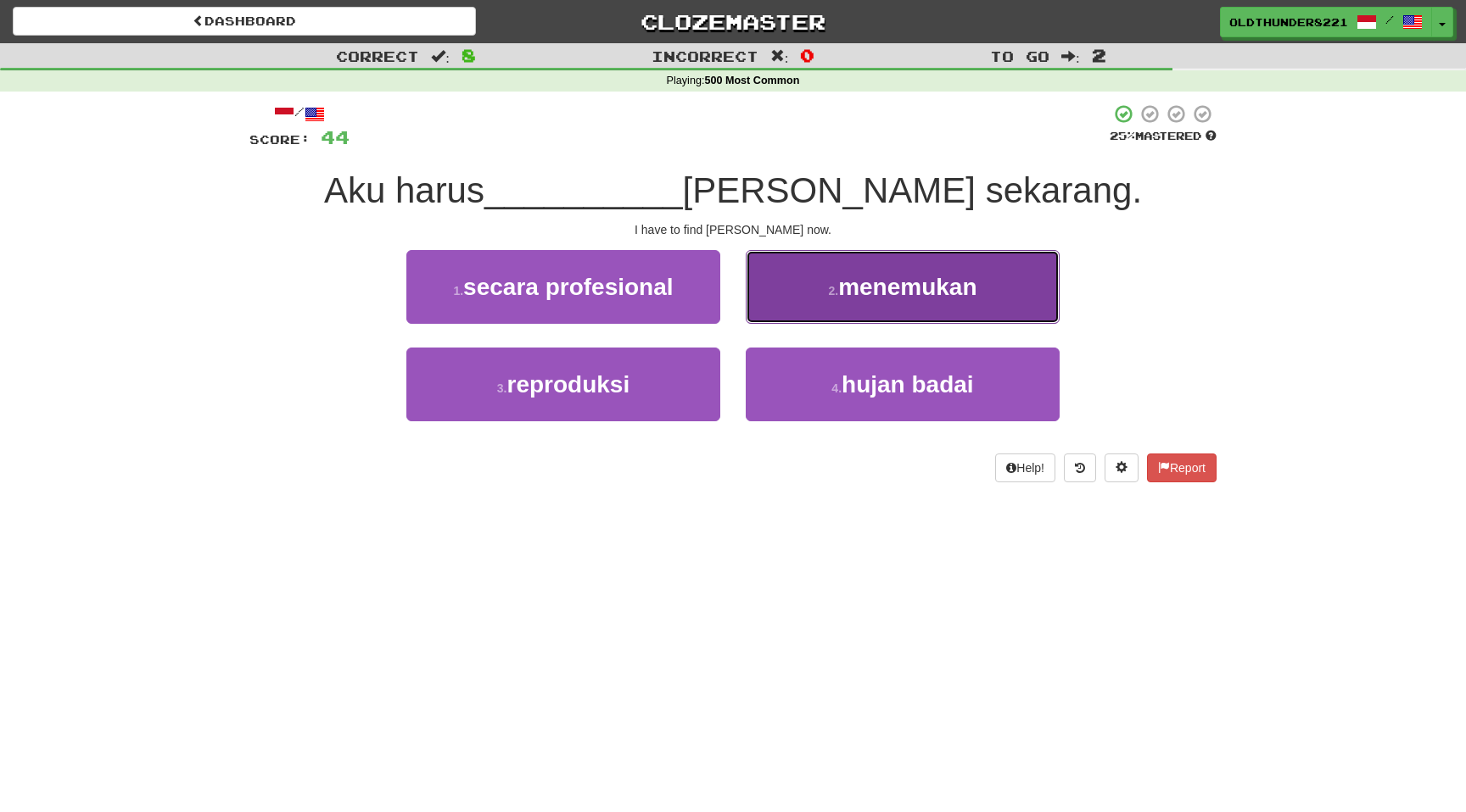
click at [887, 296] on span "menemukan" at bounding box center [907, 287] width 138 height 26
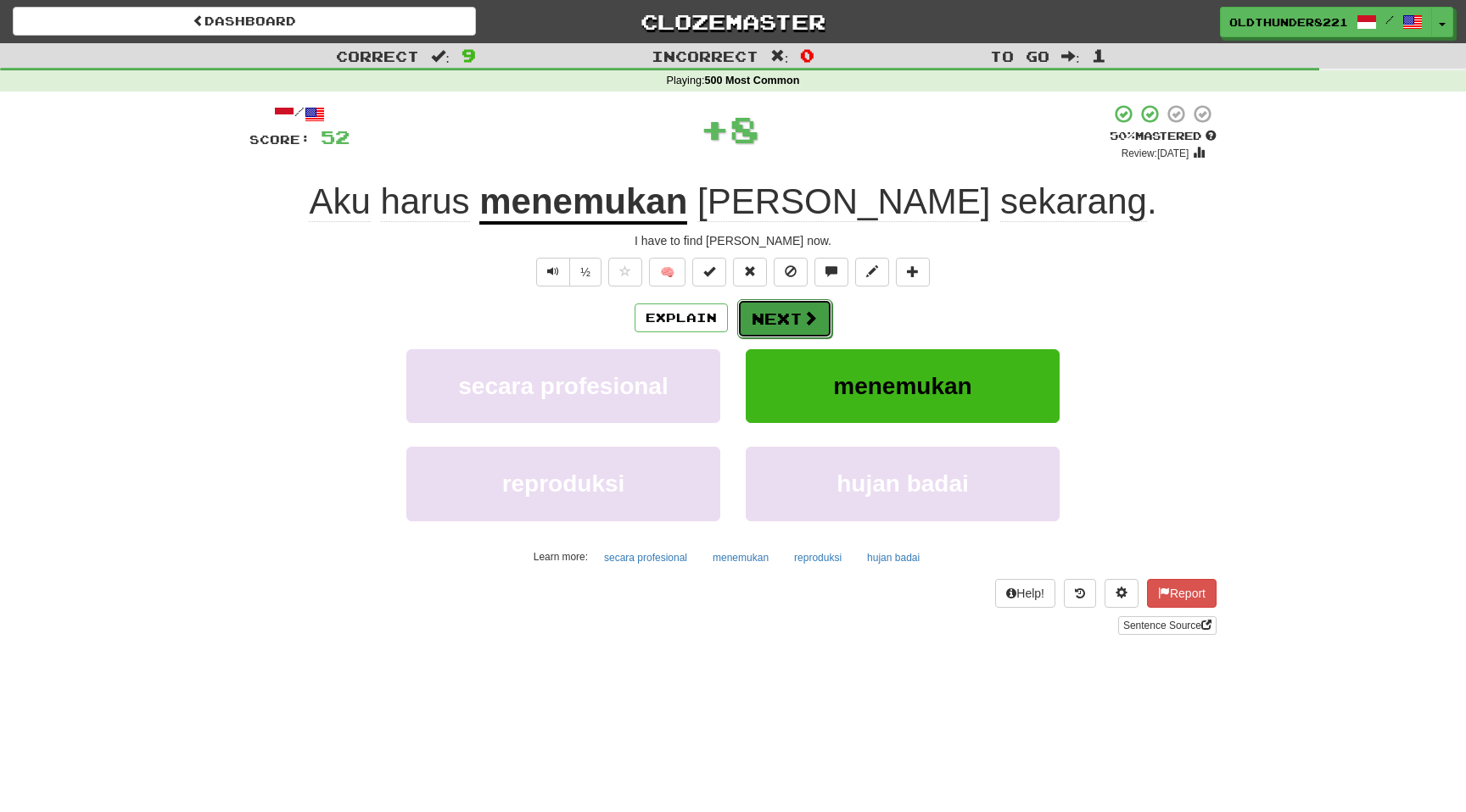
click at [794, 329] on button "Next" at bounding box center [784, 318] width 95 height 39
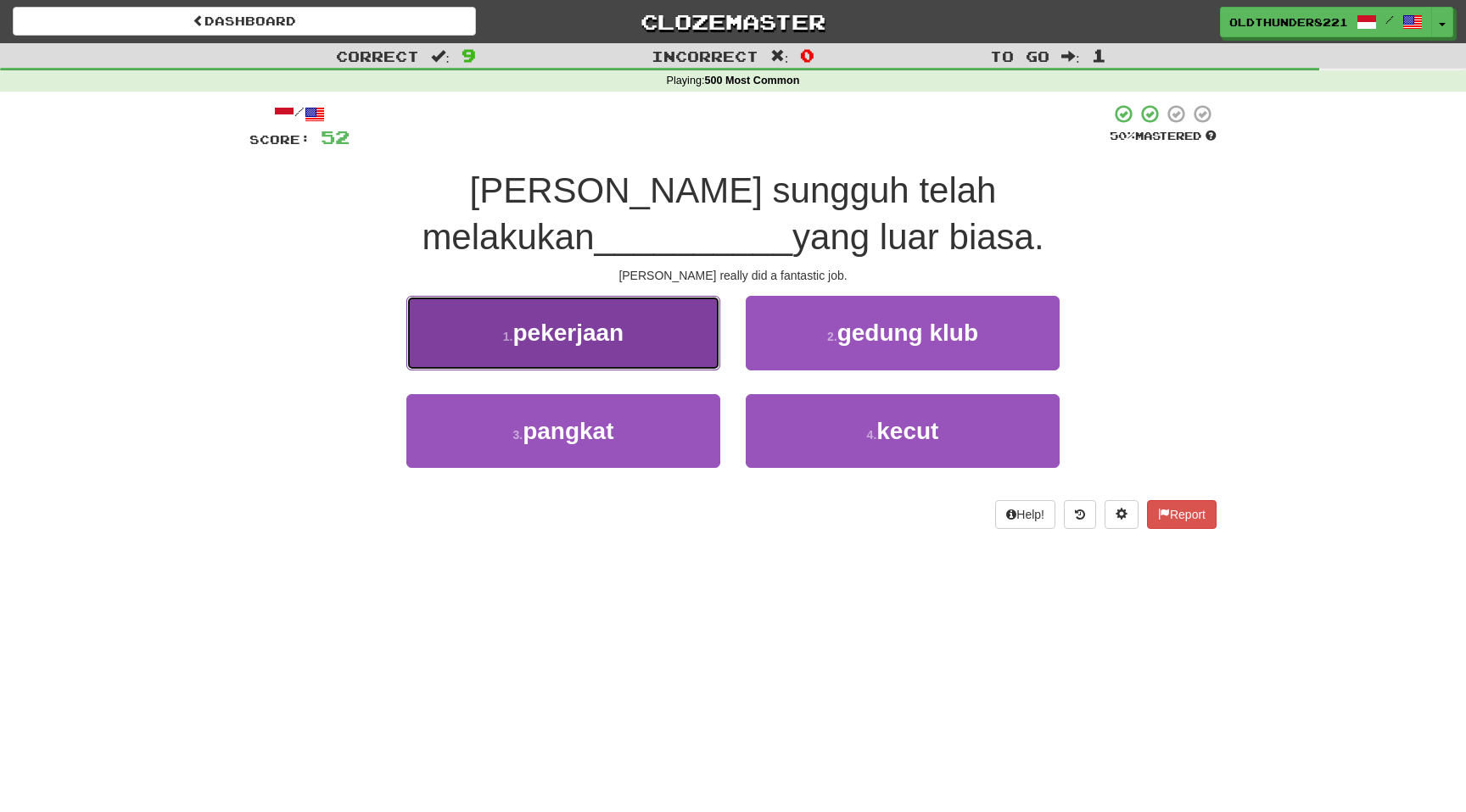
click at [562, 320] on span "pekerjaan" at bounding box center [568, 333] width 111 height 26
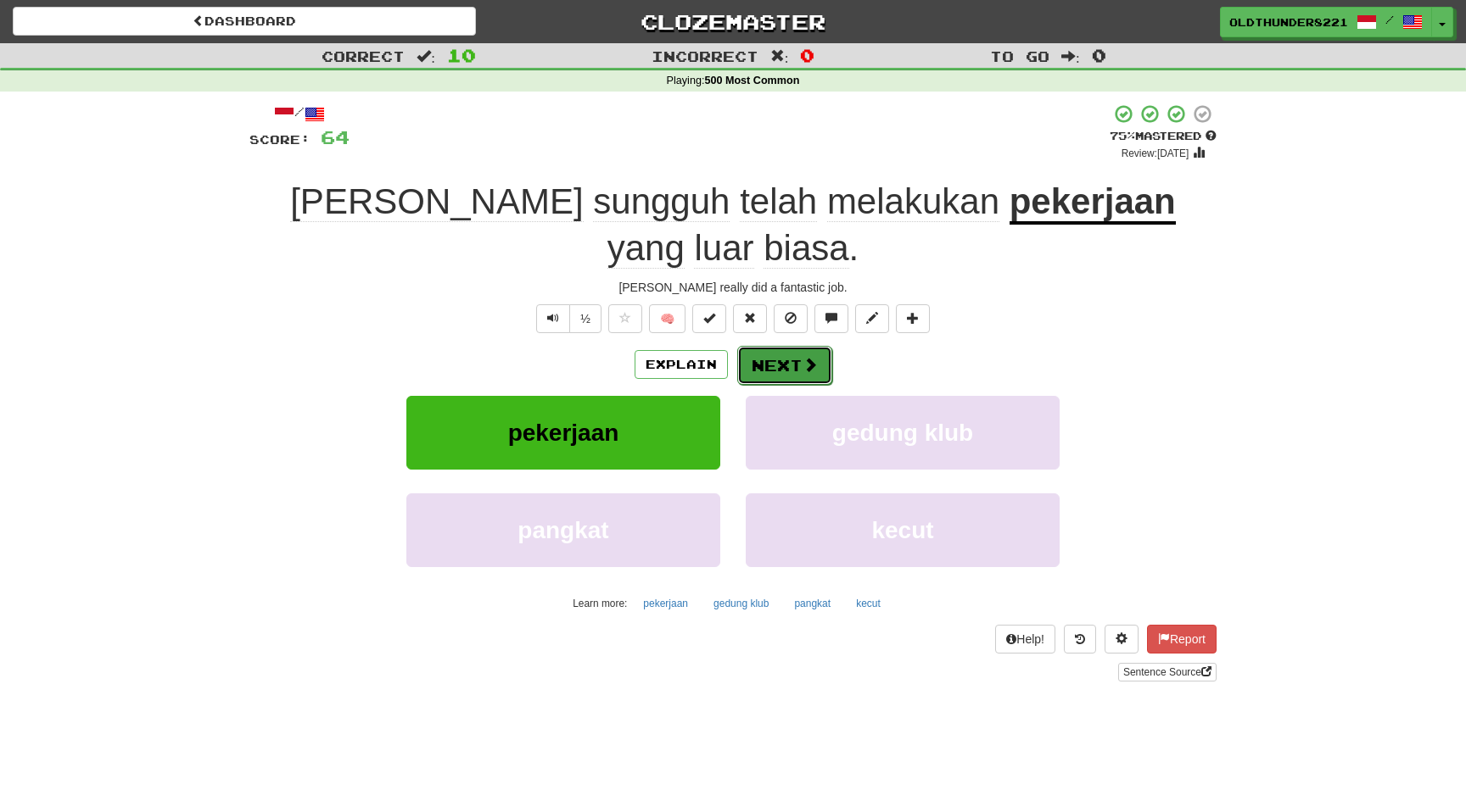
click at [797, 346] on button "Next" at bounding box center [784, 364] width 95 height 39
